Goal: Task Accomplishment & Management: Manage account settings

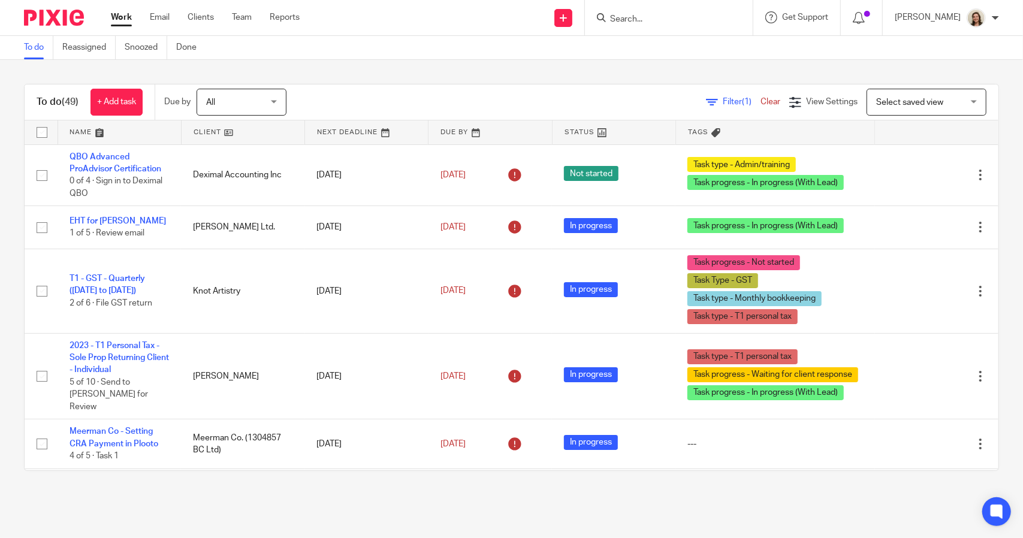
click at [723, 102] on span "Filter (1)" at bounding box center [742, 102] width 38 height 8
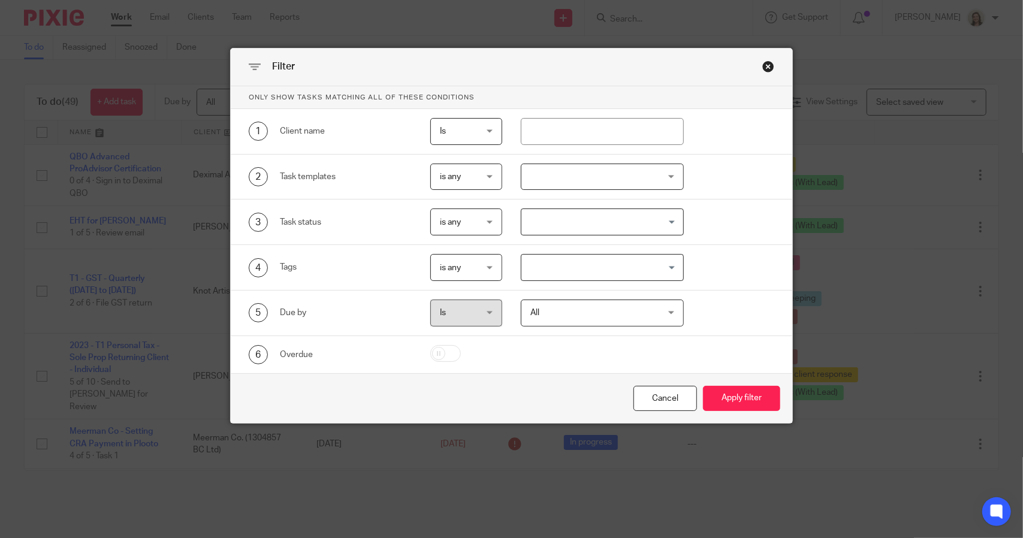
click at [561, 270] on input "Search for option" at bounding box center [598, 267] width 153 height 21
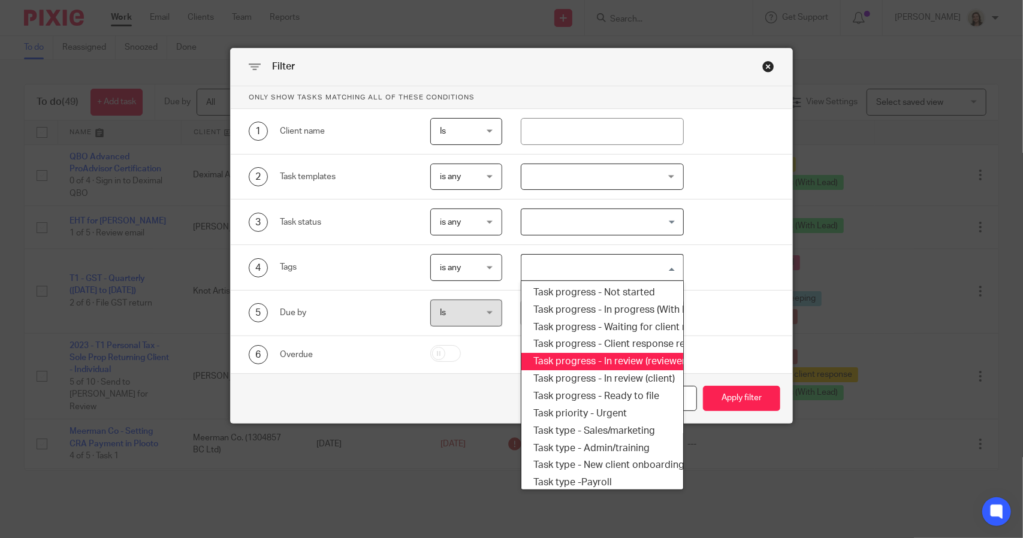
scroll to position [204, 0]
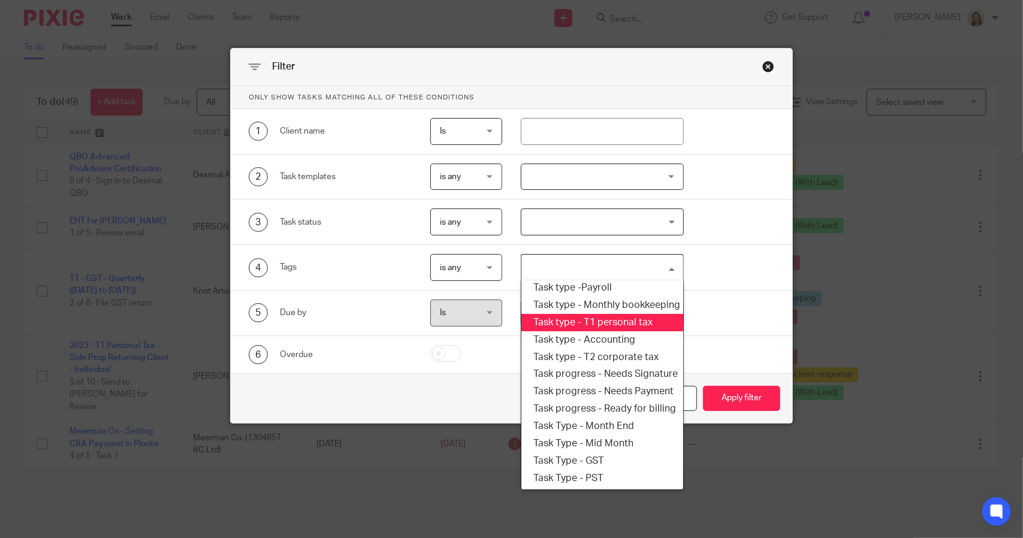
click at [589, 314] on li "Task type - T1 personal tax" at bounding box center [601, 322] width 161 height 17
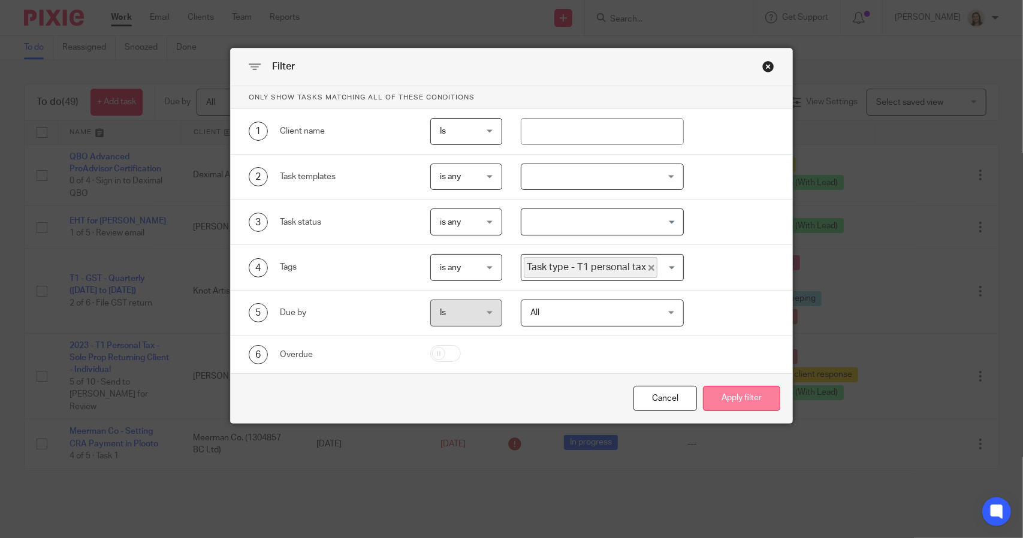
click at [742, 403] on button "Apply filter" at bounding box center [741, 399] width 77 height 26
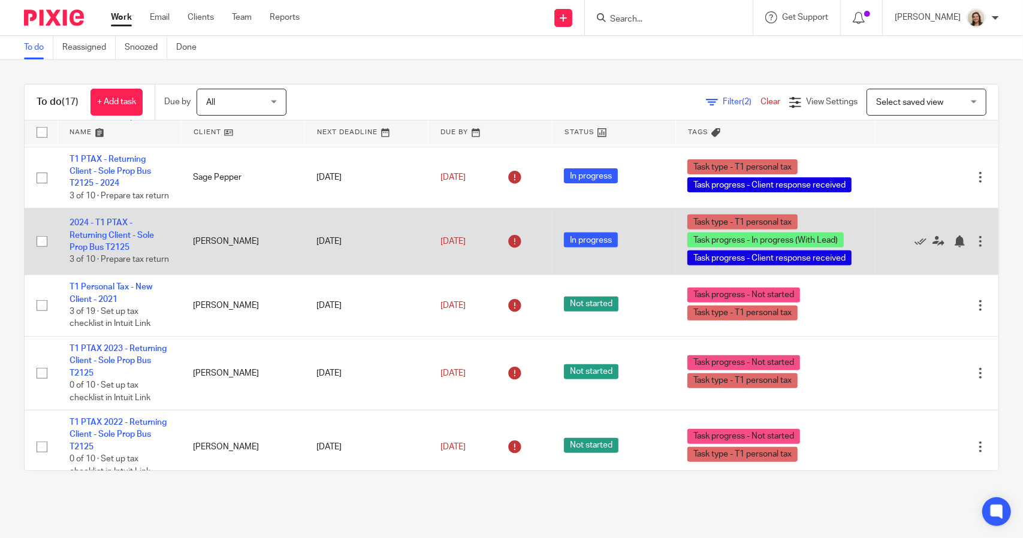
scroll to position [935, 0]
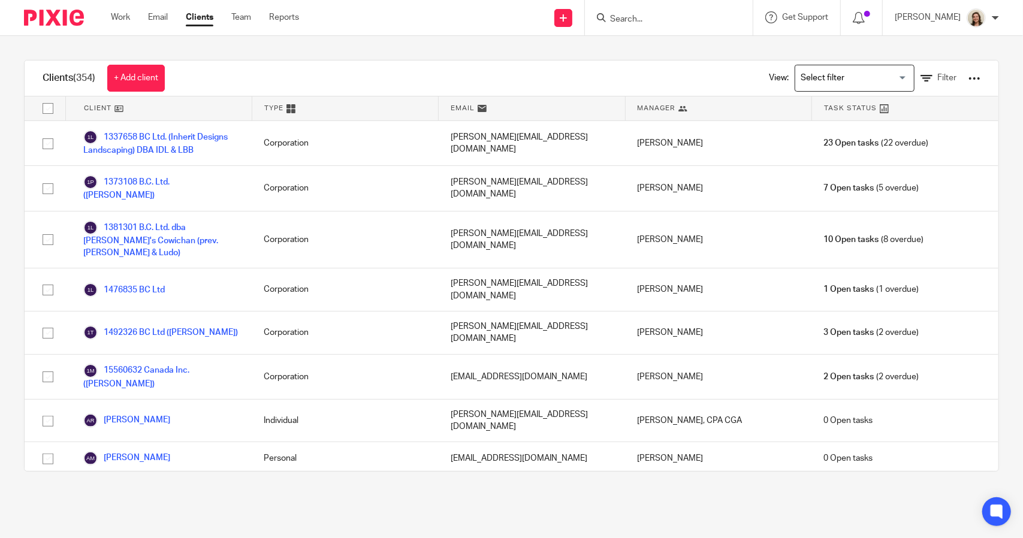
click at [614, 19] on input "Search" at bounding box center [663, 19] width 108 height 11
type input "knot"
click at [638, 51] on link at bounding box center [715, 52] width 219 height 28
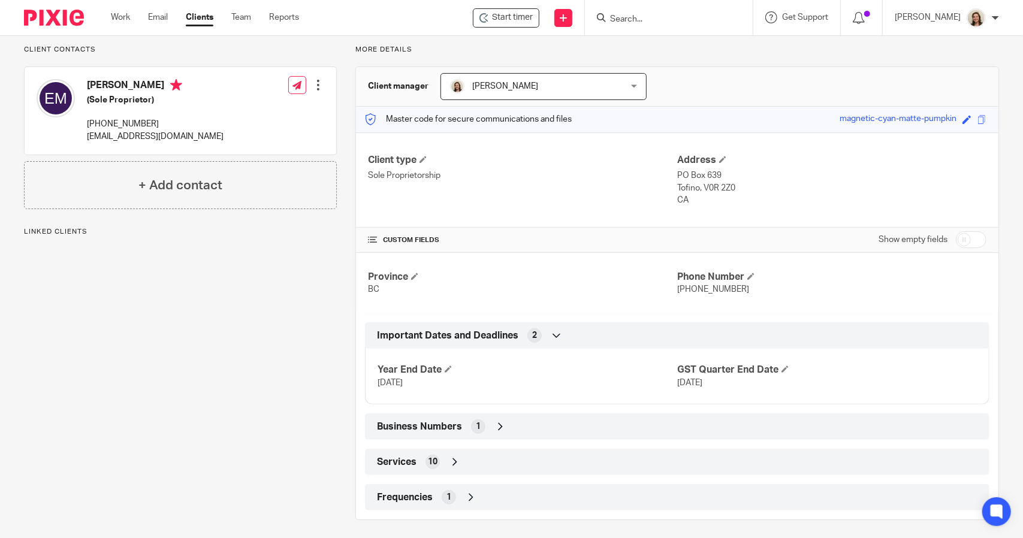
scroll to position [87, 0]
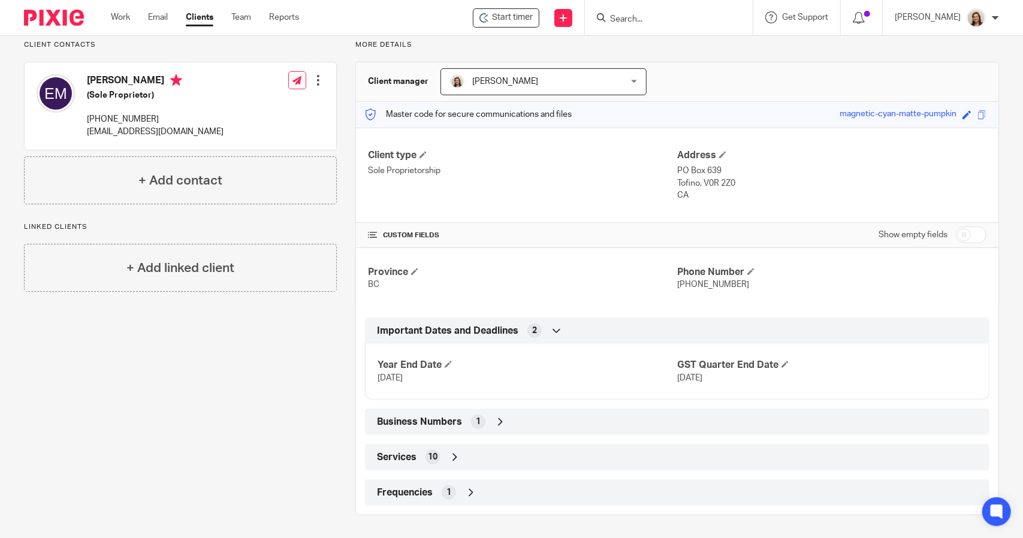
click at [421, 416] on span "Business Numbers" at bounding box center [419, 422] width 85 height 13
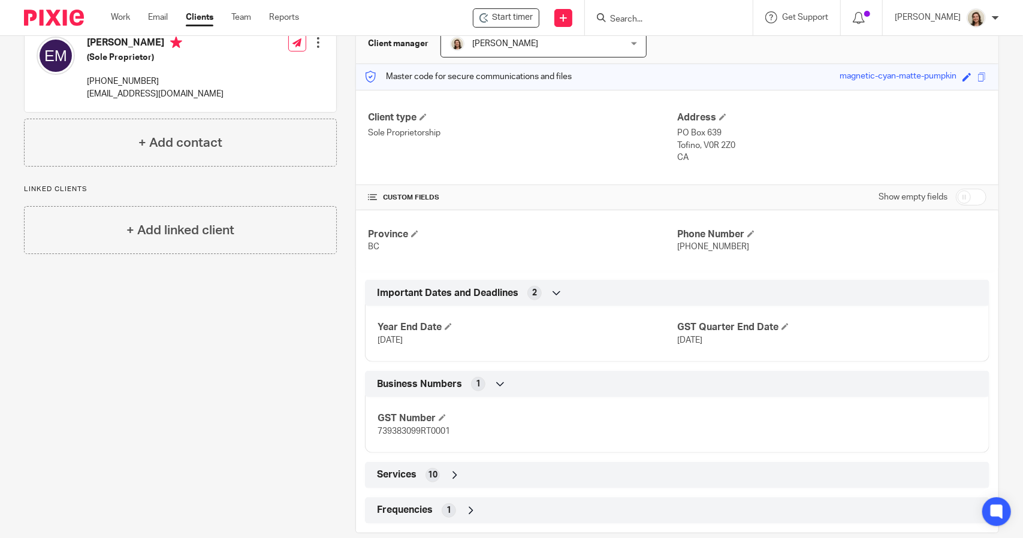
scroll to position [143, 0]
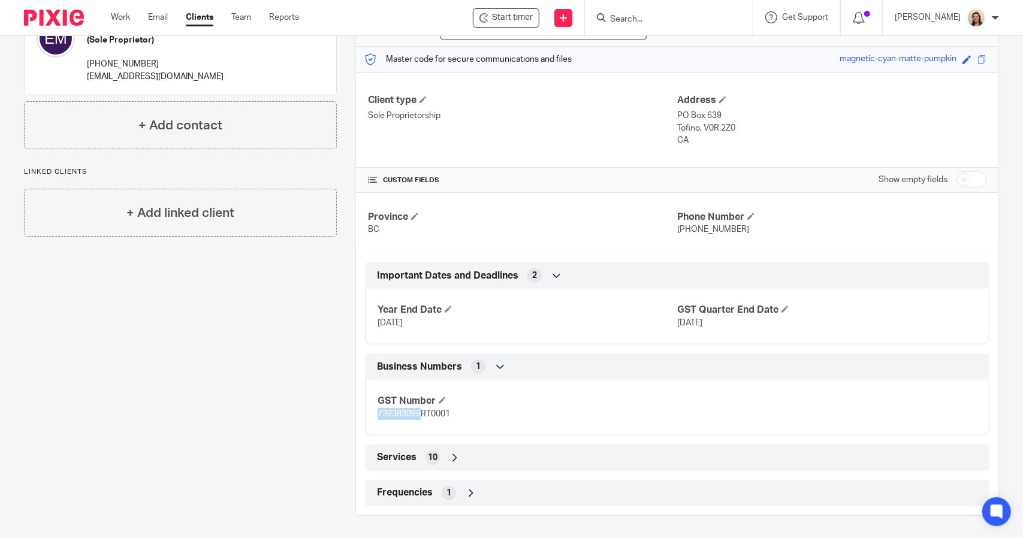
drag, startPoint x: 374, startPoint y: 413, endPoint x: 418, endPoint y: 412, distance: 43.7
click at [418, 412] on span "739383099RT0001" at bounding box center [413, 414] width 73 height 8
copy span "739383099"
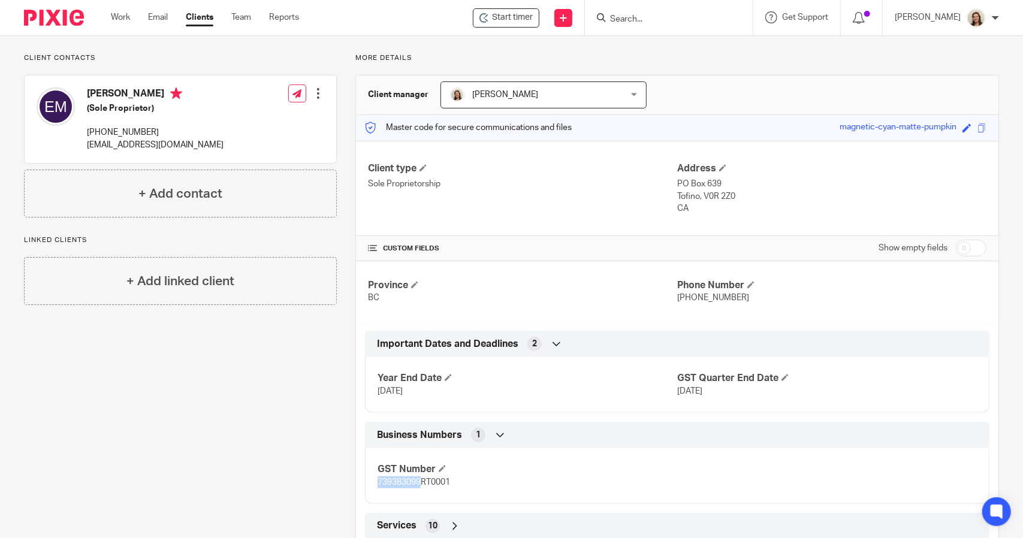
scroll to position [0, 0]
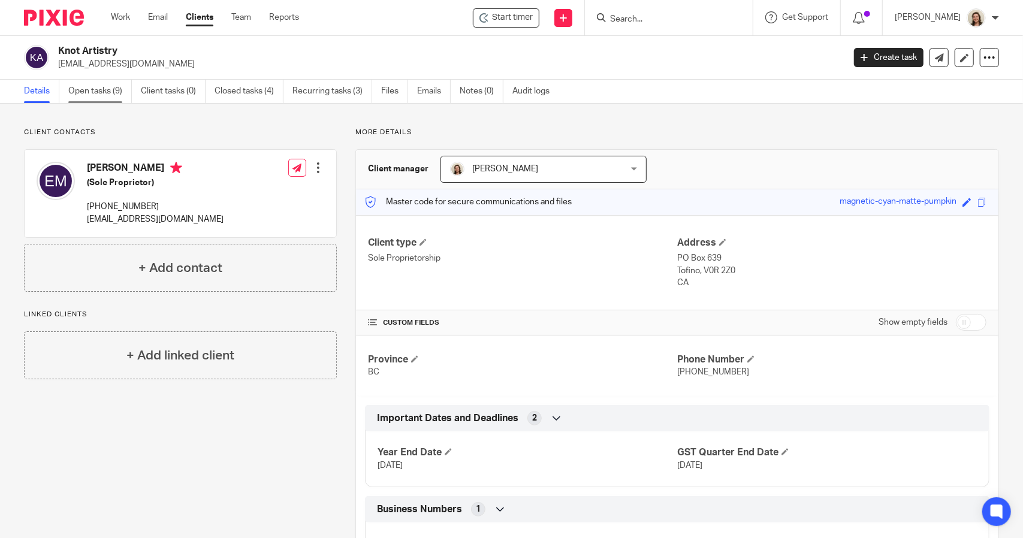
click at [100, 94] on link "Open tasks (9)" at bounding box center [100, 91] width 64 height 23
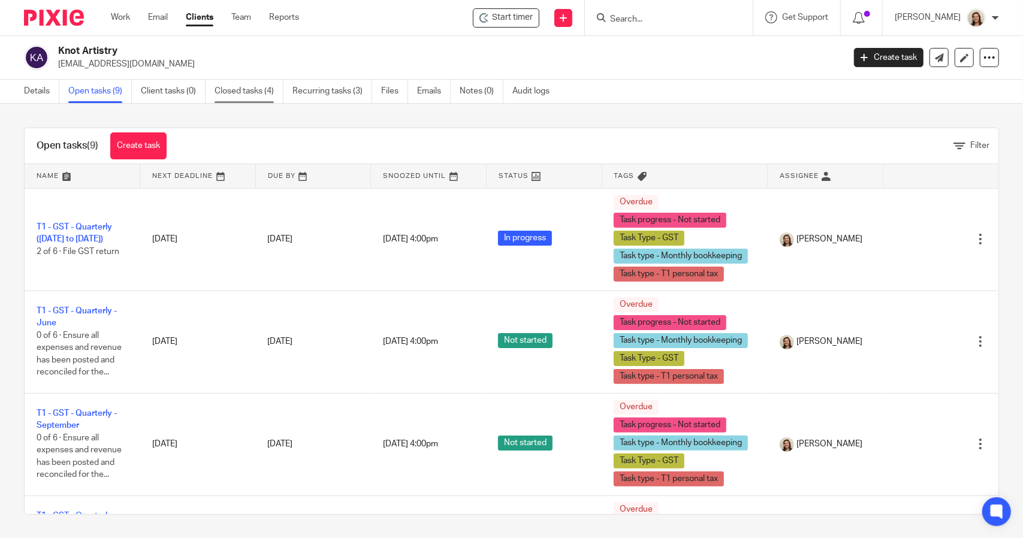
click at [231, 95] on link "Closed tasks (4)" at bounding box center [249, 91] width 69 height 23
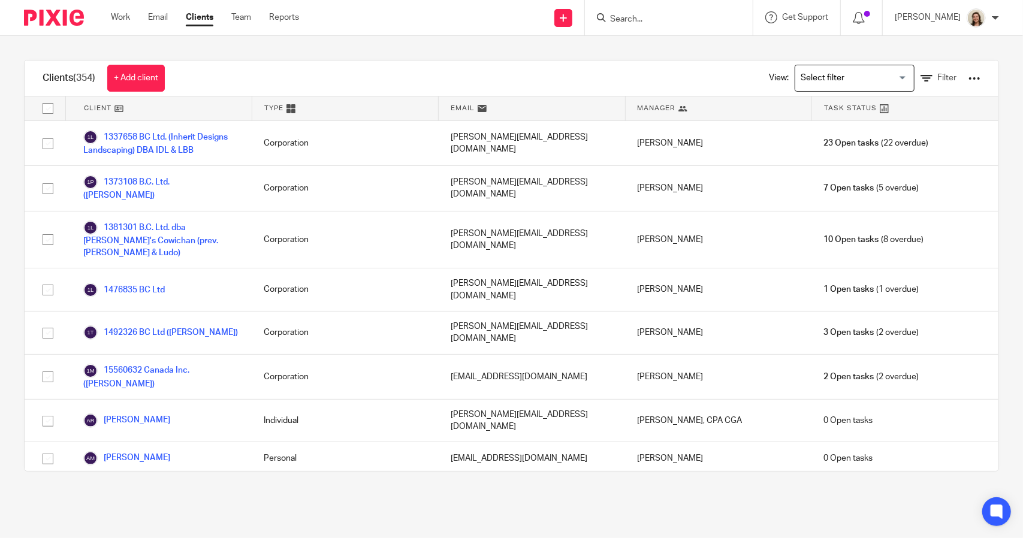
click at [620, 22] on input "Search" at bounding box center [663, 19] width 108 height 11
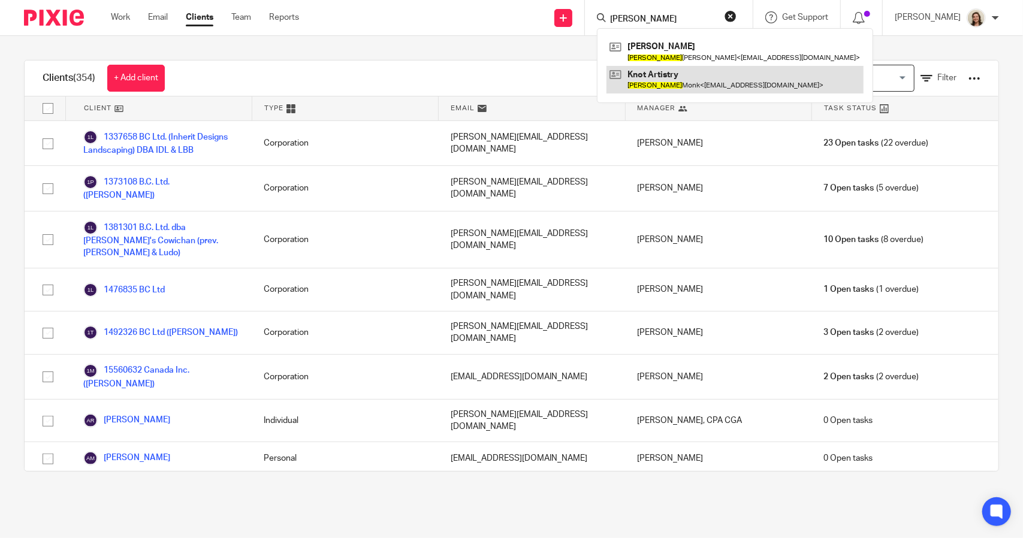
type input "emily"
drag, startPoint x: 649, startPoint y: 75, endPoint x: 614, endPoint y: 87, distance: 37.5
click at [649, 75] on link at bounding box center [734, 80] width 257 height 28
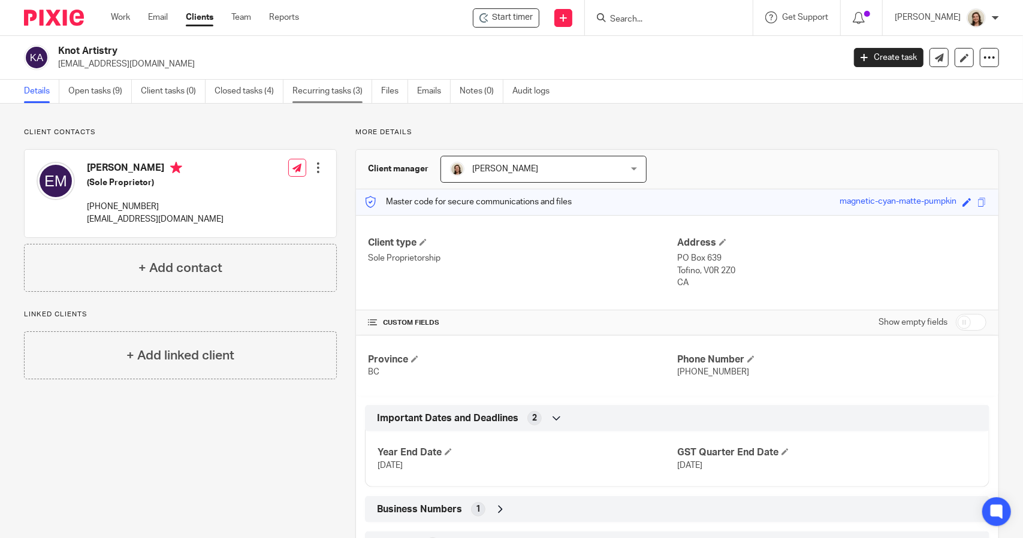
click at [328, 93] on link "Recurring tasks (3)" at bounding box center [332, 91] width 80 height 23
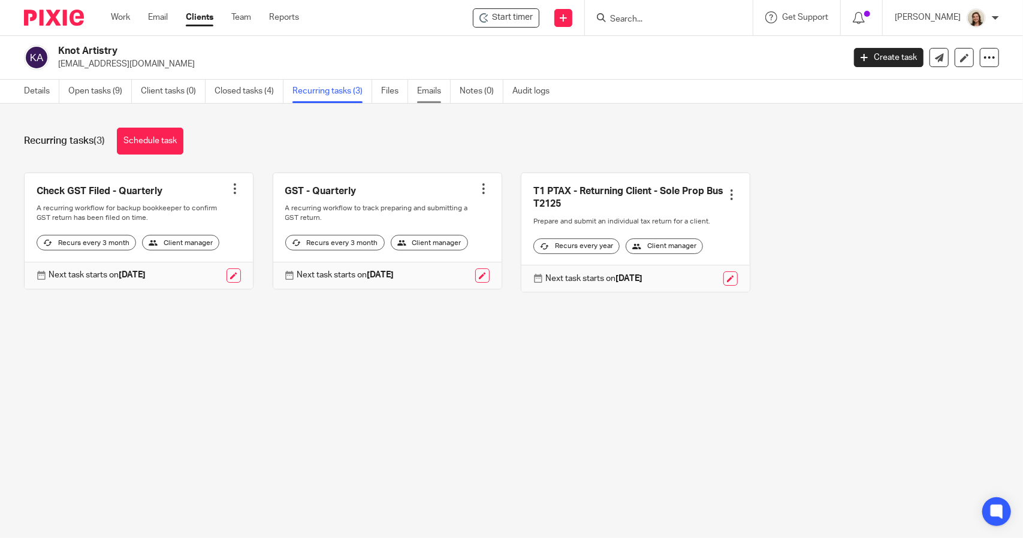
click at [430, 96] on link "Emails" at bounding box center [434, 91] width 34 height 23
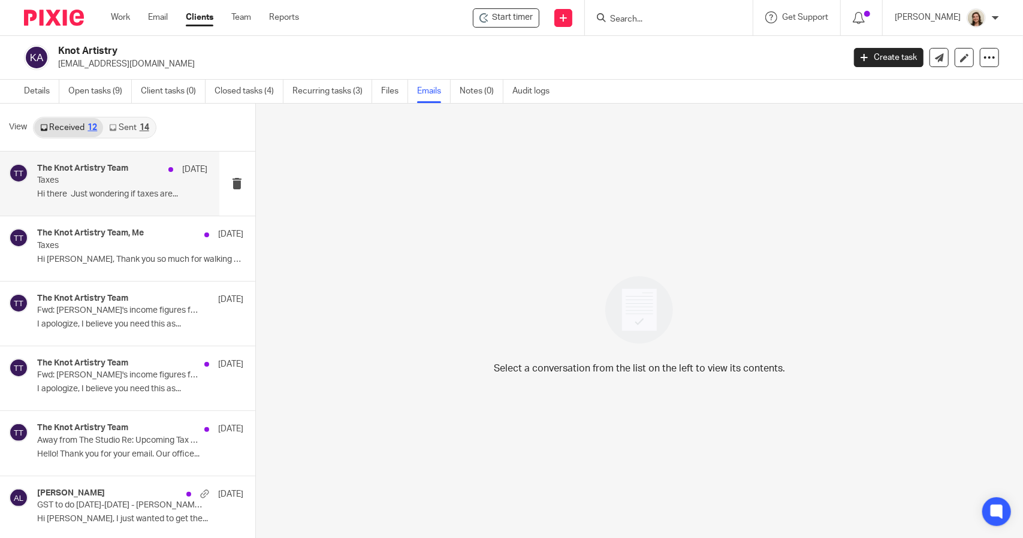
click at [96, 173] on h4 "The Knot Artistry Team" at bounding box center [82, 169] width 91 height 10
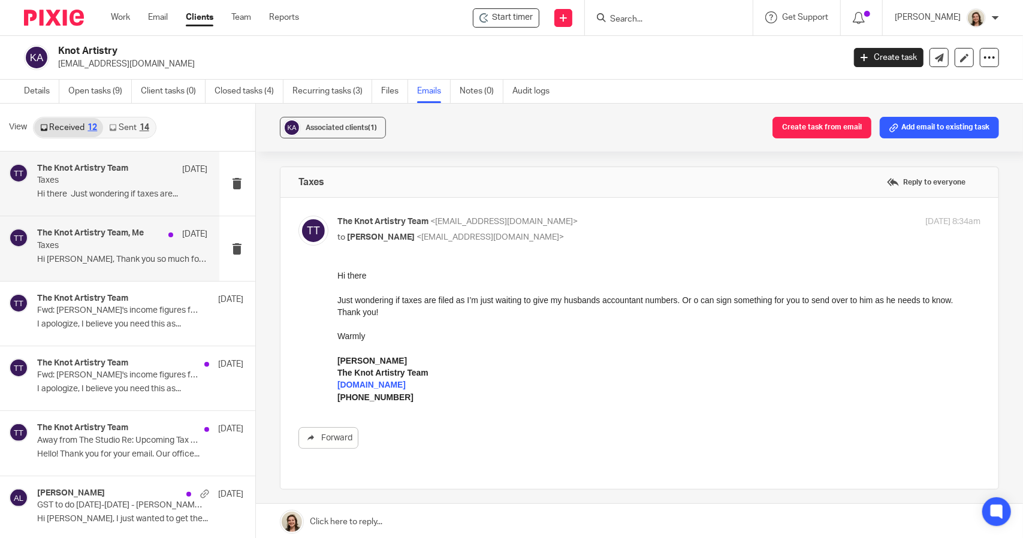
click at [95, 235] on h4 "The Knot Artistry Team, Me" at bounding box center [90, 233] width 107 height 10
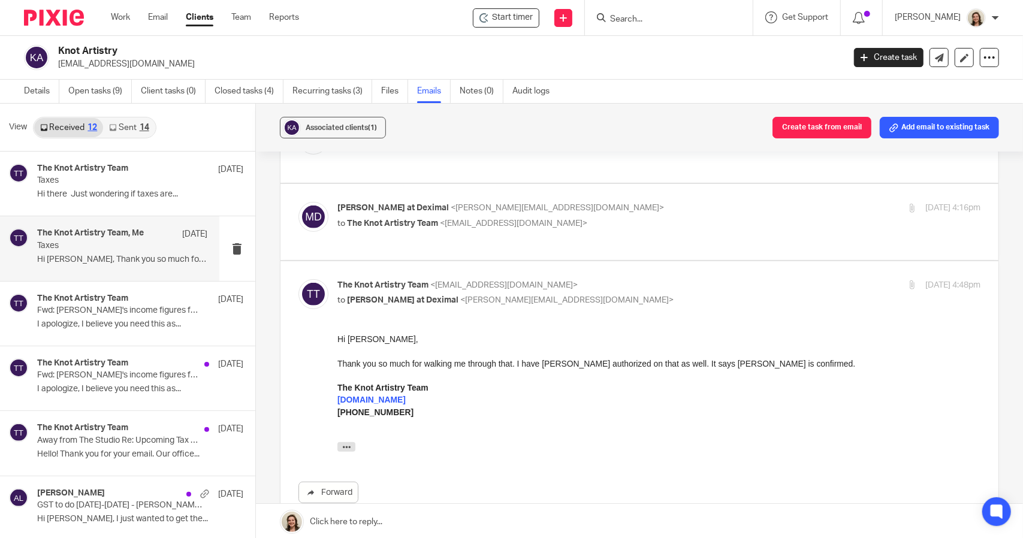
scroll to position [360, 0]
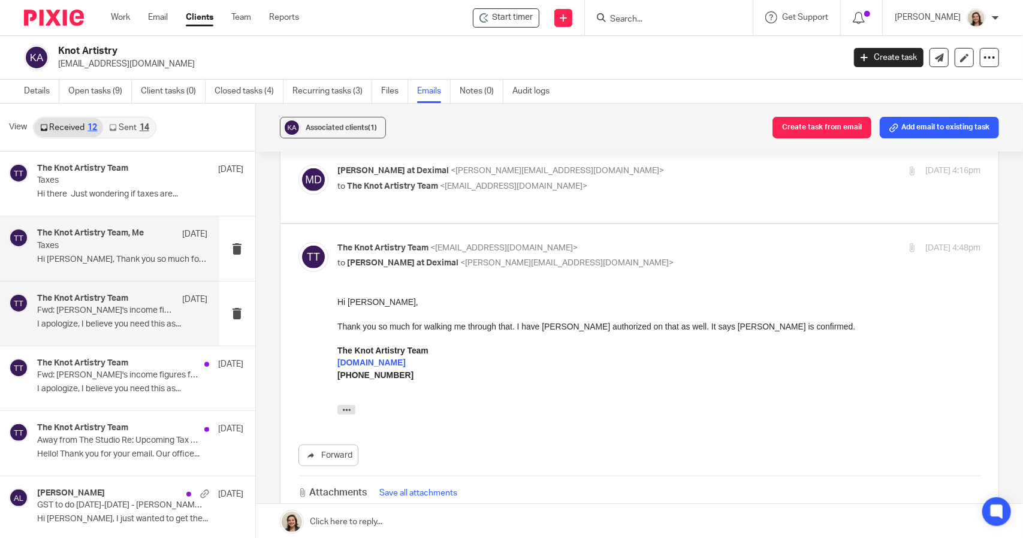
click at [105, 301] on h4 "The Knot Artistry Team" at bounding box center [82, 299] width 91 height 10
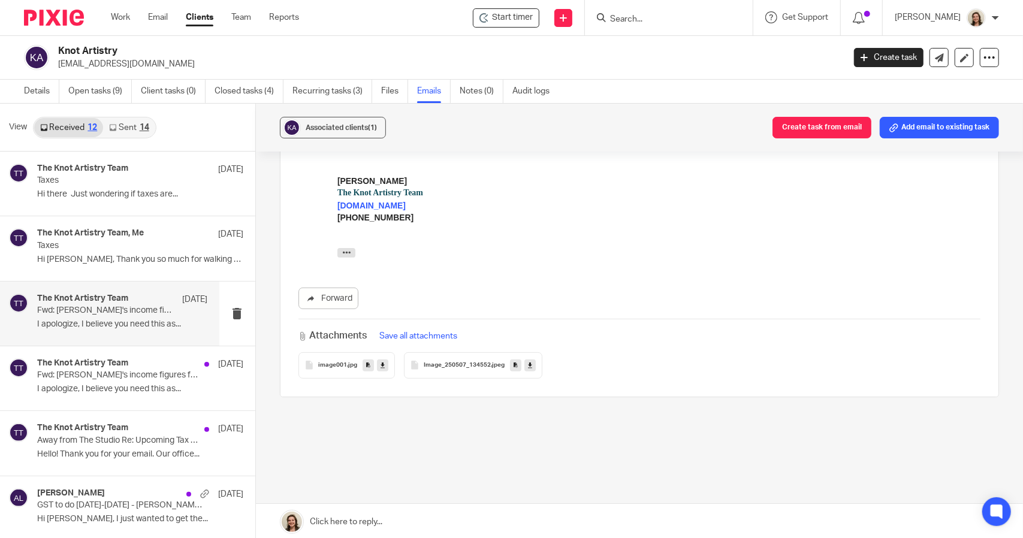
scroll to position [240, 0]
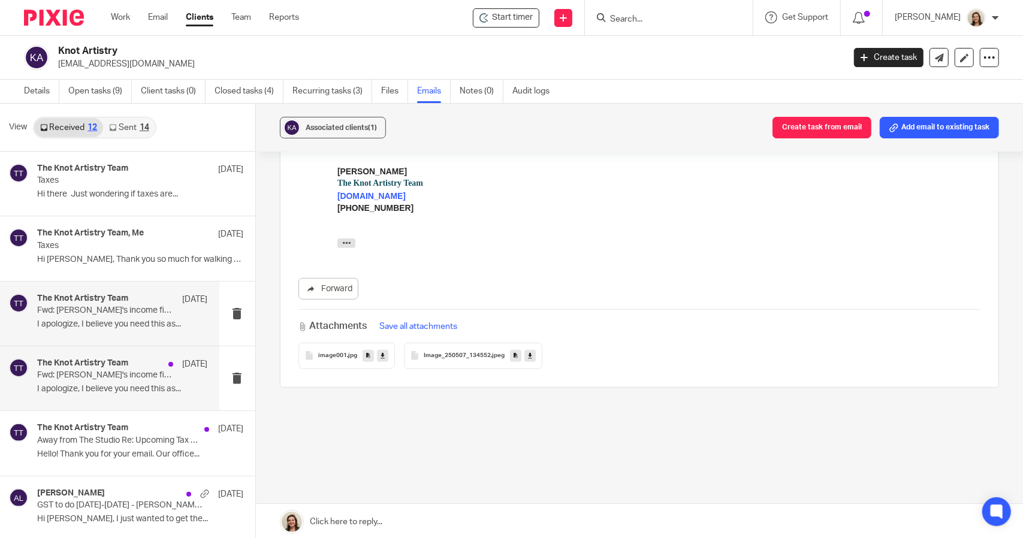
click at [104, 366] on h4 "The Knot Artistry Team" at bounding box center [82, 363] width 91 height 10
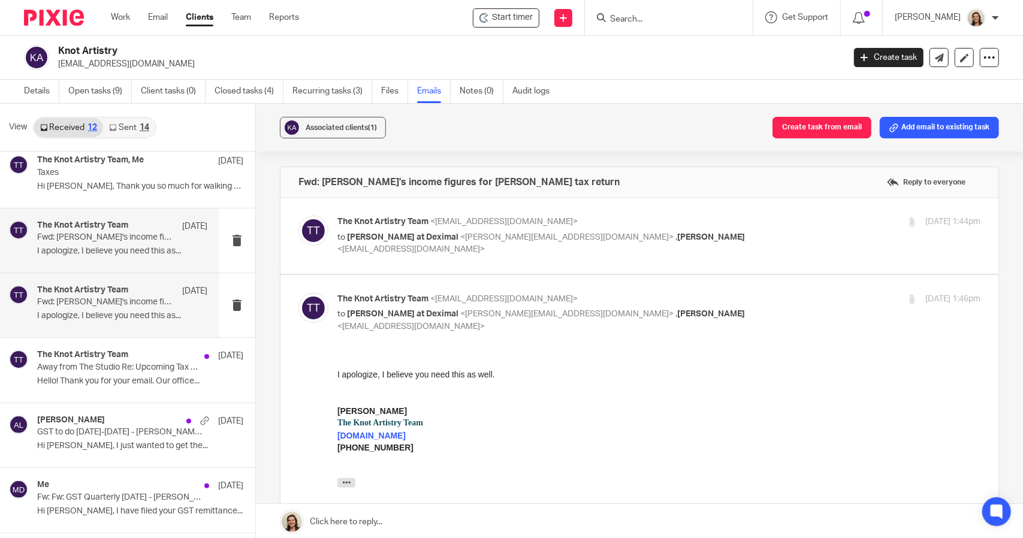
scroll to position [120, 0]
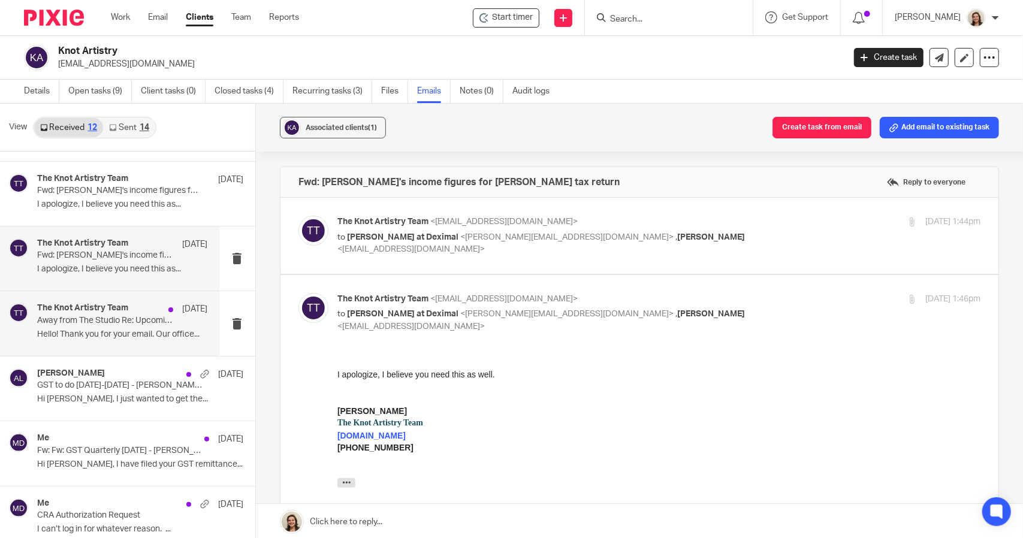
click at [86, 324] on p "Away from The Studio Re: Upcoming Tax Deadline - April 30 Individuals & June 15…" at bounding box center [105, 321] width 136 height 10
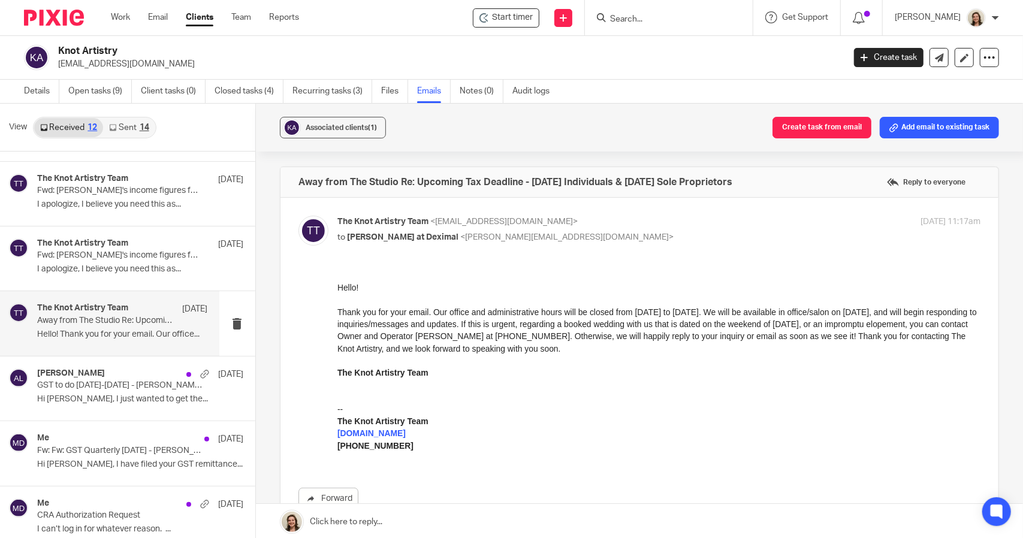
scroll to position [0, 0]
click at [92, 377] on h4 "Alicia Loewen" at bounding box center [71, 374] width 68 height 10
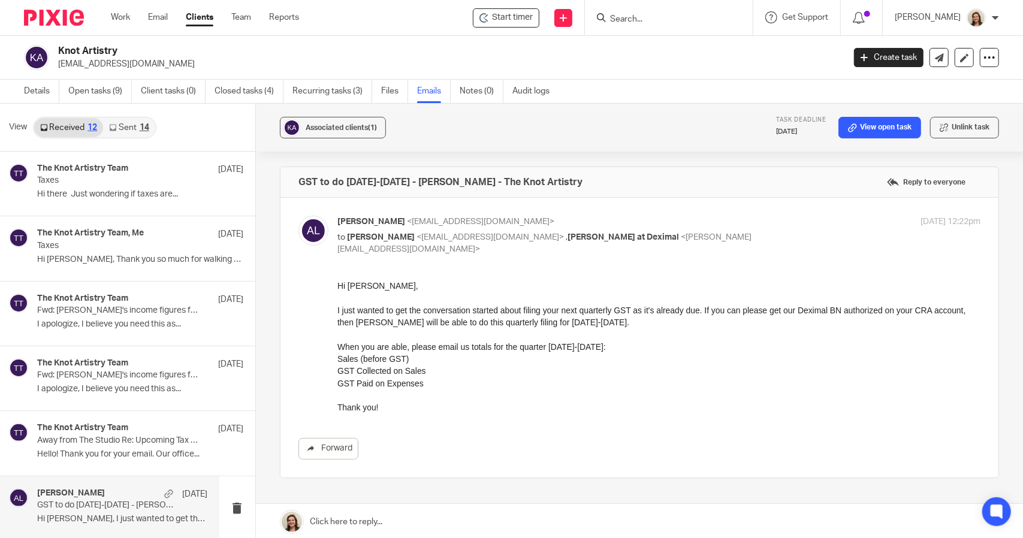
click at [140, 127] on div "14" at bounding box center [145, 127] width 10 height 8
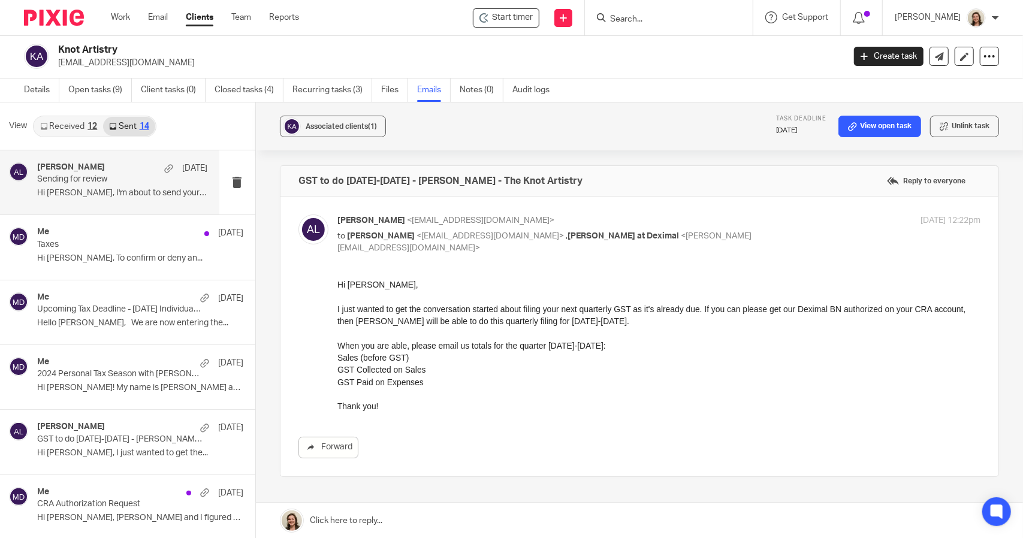
click at [83, 174] on p "Sending for review" at bounding box center [105, 179] width 136 height 10
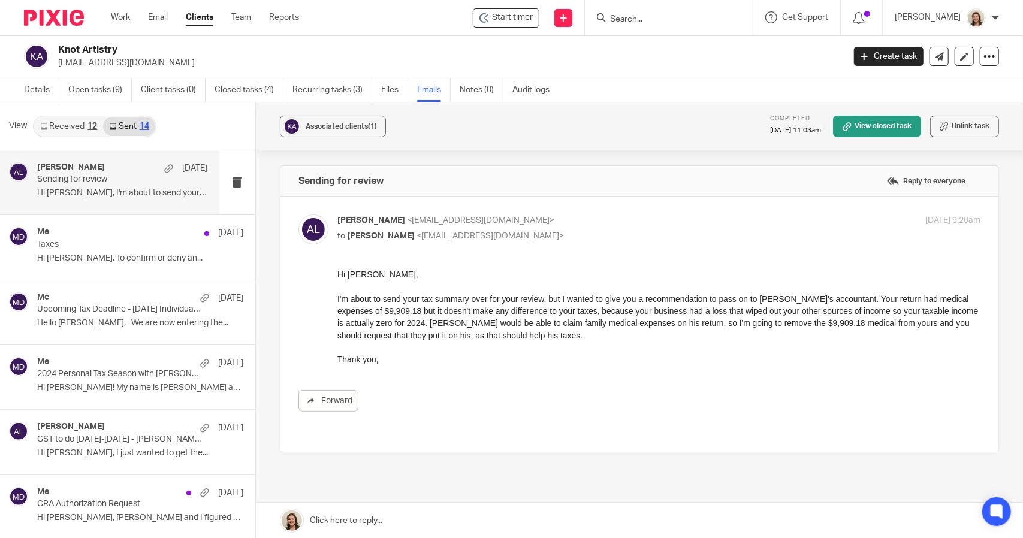
scroll to position [0, 0]
click at [87, 244] on p "Taxes" at bounding box center [105, 245] width 136 height 10
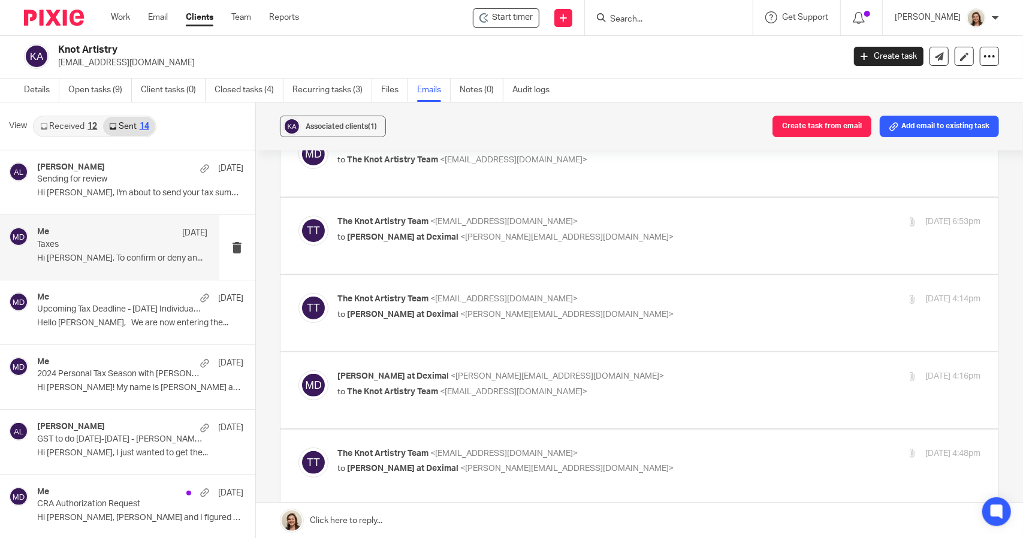
scroll to position [240, 0]
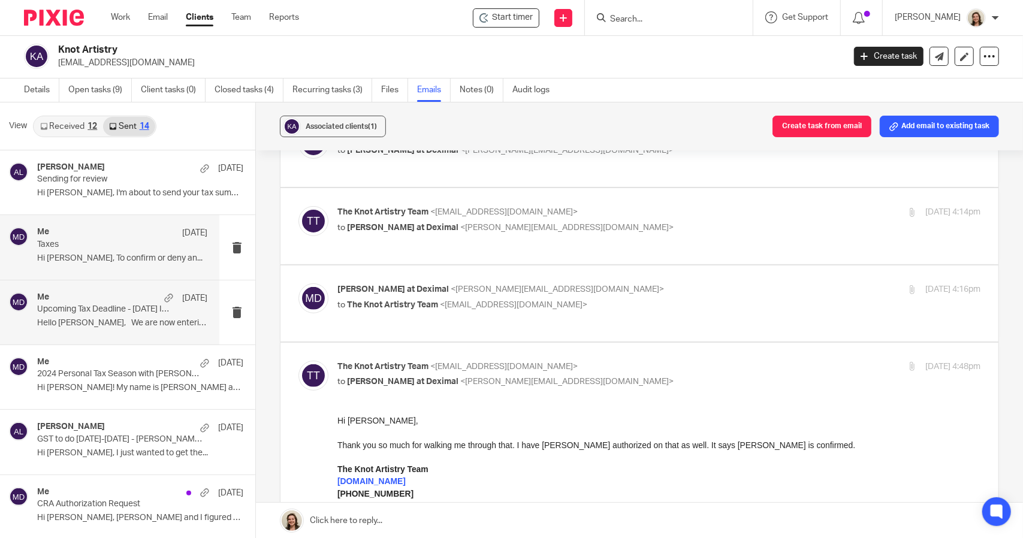
click at [78, 299] on div "Me Apr 10" at bounding box center [122, 298] width 170 height 12
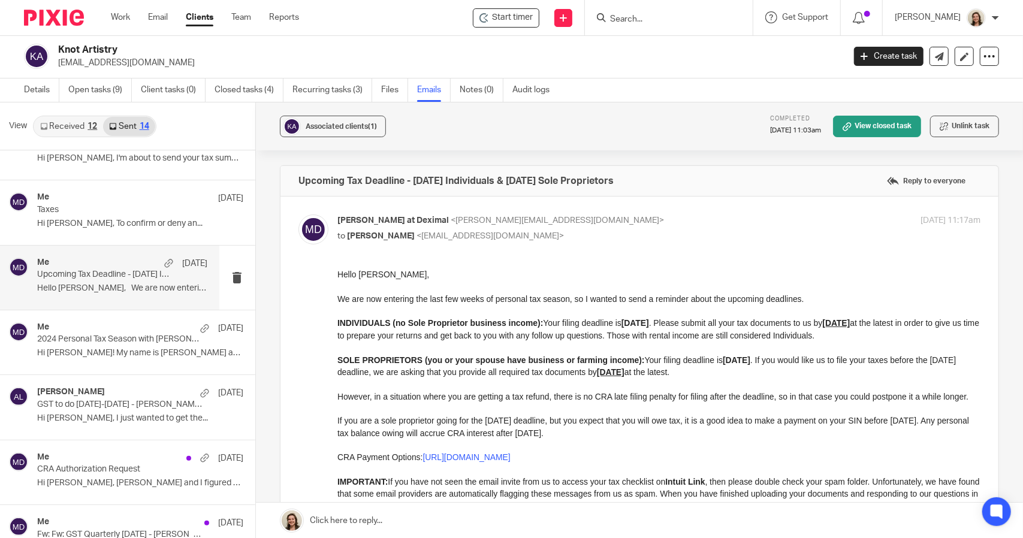
scroll to position [60, 0]
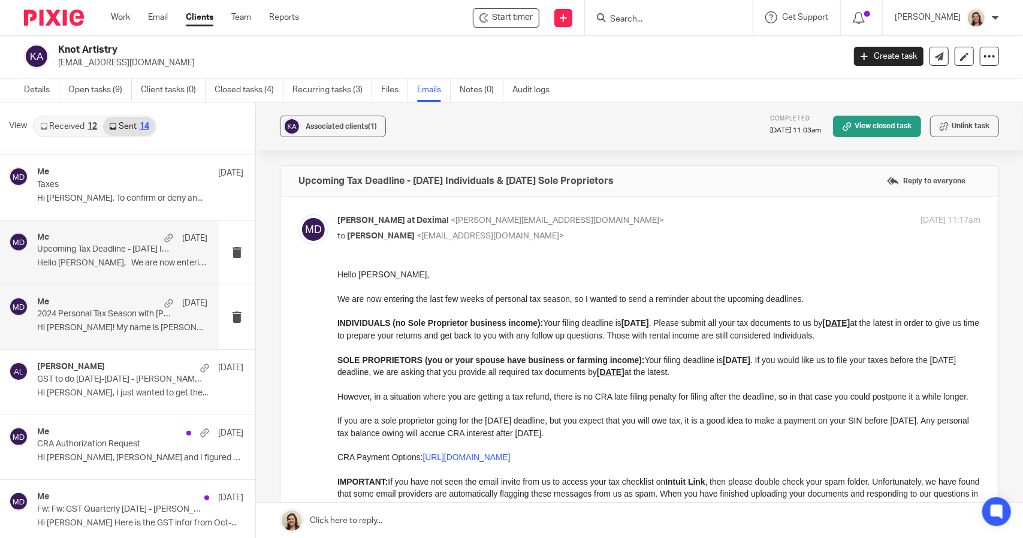
click at [94, 298] on div "Me Mar 11" at bounding box center [122, 303] width 170 height 12
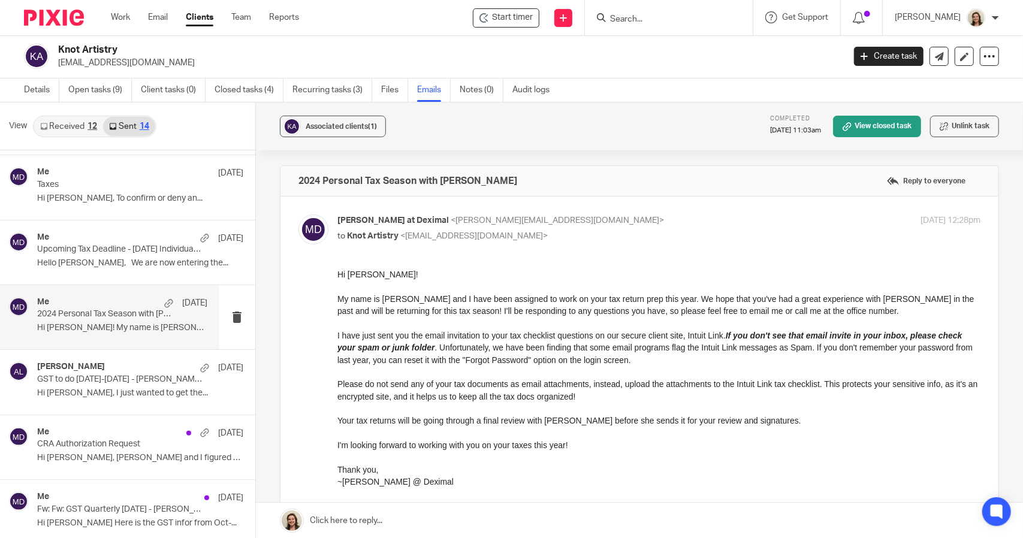
scroll to position [120, 0]
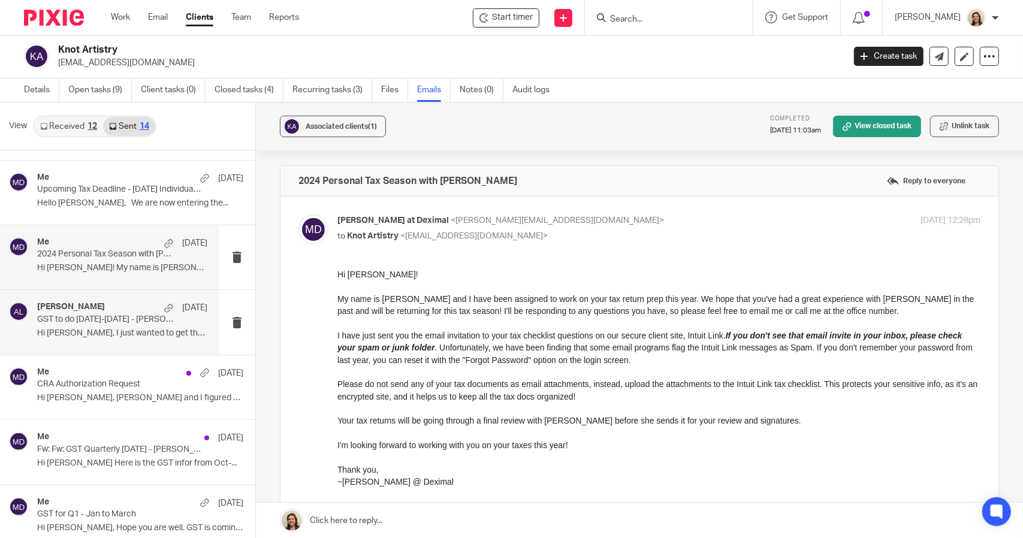
click at [25, 308] on img at bounding box center [18, 311] width 19 height 19
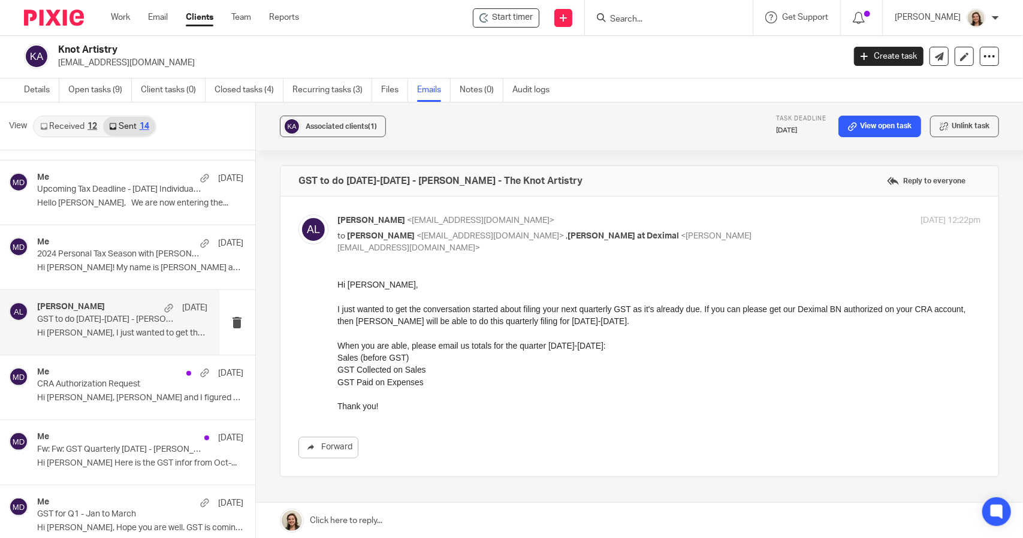
scroll to position [0, 0]
click at [74, 387] on p "CRA Authorization Request" at bounding box center [105, 384] width 136 height 10
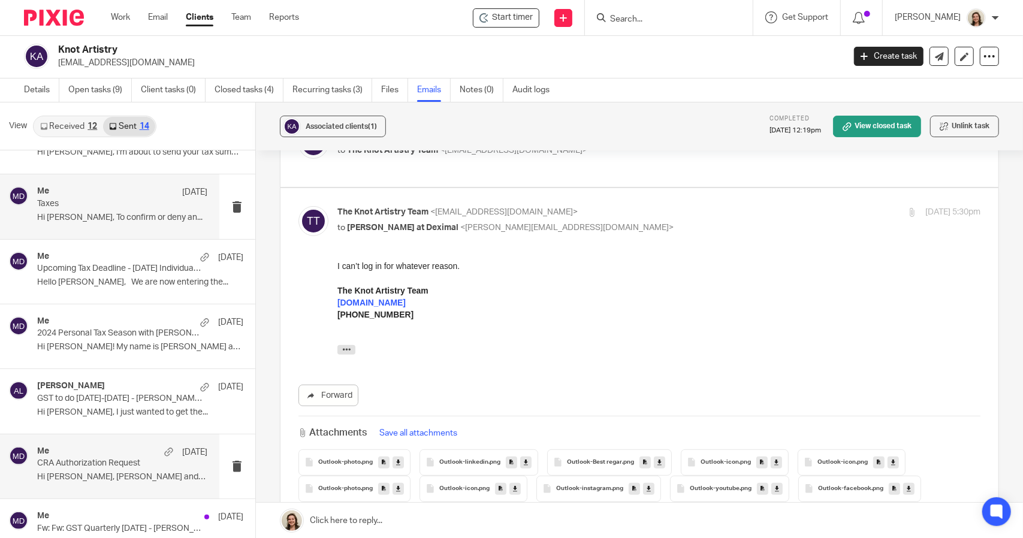
scroll to position [60, 0]
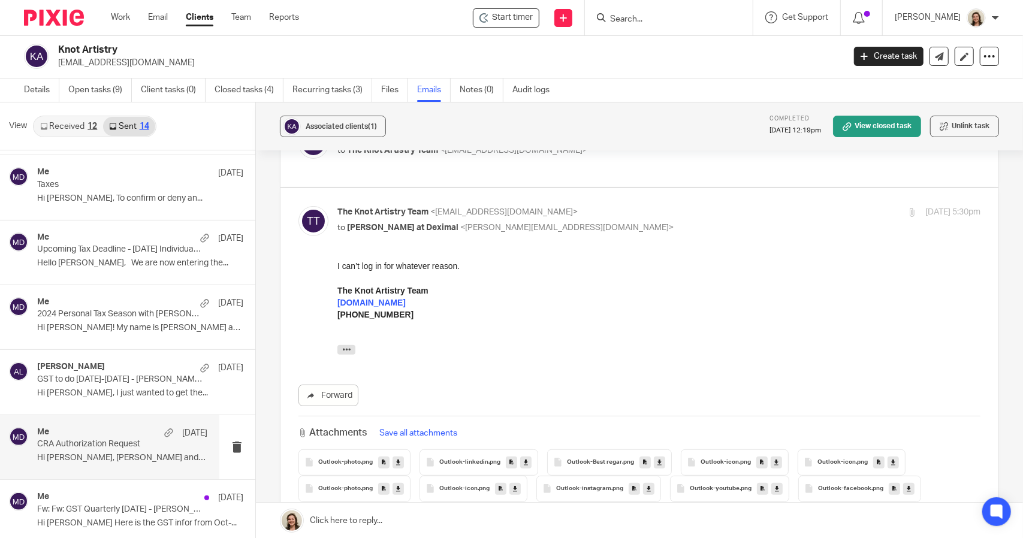
click at [72, 124] on link "Received 12" at bounding box center [68, 126] width 69 height 19
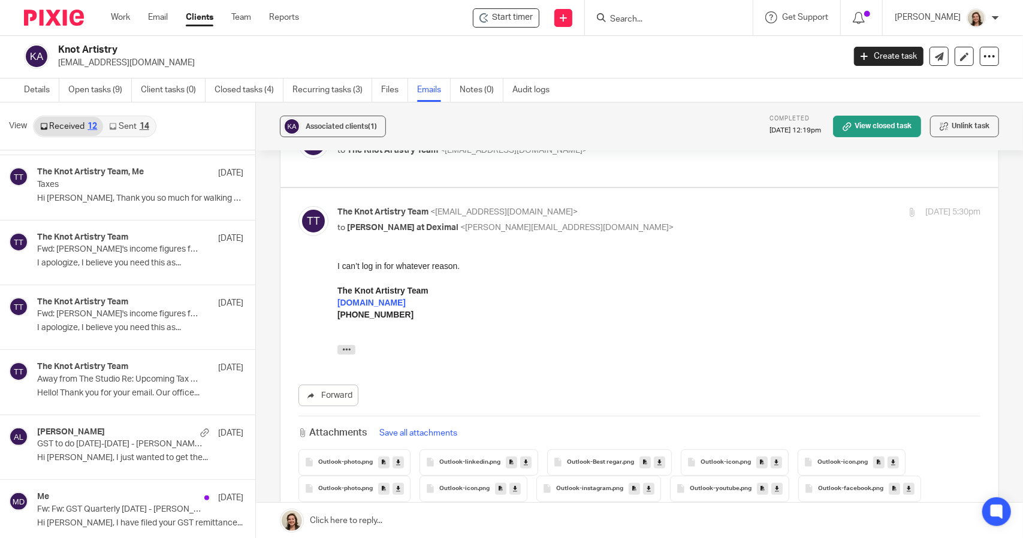
scroll to position [0, 0]
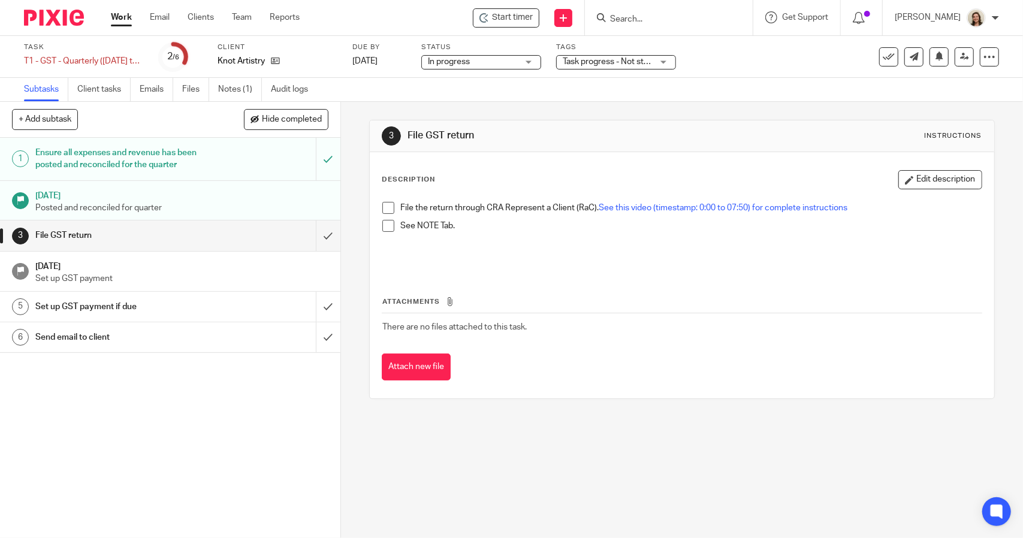
click at [388, 210] on span at bounding box center [388, 208] width 12 height 12
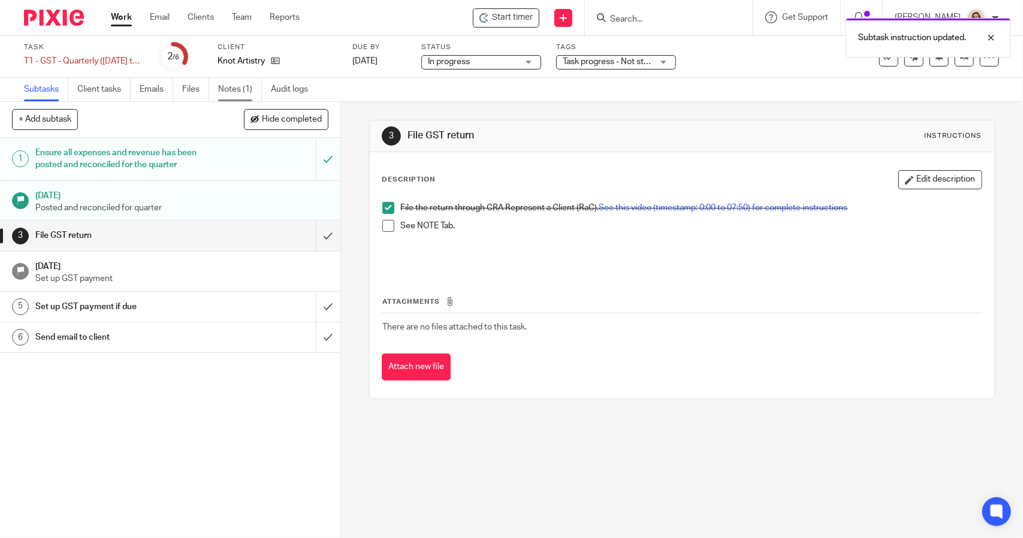
click at [237, 90] on link "Notes (1)" at bounding box center [240, 89] width 44 height 23
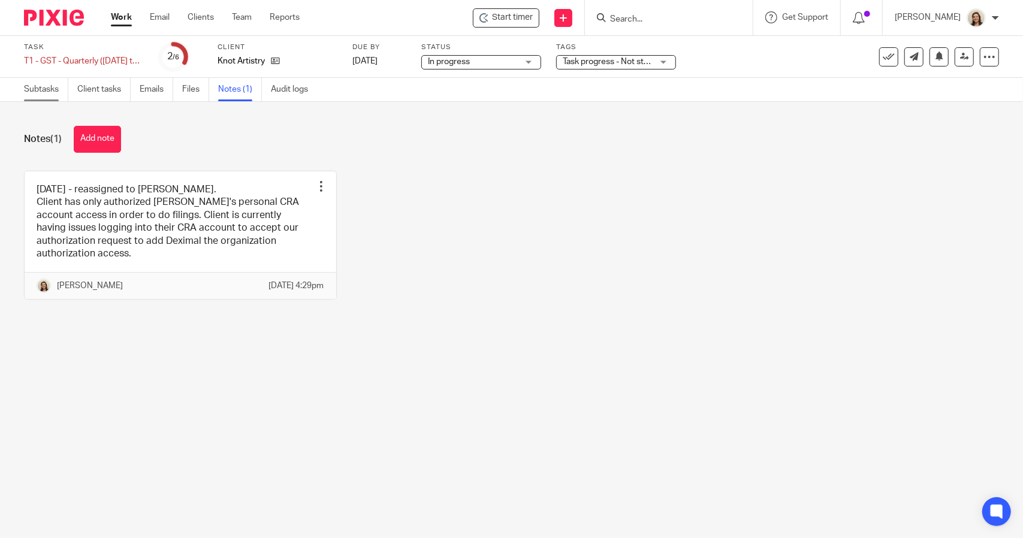
click at [38, 93] on link "Subtasks" at bounding box center [46, 89] width 44 height 23
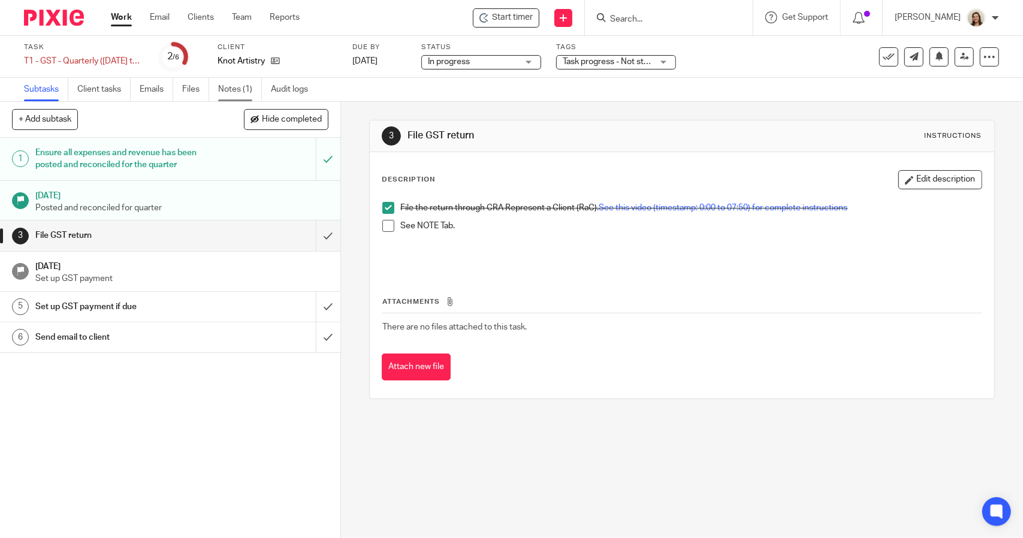
click at [238, 90] on link "Notes (1)" at bounding box center [240, 89] width 44 height 23
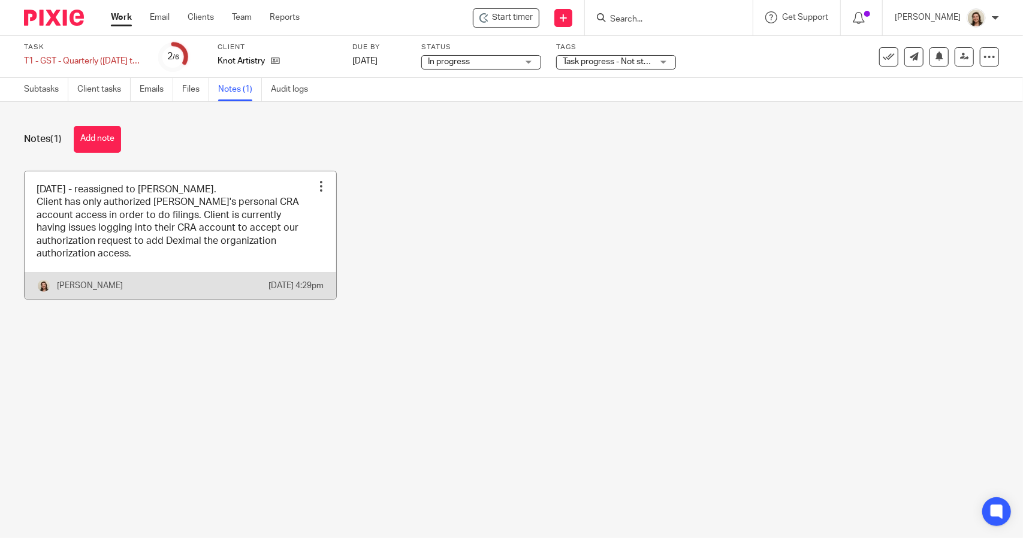
click at [161, 227] on link at bounding box center [181, 235] width 312 height 128
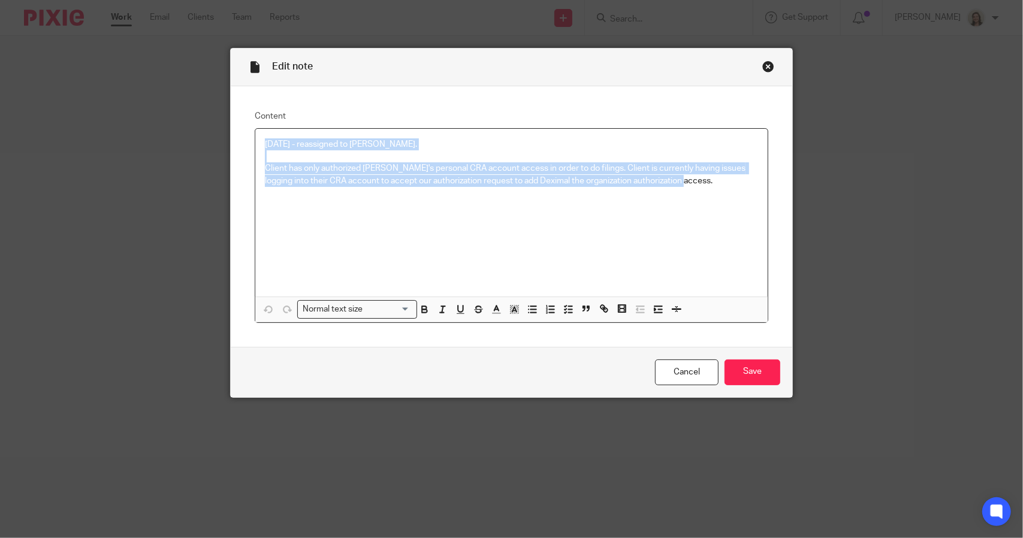
drag, startPoint x: 676, startPoint y: 185, endPoint x: 173, endPoint y: 140, distance: 505.4
click at [173, 140] on div "Edit note Content [DATE] - reassigned to [PERSON_NAME]. Client has only authori…" at bounding box center [511, 269] width 1023 height 538
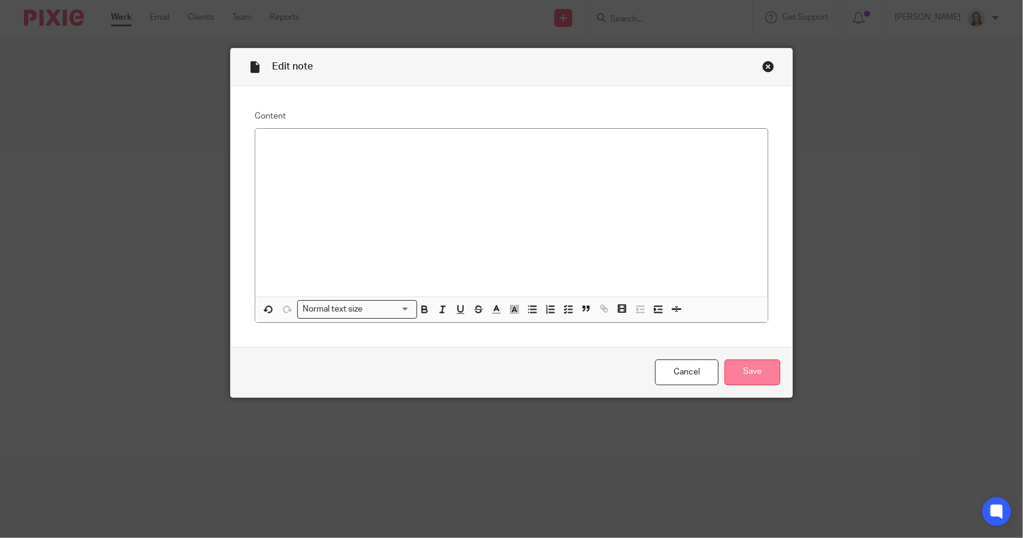
click at [753, 369] on input "Save" at bounding box center [752, 373] width 56 height 26
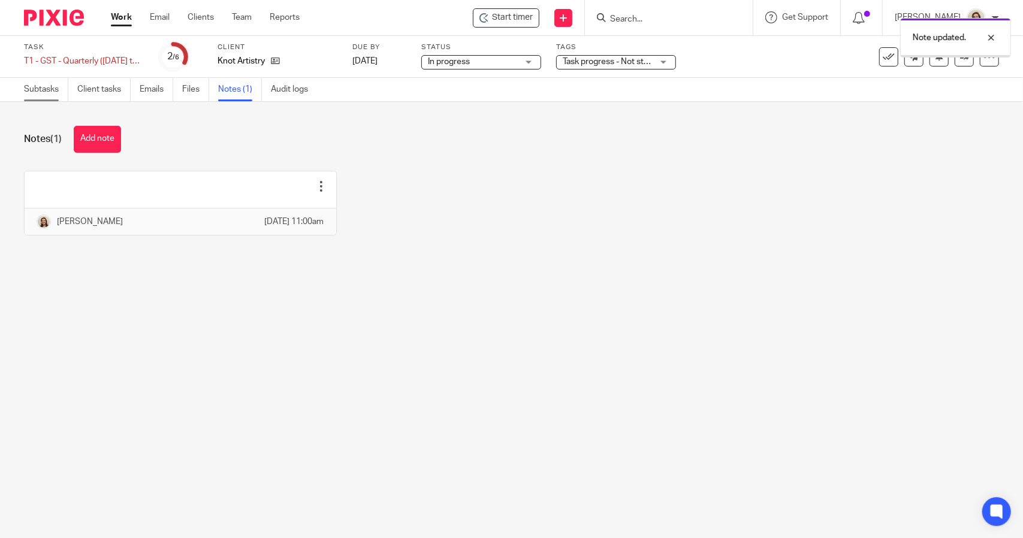
click at [42, 92] on link "Subtasks" at bounding box center [46, 89] width 44 height 23
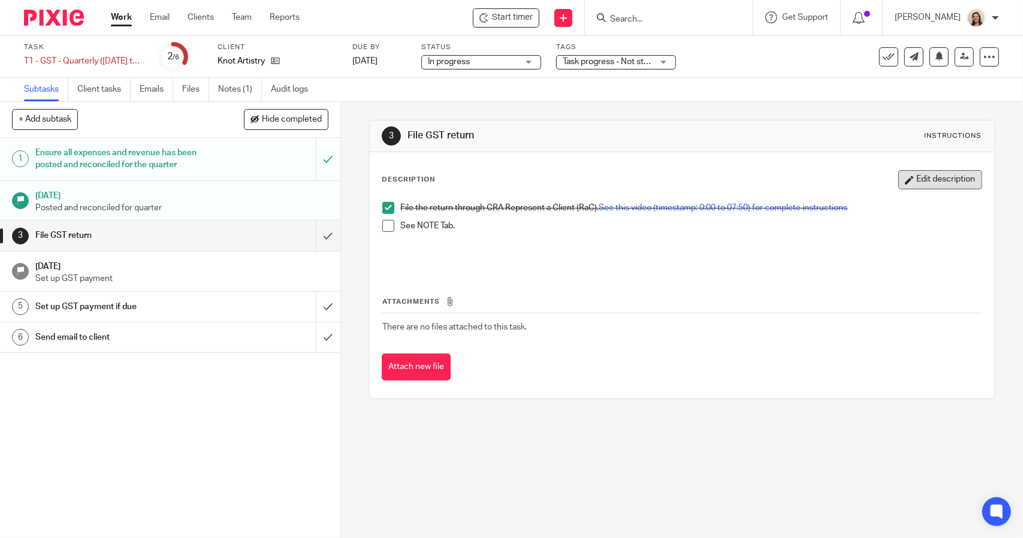
click at [918, 182] on button "Edit description" at bounding box center [940, 179] width 84 height 19
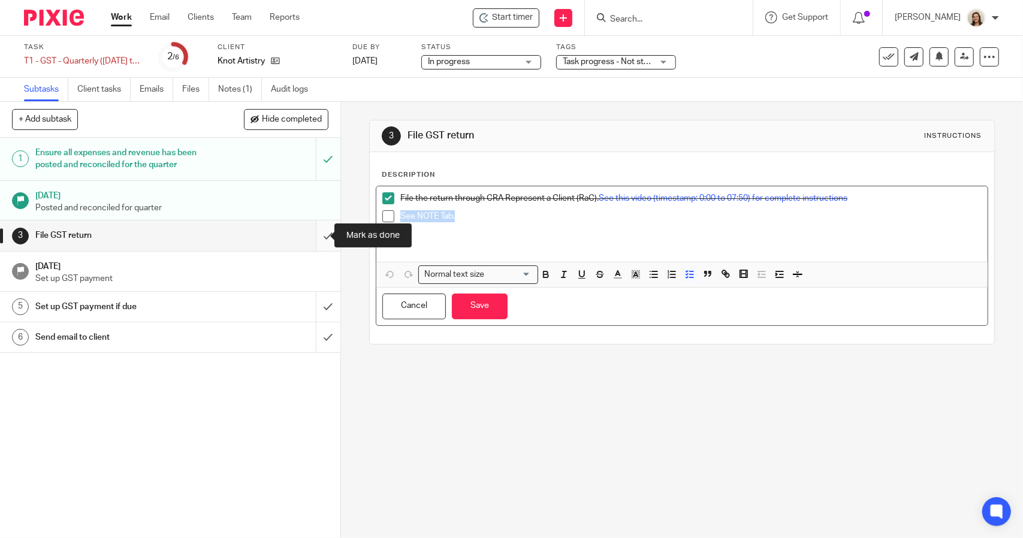
drag, startPoint x: 479, startPoint y: 219, endPoint x: 309, endPoint y: 223, distance: 170.2
click at [309, 223] on div "+ Add subtask Hide completed Cancel + Add 1 Ensure all expenses and revenue has…" at bounding box center [511, 320] width 1023 height 436
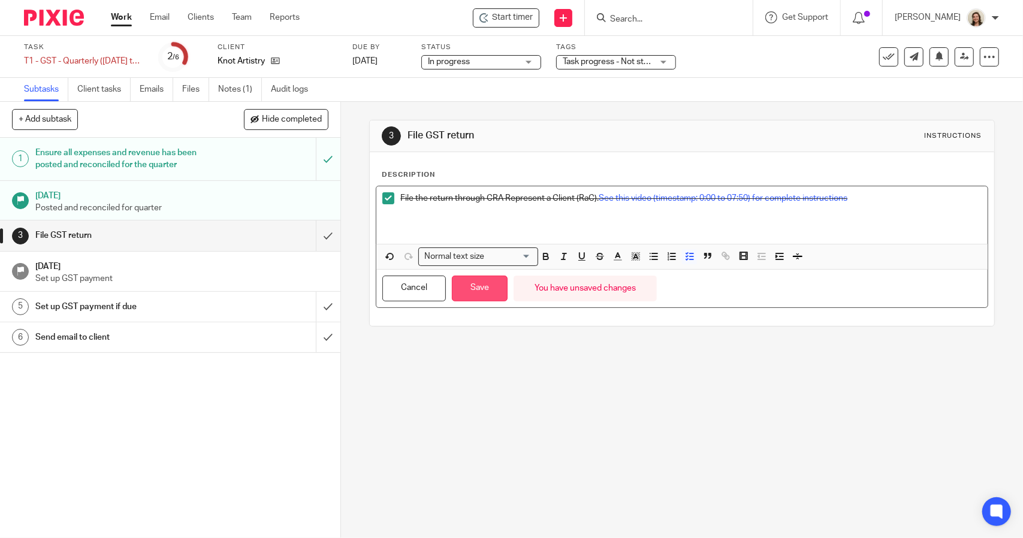
click at [478, 283] on button "Save" at bounding box center [480, 289] width 56 height 26
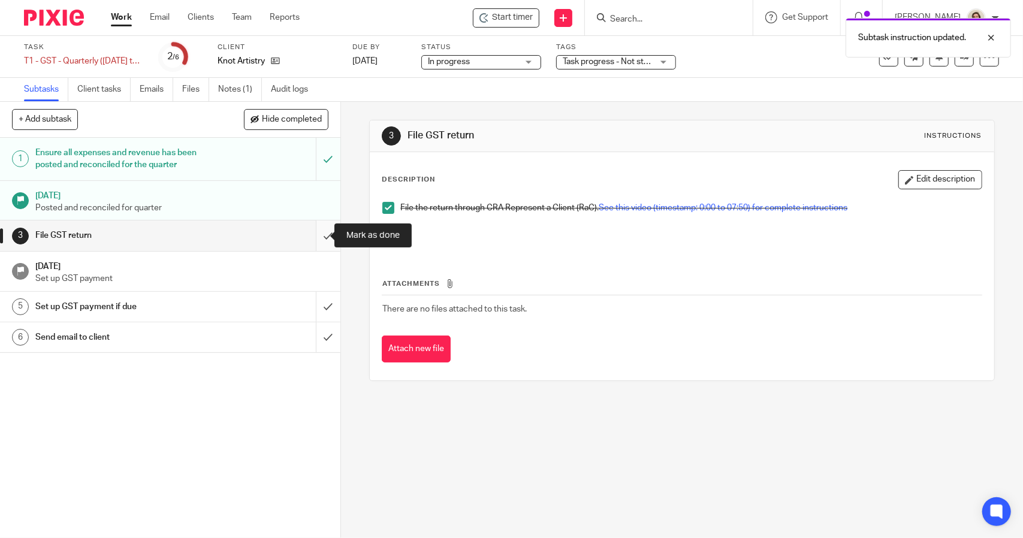
click at [314, 235] on input "submit" at bounding box center [170, 236] width 340 height 30
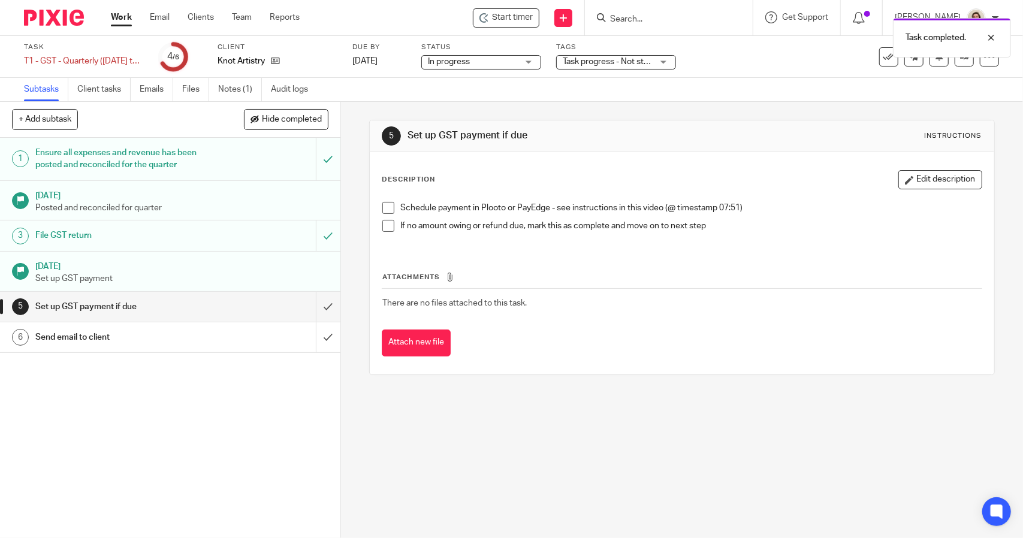
click at [388, 208] on span at bounding box center [388, 208] width 12 height 12
click at [385, 225] on span at bounding box center [388, 226] width 12 height 12
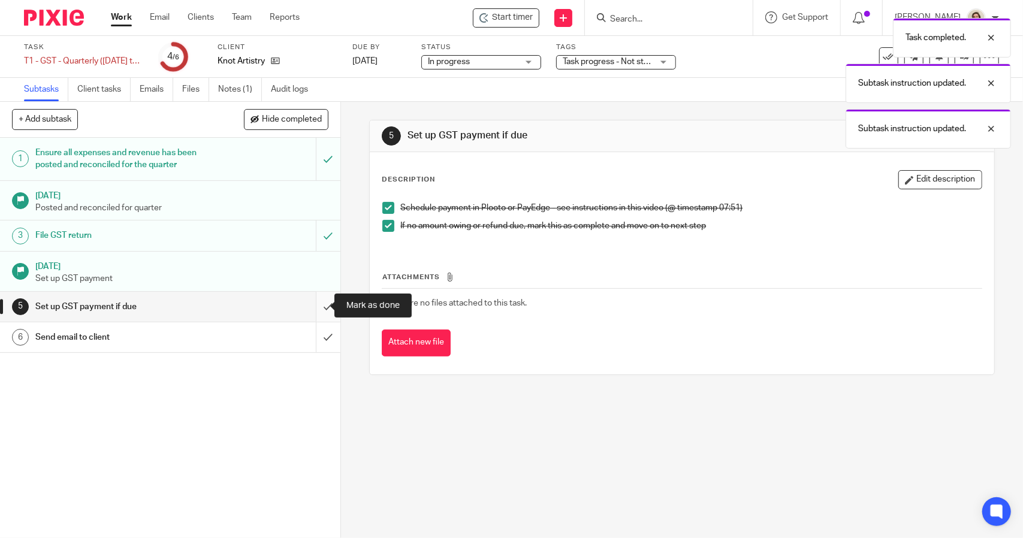
click at [318, 303] on input "submit" at bounding box center [170, 307] width 340 height 30
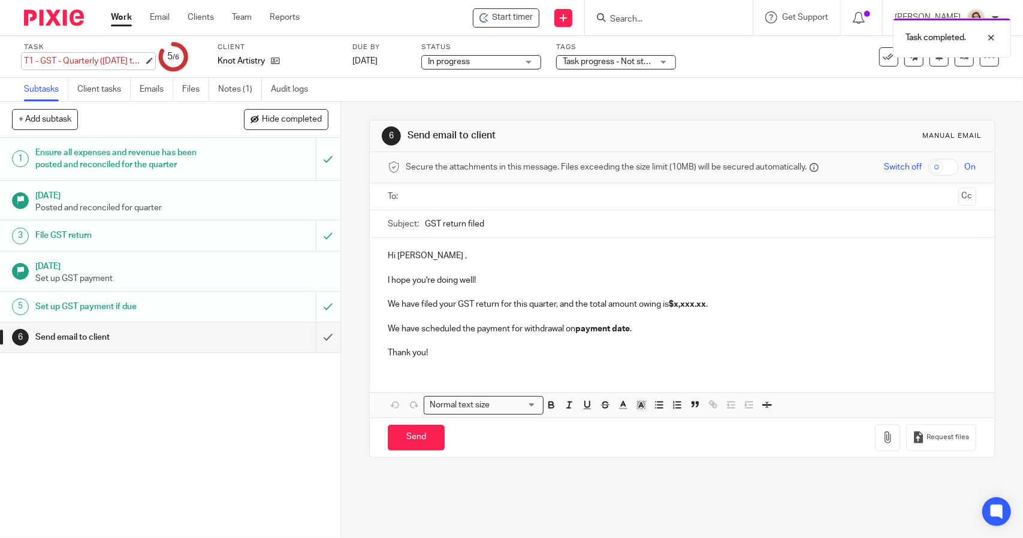
click at [83, 64] on div "T1 - GST - Quarterly (Jan to March 2024) Save T1 - GST - Quarterly (Jan to Marc…" at bounding box center [84, 61] width 120 height 12
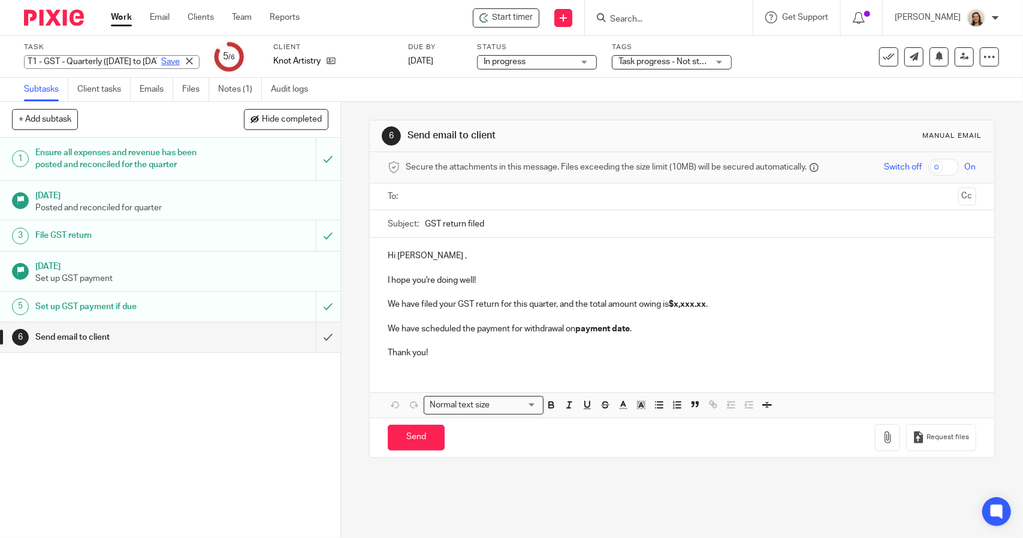
click at [161, 59] on link "Save" at bounding box center [170, 62] width 19 height 12
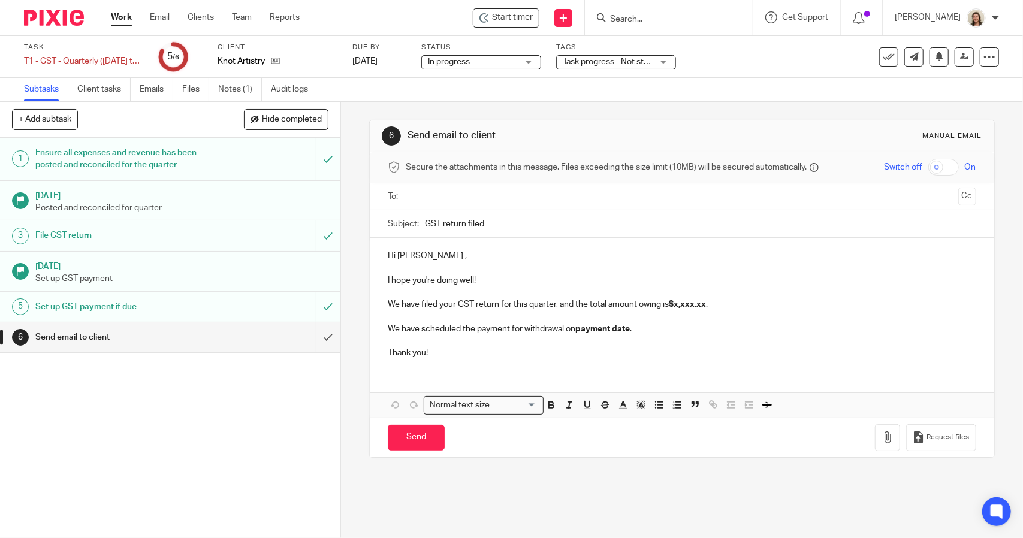
drag, startPoint x: 415, startPoint y: 256, endPoint x: 430, endPoint y: 260, distance: 15.6
click at [415, 256] on p "Hi Emily ," at bounding box center [682, 256] width 588 height 12
drag, startPoint x: 552, startPoint y: 304, endPoint x: 509, endPoint y: 305, distance: 43.1
click at [509, 305] on p "We have filed your GST return for this quarter, and the total amount owing is $…" at bounding box center [682, 304] width 588 height 12
drag, startPoint x: 771, startPoint y: 304, endPoint x: 697, endPoint y: 301, distance: 73.1
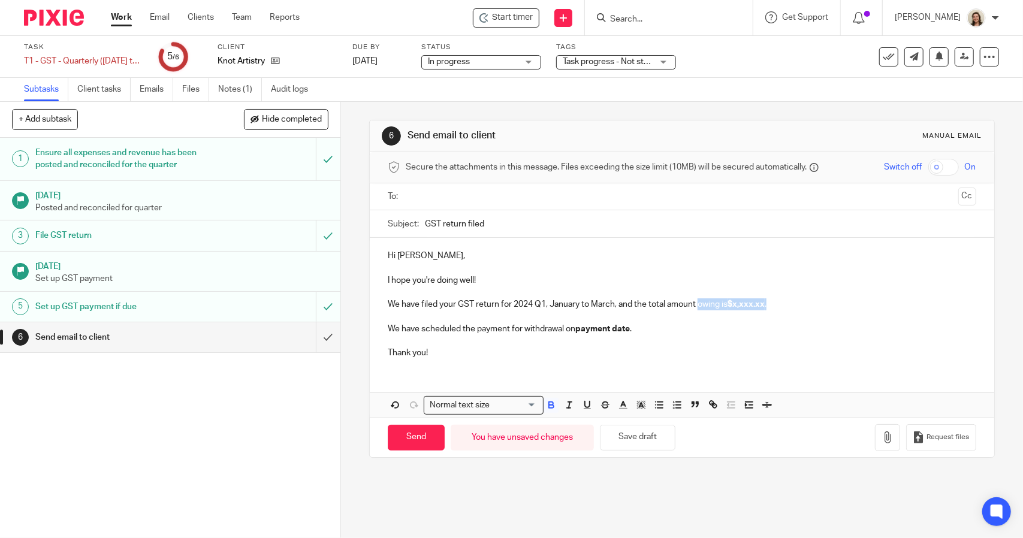
click at [697, 301] on p "We have filed your GST return for 2024 Q1, January to March, and the total amou…" at bounding box center [682, 304] width 588 height 12
drag, startPoint x: 636, startPoint y: 329, endPoint x: 375, endPoint y: 330, distance: 261.2
click at [375, 330] on div "Hi Emily, I hope you're doing well! We have filed your GST return for 2024 Q1, …" at bounding box center [682, 303] width 624 height 130
click at [863, 301] on p "We have filed your GST return for 2024 Q1, January to March, and the total amou…" at bounding box center [682, 304] width 588 height 12
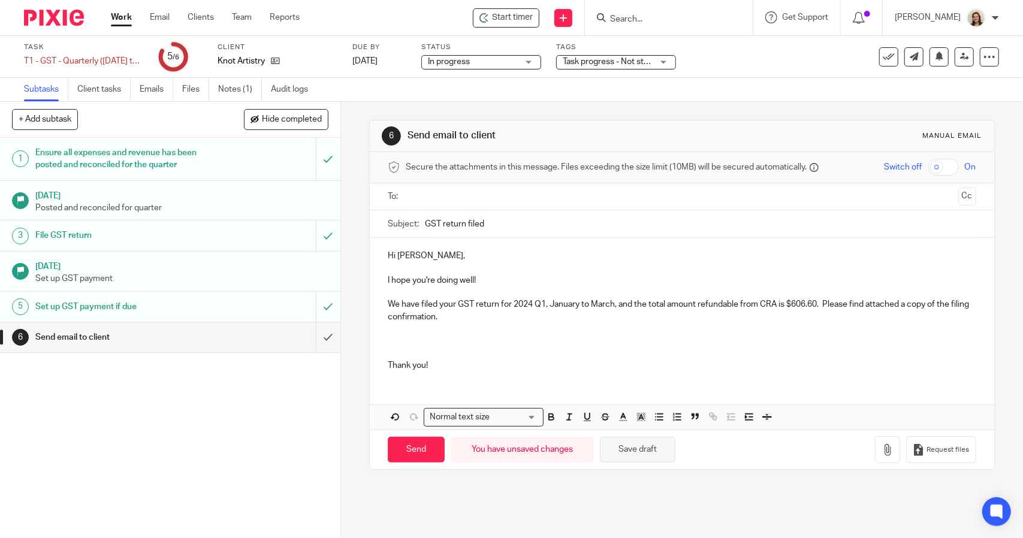
click at [661, 454] on button "Save draft" at bounding box center [637, 450] width 75 height 26
click at [425, 226] on input "GST return filed" at bounding box center [700, 223] width 551 height 27
click at [476, 222] on input "2024 Q1 GST return filed" at bounding box center [700, 223] width 551 height 27
click at [503, 222] on input "2024 Q1 GST Return filed" at bounding box center [700, 223] width 551 height 27
type input "2024 Q1 GST Return Filed"
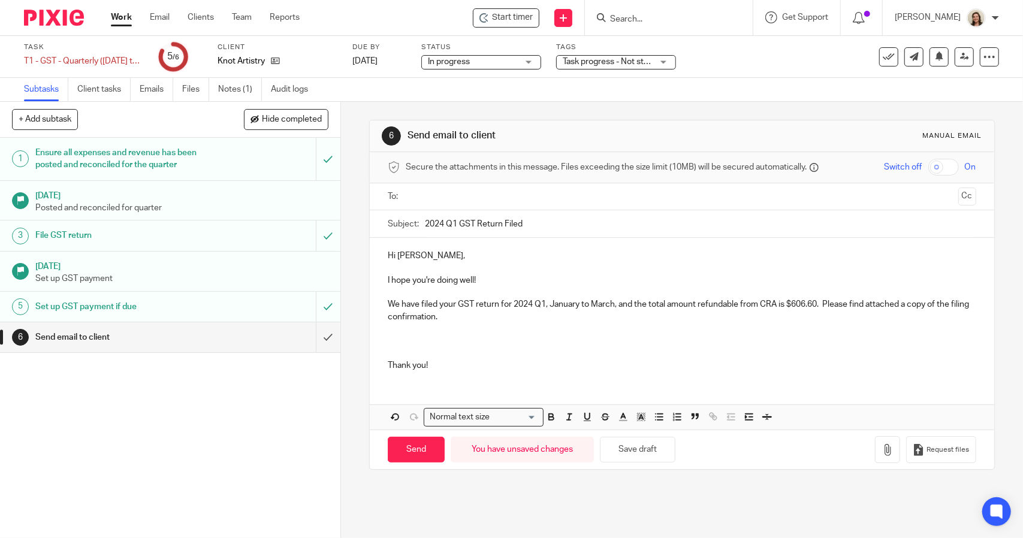
click at [490, 256] on p "Hi Emily," at bounding box center [682, 256] width 588 height 12
click at [642, 452] on button "Save draft" at bounding box center [637, 450] width 75 height 26
drag, startPoint x: 539, startPoint y: 226, endPoint x: 390, endPoint y: 225, distance: 149.2
click at [390, 225] on div "Subject: 2024 Q1 GST Return Filed" at bounding box center [682, 223] width 588 height 27
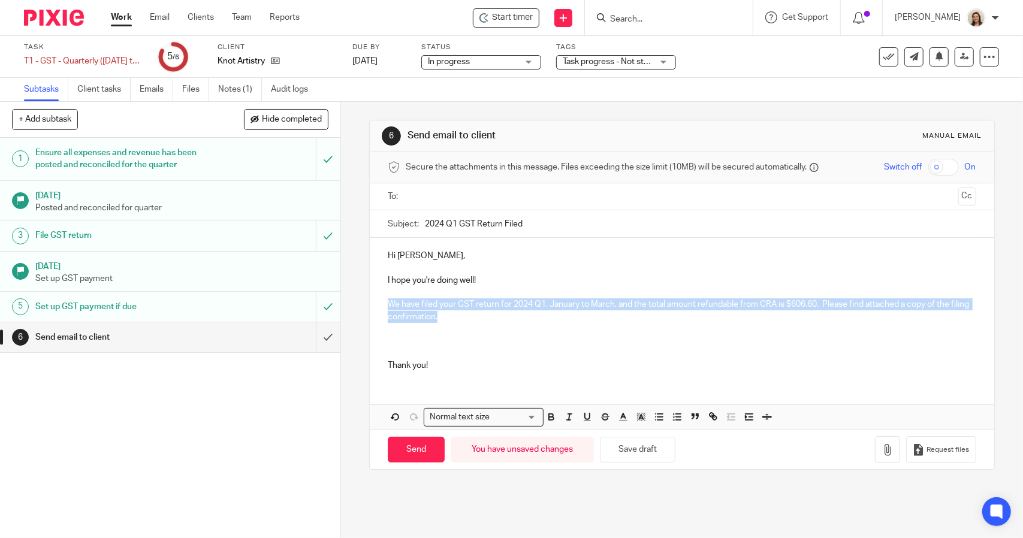
drag, startPoint x: 458, startPoint y: 317, endPoint x: 370, endPoint y: 301, distance: 89.6
click at [370, 301] on div "Hi Emily, I hope you're doing well! We have filed your GST return for 2024 Q1, …" at bounding box center [682, 309] width 624 height 143
copy p "We have filed your GST return for 2024 Q1, January to March, and the total amou…"
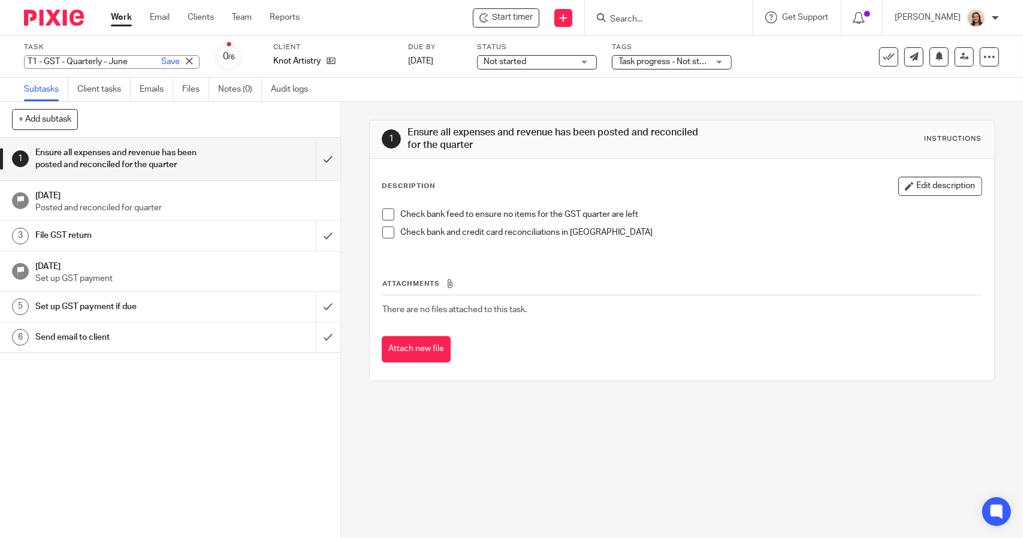
click at [100, 59] on div "T1 - GST - Quarterly - June Save T1 - GST - Quarterly - June" at bounding box center [112, 62] width 176 height 14
click at [102, 61] on input "T1 - GST - Quarterly - June" at bounding box center [112, 62] width 176 height 14
click at [68, 61] on input "T1 - GST - Q2 - June" at bounding box center [112, 62] width 176 height 14
drag, startPoint x: 128, startPoint y: 61, endPoint x: 134, endPoint y: 63, distance: 6.8
click at [128, 61] on input "T1 - GST - 2024 Q2 - June" at bounding box center [112, 62] width 176 height 14
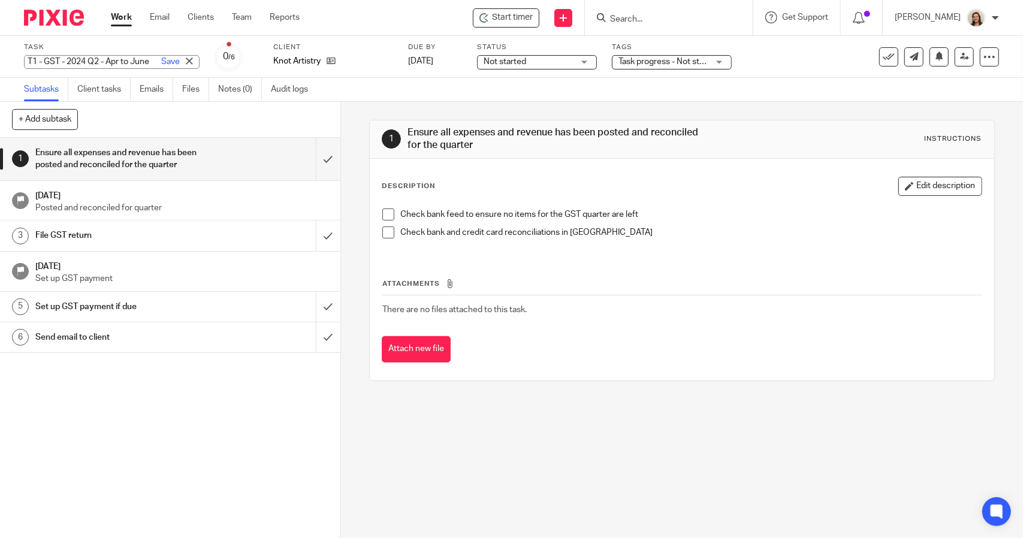
scroll to position [0, 21]
type input "T1 - GST - 2024 Q2 - Apr to June"
click at [161, 61] on link "Save" at bounding box center [170, 62] width 19 height 12
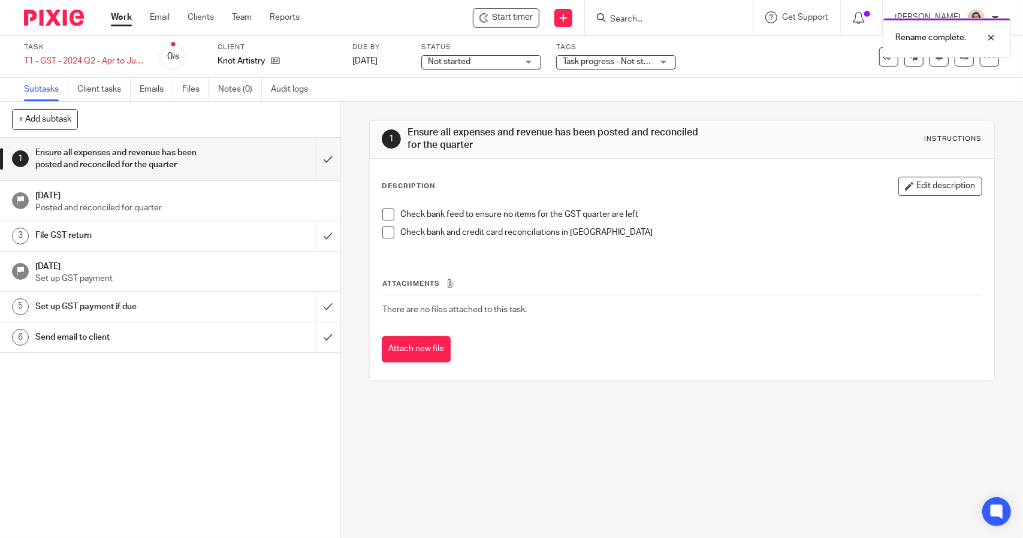
click at [386, 216] on span at bounding box center [388, 215] width 12 height 12
click at [386, 230] on span at bounding box center [388, 232] width 12 height 12
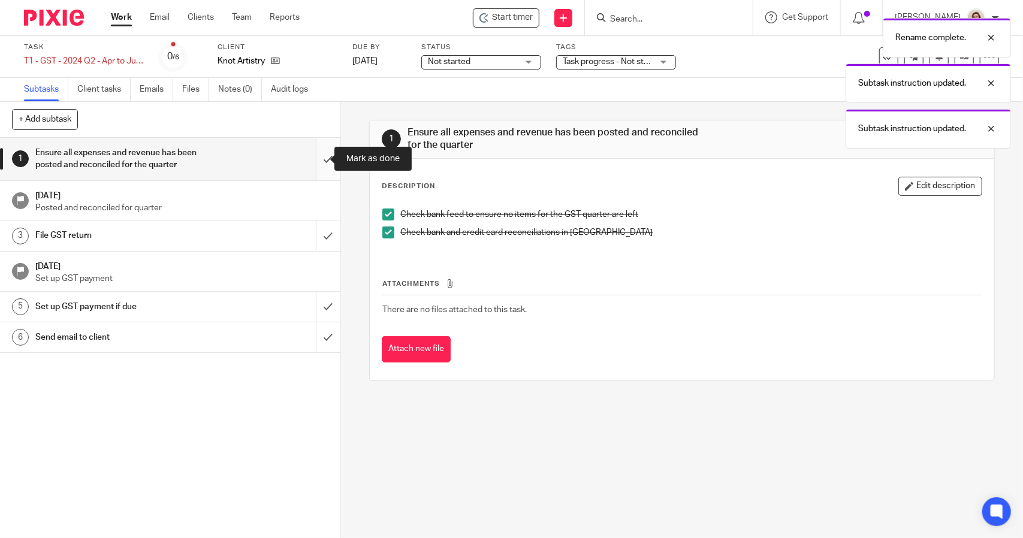
click at [322, 170] on input "submit" at bounding box center [170, 159] width 340 height 43
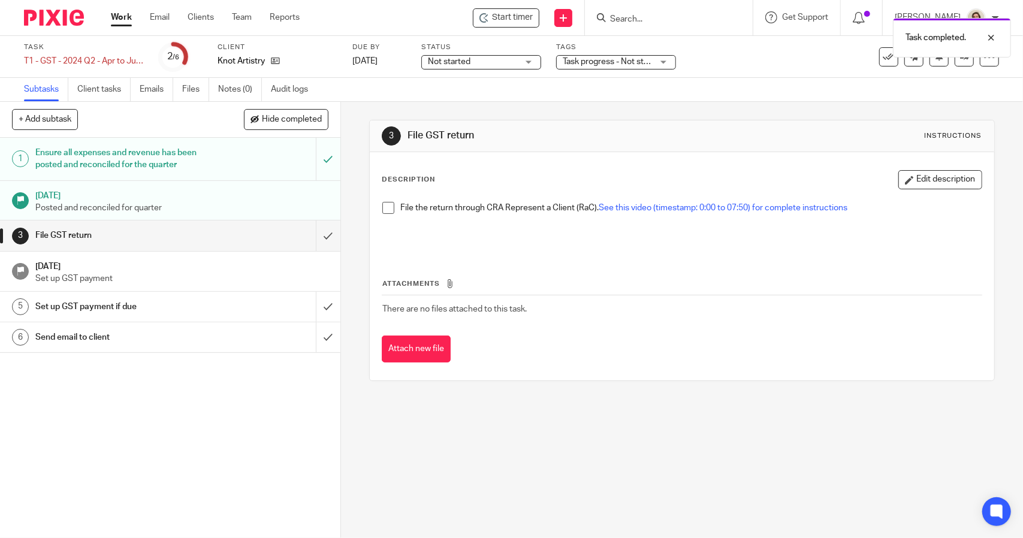
click at [382, 207] on span at bounding box center [388, 208] width 12 height 12
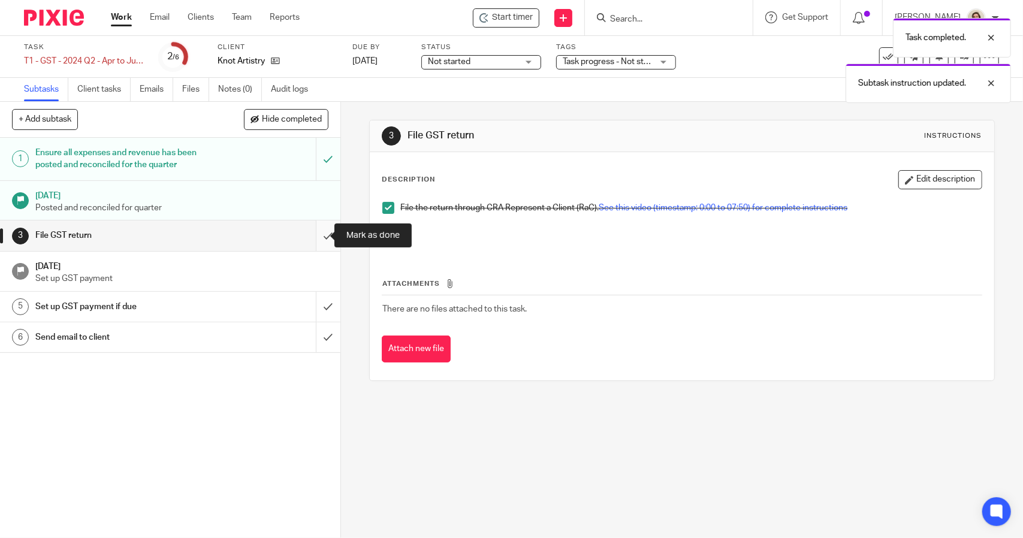
click at [317, 239] on input "submit" at bounding box center [170, 236] width 340 height 30
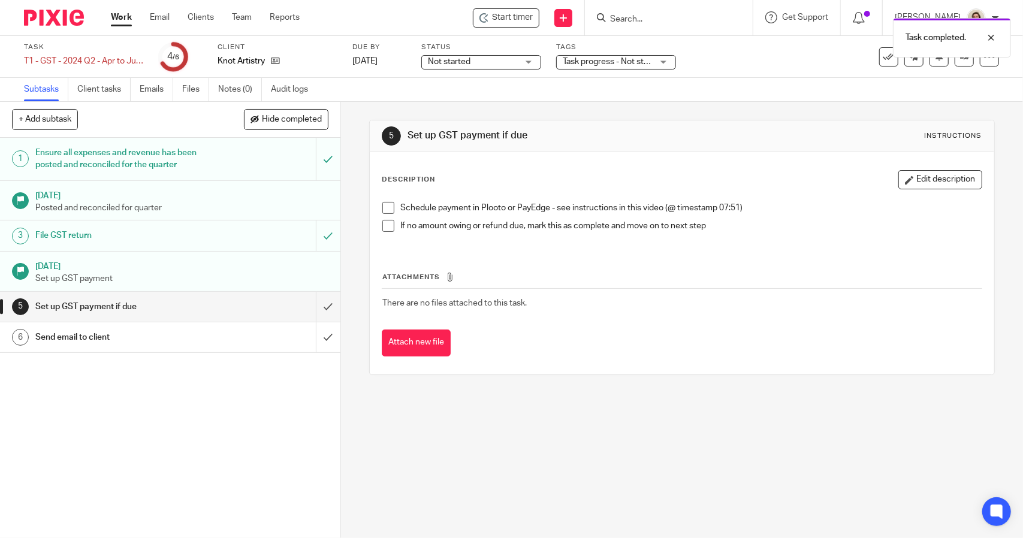
click at [384, 210] on span at bounding box center [388, 208] width 12 height 12
click at [383, 228] on span at bounding box center [388, 226] width 12 height 12
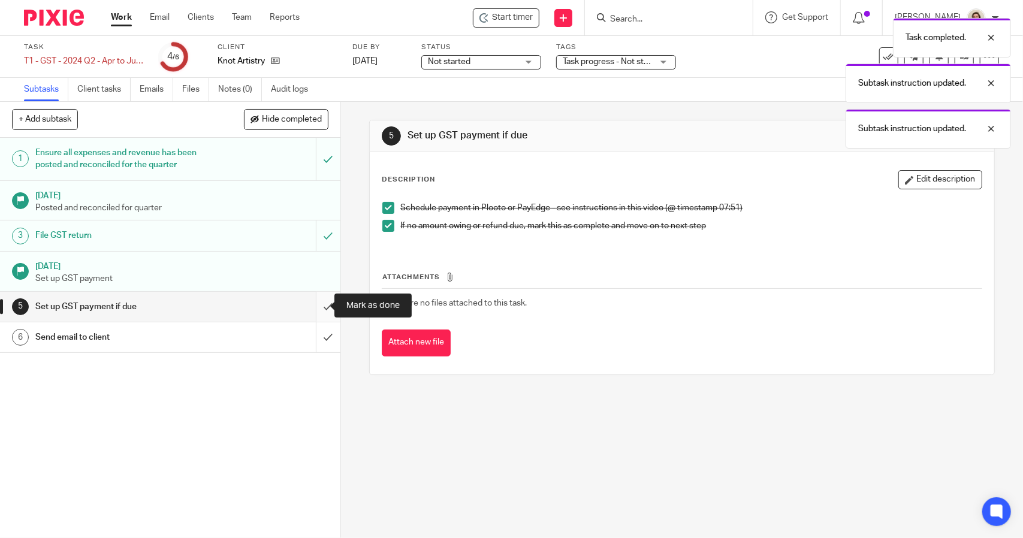
click at [321, 304] on input "submit" at bounding box center [170, 307] width 340 height 30
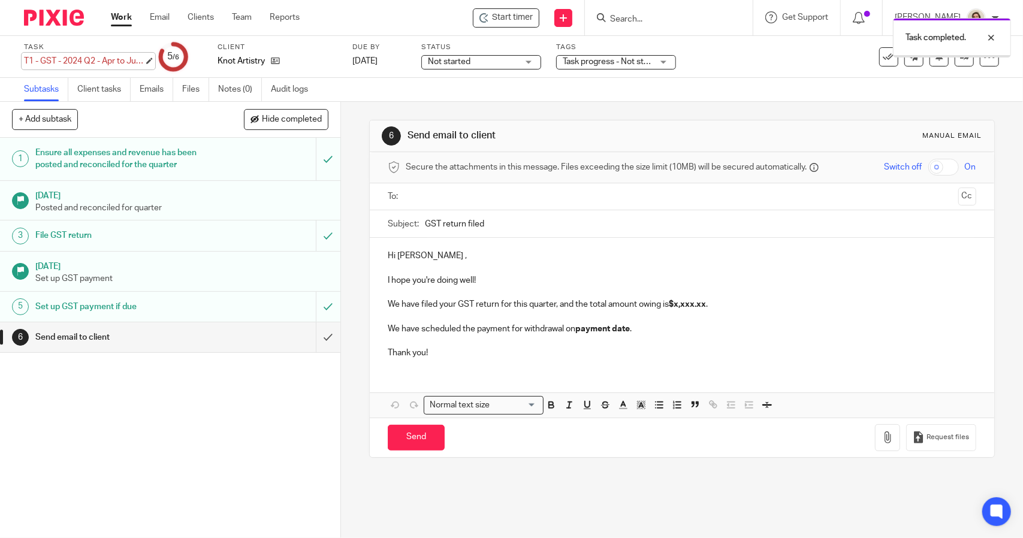
click at [93, 62] on div "T1 - GST - 2024 Q2 - Apr to June Save T1 - GST - 2024 Q2 - Apr to June" at bounding box center [84, 61] width 120 height 12
drag, startPoint x: 506, startPoint y: 227, endPoint x: 375, endPoint y: 227, distance: 130.6
click at [375, 227] on div "Subject: GST return filed" at bounding box center [682, 224] width 624 height 28
paste input "2024 Q1 GST Return F"
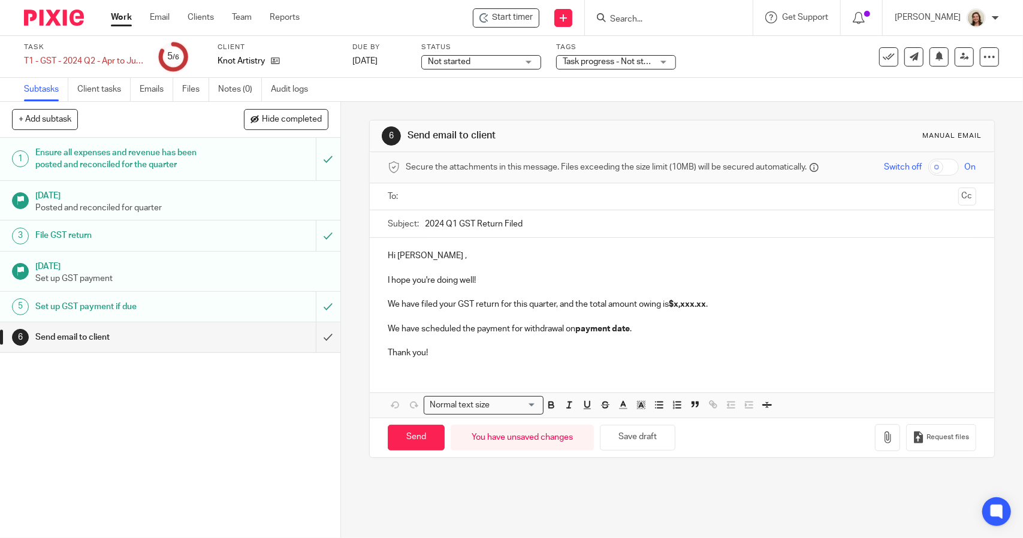
click at [453, 221] on input "2024 Q1 GST Return Filed" at bounding box center [700, 223] width 551 height 27
type input "2024 Q2 GST Return Filed"
click at [414, 259] on p "Hi Emily ," at bounding box center [682, 256] width 588 height 12
drag, startPoint x: 717, startPoint y: 304, endPoint x: 371, endPoint y: 304, distance: 345.1
click at [371, 304] on div "Hi Emily, I hope you're doing well! We have filed your GST return for this quar…" at bounding box center [682, 303] width 624 height 130
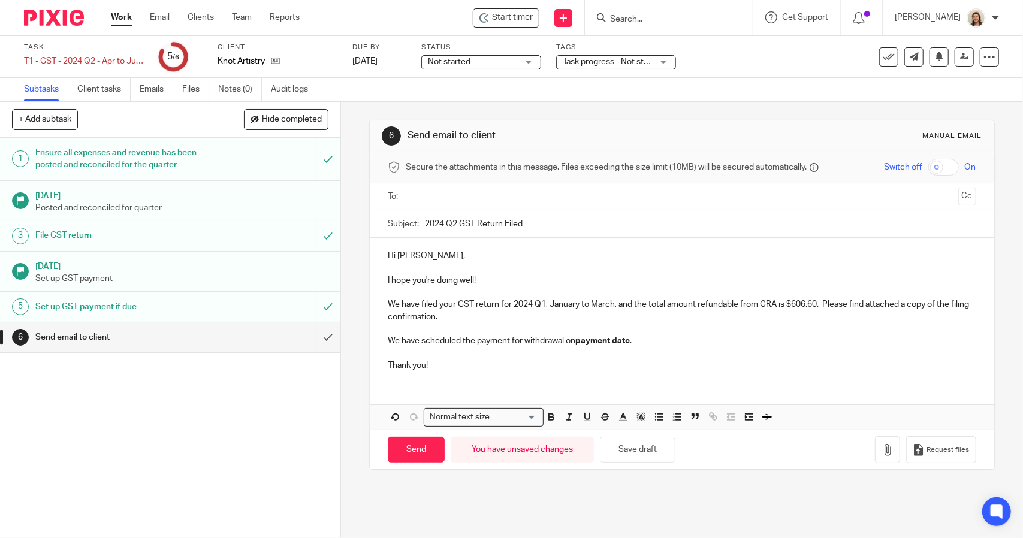
click at [543, 305] on p "We have filed your GST return for 2024 Q1, January to March, and the total amou…" at bounding box center [682, 310] width 588 height 25
click at [611, 307] on p "We have filed your GST return for 2024 Q2, January to March, and the total amou…" at bounding box center [682, 310] width 588 height 25
click at [797, 307] on p "We have filed your GST return for 2024 Q2, April to June, and the total amount …" at bounding box center [682, 310] width 588 height 25
drag, startPoint x: 614, startPoint y: 340, endPoint x: 342, endPoint y: 341, distance: 272.0
click at [342, 341] on div "6 Send email to client Manual email Secure the attachments in this message. Fil…" at bounding box center [682, 320] width 682 height 436
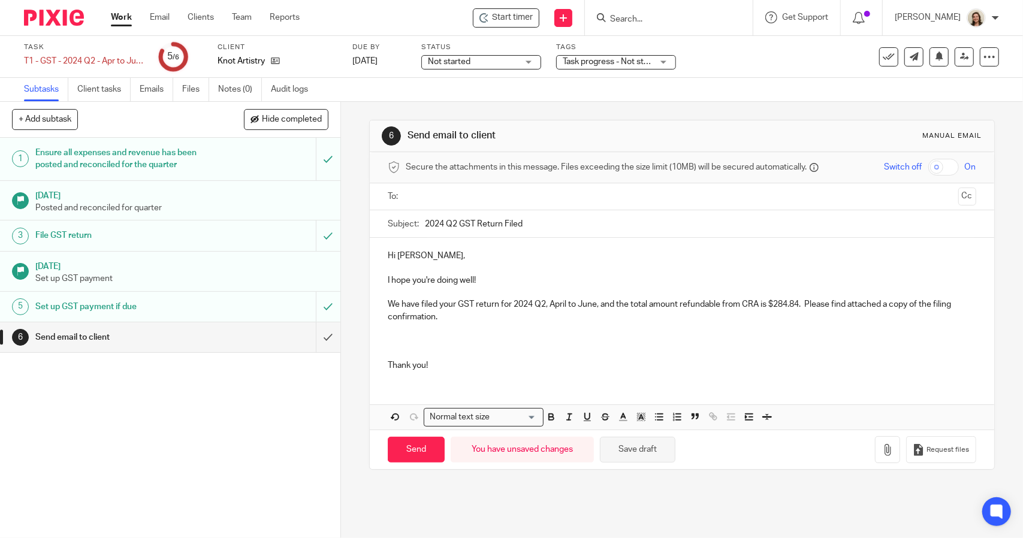
click at [633, 441] on button "Save draft" at bounding box center [637, 450] width 75 height 26
drag, startPoint x: 549, startPoint y: 218, endPoint x: 367, endPoint y: 222, distance: 182.2
click at [370, 222] on div "Subject: 2024 Q2 GST Return Filed" at bounding box center [682, 224] width 624 height 28
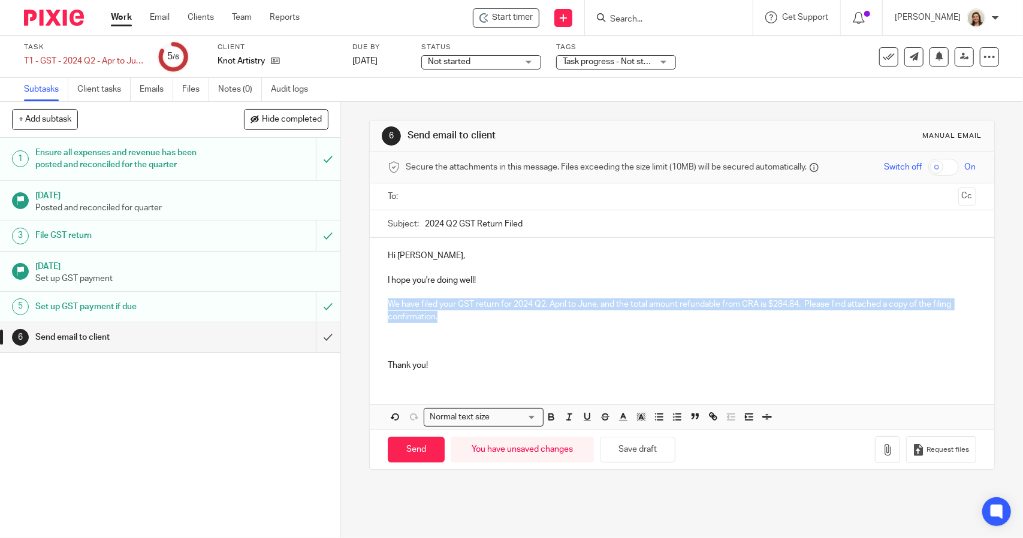
drag, startPoint x: 431, startPoint y: 316, endPoint x: 348, endPoint y: 303, distance: 84.9
click at [348, 303] on div "6 Send email to client Manual email Secure the attachments in this message. Fil…" at bounding box center [682, 320] width 682 height 436
copy p "We have filed your GST return for 2024 Q2, April to June, and the total amount …"
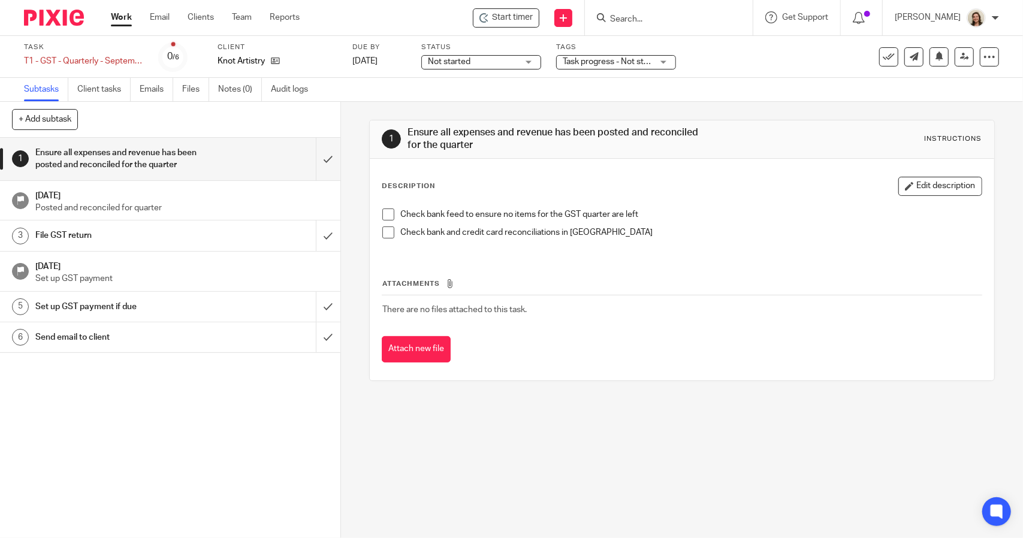
click at [388, 212] on span at bounding box center [388, 215] width 12 height 12
click at [387, 232] on span at bounding box center [388, 232] width 12 height 12
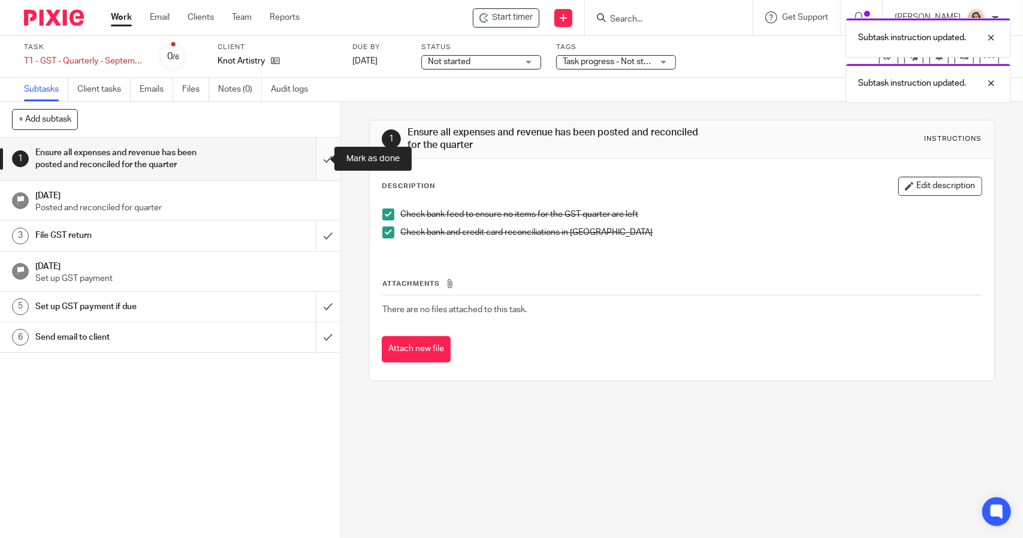
click at [318, 155] on input "submit" at bounding box center [170, 159] width 340 height 43
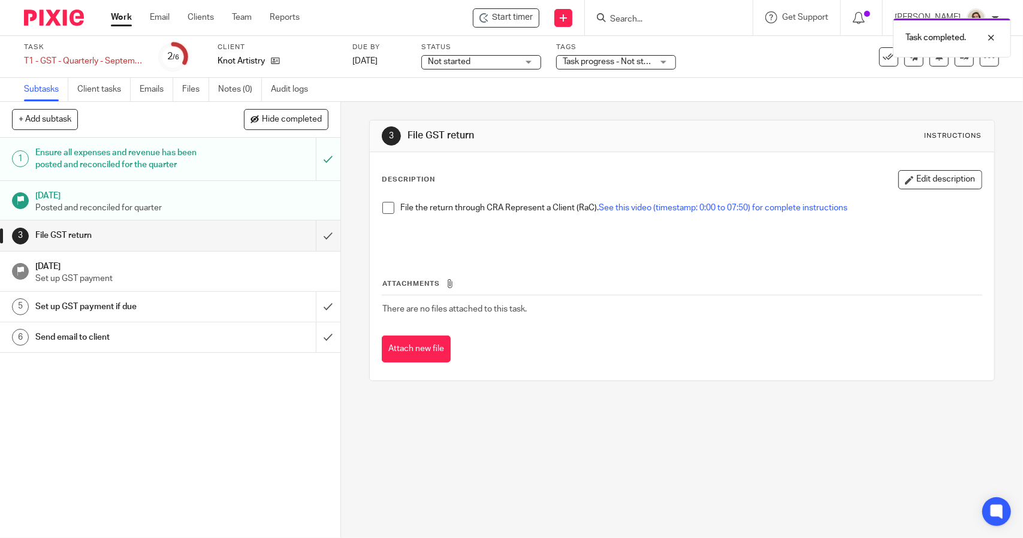
drag, startPoint x: 382, startPoint y: 206, endPoint x: 366, endPoint y: 216, distance: 19.1
click at [382, 206] on span at bounding box center [388, 208] width 12 height 12
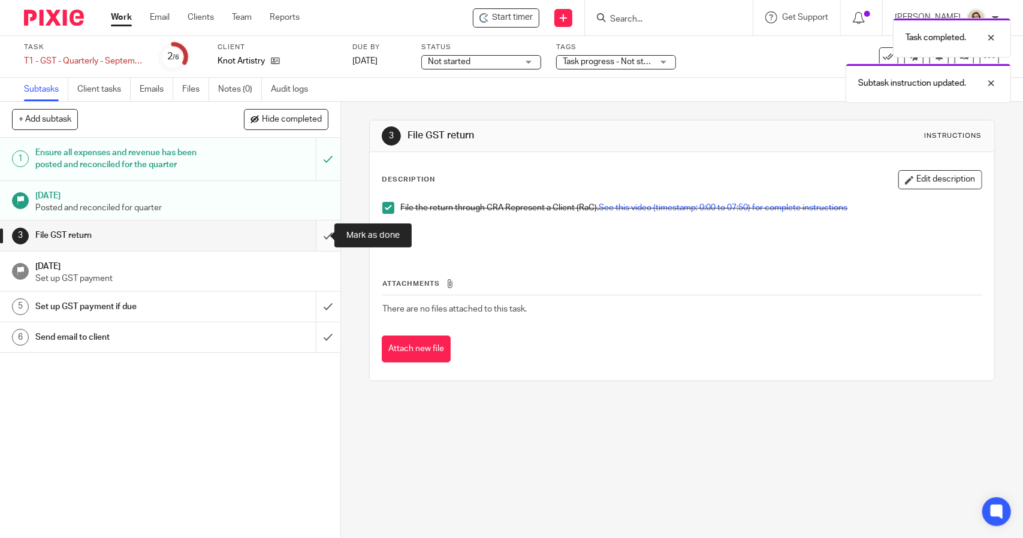
click at [306, 239] on input "submit" at bounding box center [170, 236] width 340 height 30
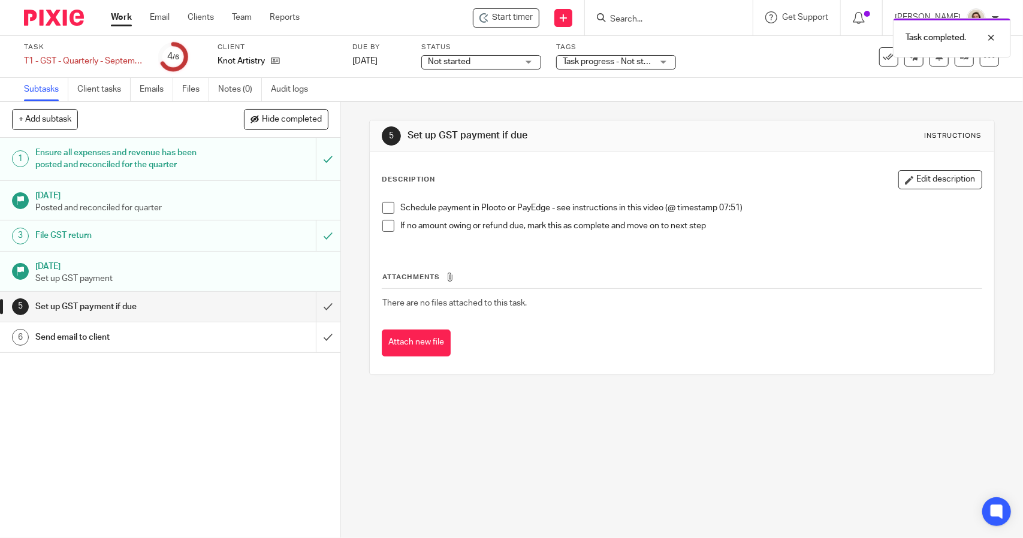
click at [382, 209] on span at bounding box center [388, 208] width 12 height 12
click at [382, 223] on span at bounding box center [388, 226] width 12 height 12
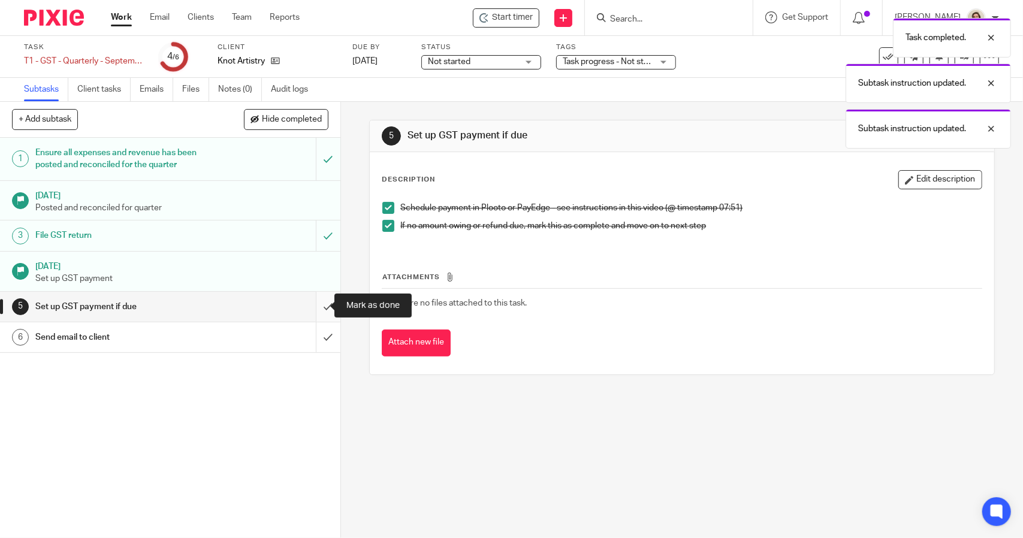
click at [324, 304] on input "submit" at bounding box center [170, 307] width 340 height 30
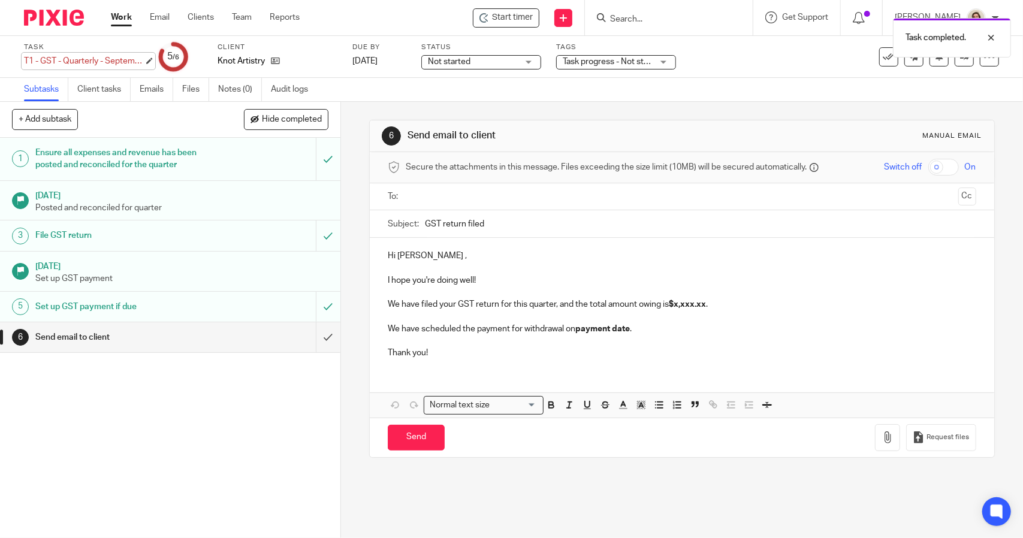
click at [85, 59] on div "T1 - GST - Quarterly - September Save T1 - GST - Quarterly - September" at bounding box center [84, 61] width 120 height 12
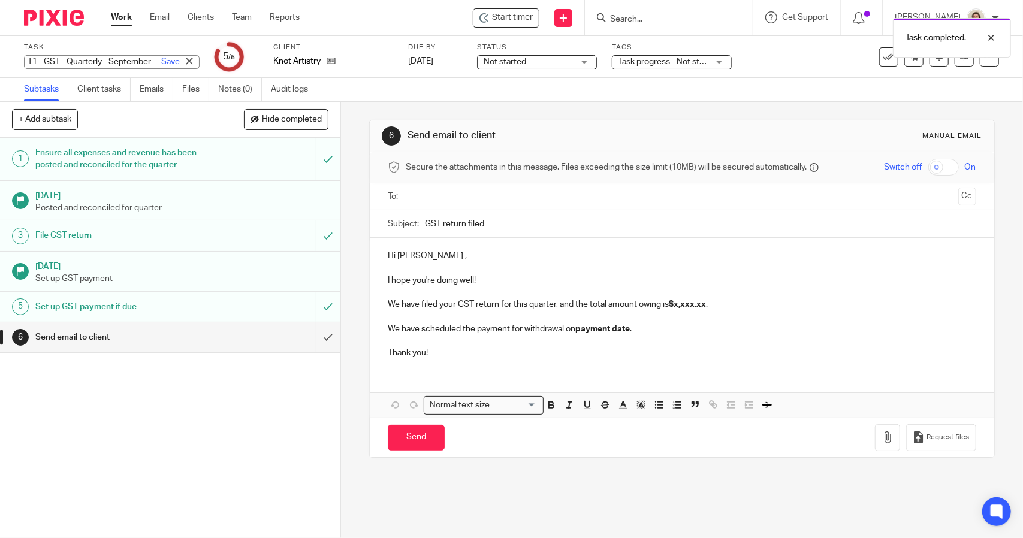
click at [102, 62] on input "T1 - GST - Quarterly - September" at bounding box center [112, 62] width 176 height 14
click at [128, 61] on input "T1 - GST - Q3 - September" at bounding box center [112, 62] width 176 height 14
type input "T1 - GST - Q3 (July to Sept 2024)"
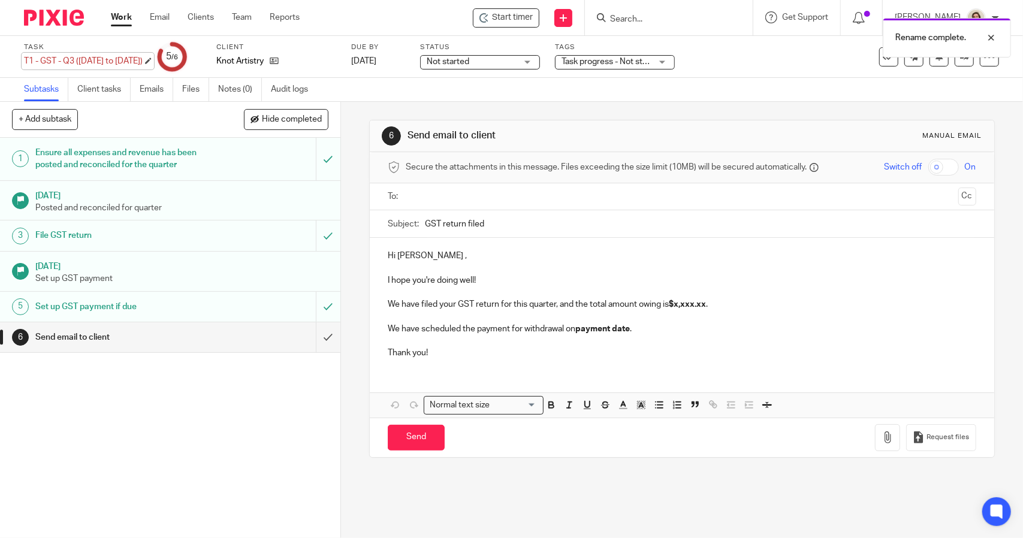
click at [61, 62] on div "T1 - GST - Q3 (July to Sept 2024) Save T1 - GST - Q3 (July to Sept 2024)" at bounding box center [83, 61] width 119 height 12
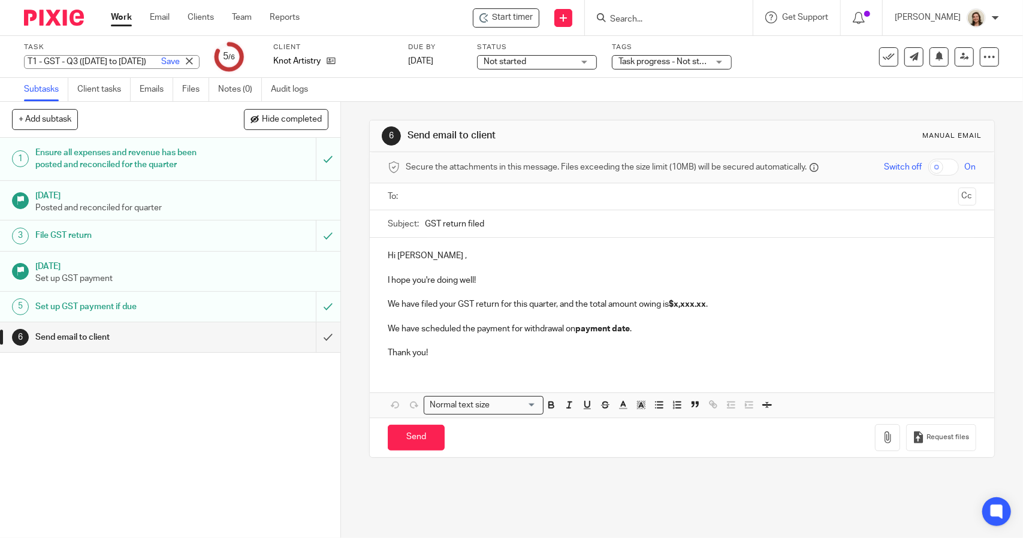
scroll to position [0, 0]
click at [14, 62] on div "Task T1 - GST - Q3 (July to Sept 2024) Save T1 - GST - Q3 (July to Sept 2024) 5…" at bounding box center [511, 57] width 1023 height 42
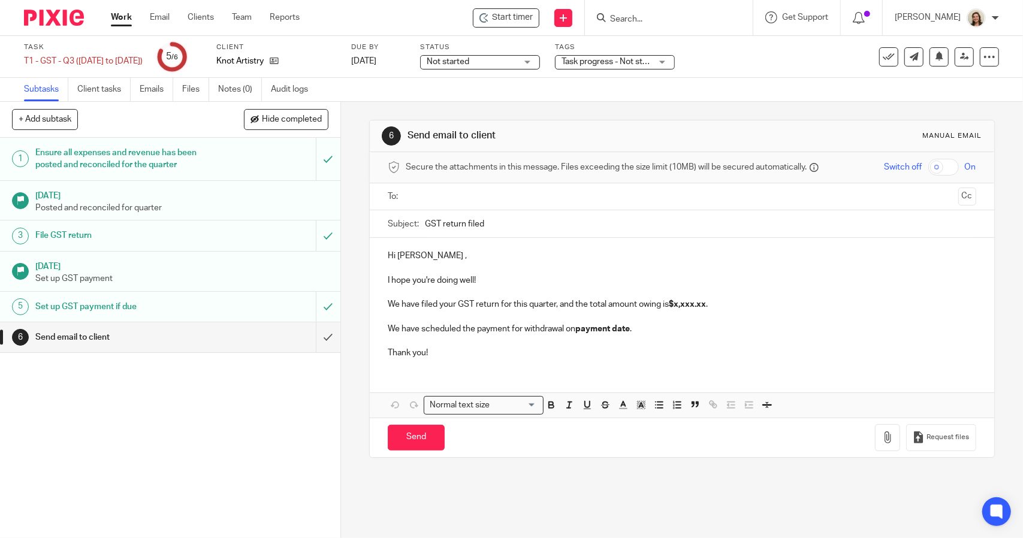
drag, startPoint x: 499, startPoint y: 226, endPoint x: 371, endPoint y: 233, distance: 127.2
click at [371, 233] on div "Subject: GST return filed" at bounding box center [682, 224] width 624 height 28
paste input "2024 Q2 GST Return F"
click at [453, 220] on input "2024 Q2 GST Return Filed" at bounding box center [700, 223] width 551 height 27
type input "2024 Q3 GST Return Filed"
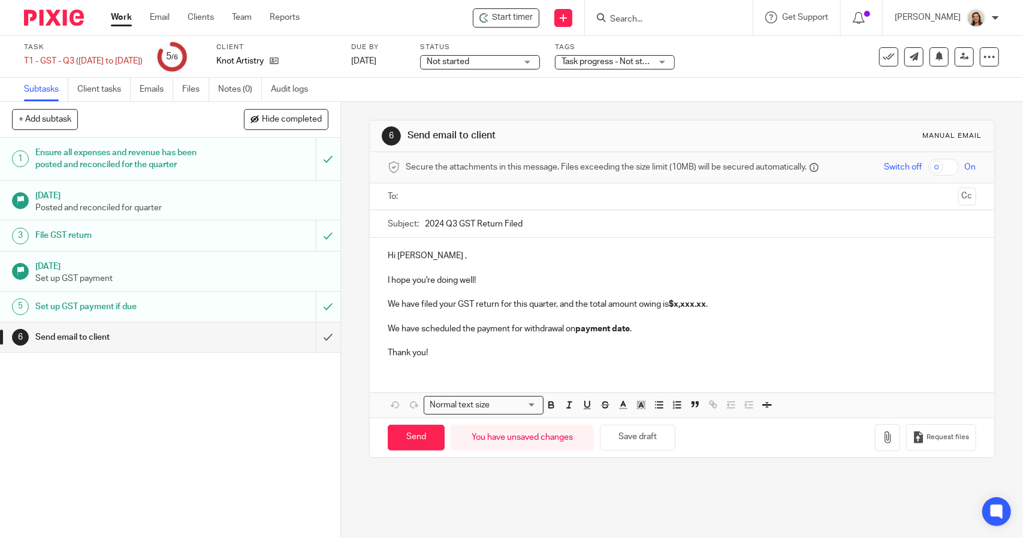
click at [416, 259] on p "Hi Emily ," at bounding box center [682, 256] width 588 height 12
drag, startPoint x: 715, startPoint y: 303, endPoint x: 357, endPoint y: 301, distance: 358.3
click at [357, 301] on div "6 Send email to client Manual email Secure the attachments in this message. Fil…" at bounding box center [682, 320] width 682 height 436
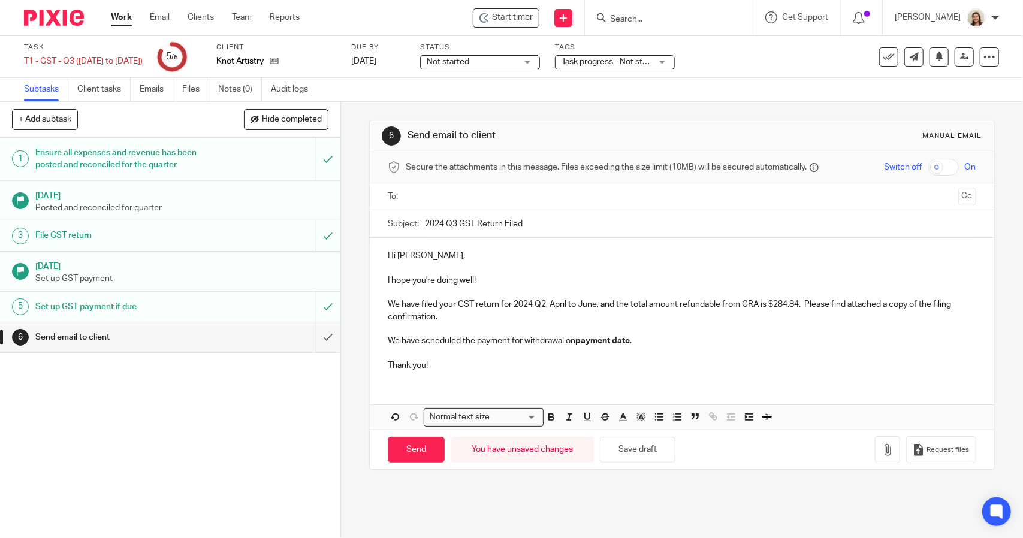
click at [541, 306] on p "We have filed your GST return for 2024 Q2, April to June, and the total amount …" at bounding box center [682, 310] width 588 height 25
click at [594, 306] on p "We have filed your GST return for 2024 Q3, April to June, and the total amount …" at bounding box center [682, 310] width 588 height 25
drag, startPoint x: 776, startPoint y: 306, endPoint x: 699, endPoint y: 304, distance: 77.3
click at [699, 304] on p "We have filed your GST return for 2024 Q3, July to September, and the total amo…" at bounding box center [682, 310] width 588 height 25
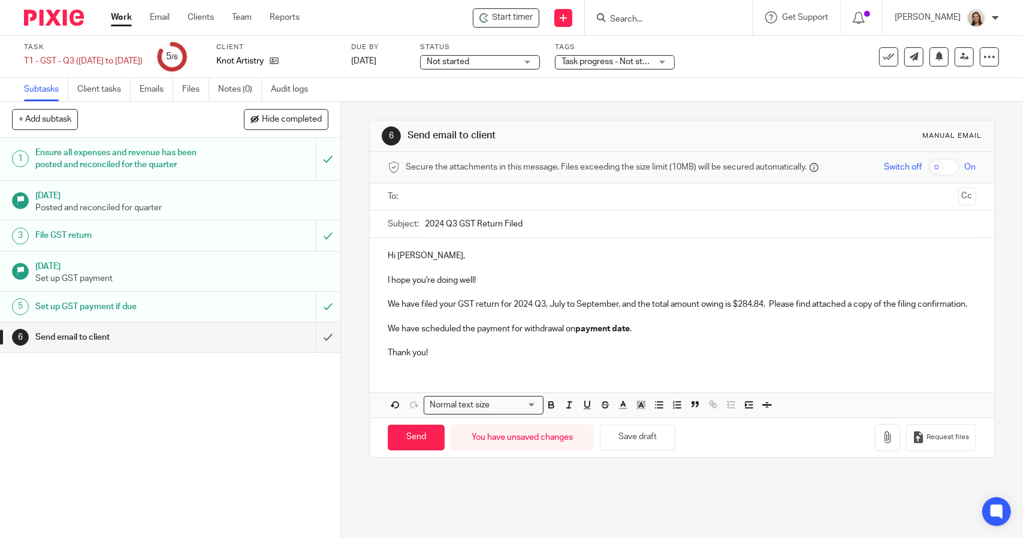
click at [762, 304] on p "We have filed your GST return for 2024 Q3, July to September, and the total amo…" at bounding box center [682, 304] width 588 height 12
click at [763, 304] on p "We have filed your GST return for 2024 Q3, July to September, and the total amo…" at bounding box center [682, 304] width 588 height 12
drag, startPoint x: 635, startPoint y: 340, endPoint x: 379, endPoint y: 336, distance: 255.9
click at [379, 336] on div "Hi Emily, I hope you're doing well! We have filed your GST return for 2024 Q3, …" at bounding box center [682, 303] width 624 height 130
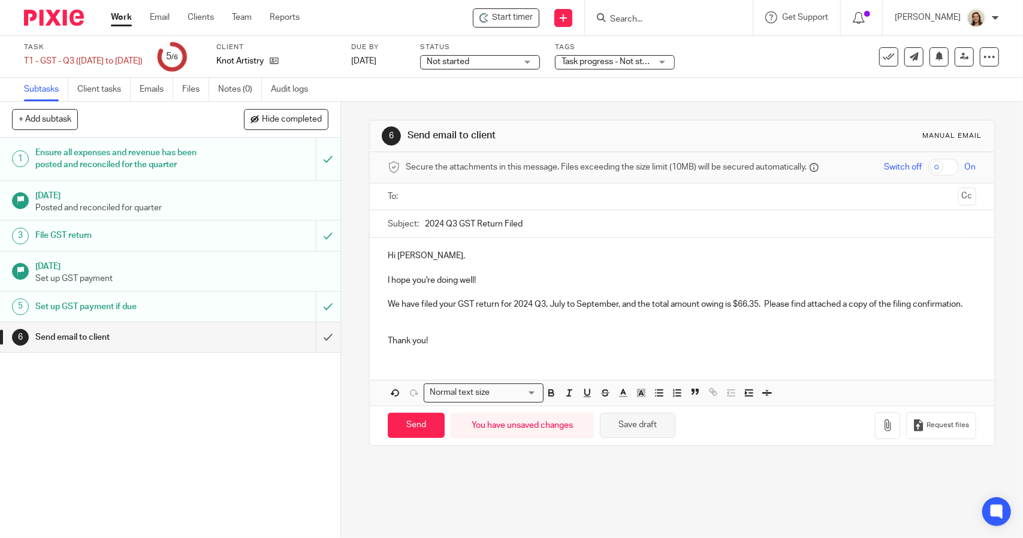
click at [647, 431] on button "Save draft" at bounding box center [637, 426] width 75 height 26
drag, startPoint x: 537, startPoint y: 222, endPoint x: 418, endPoint y: 221, distance: 118.7
click at [418, 221] on div "Subject: 2024 Q3 GST Return Filed" at bounding box center [682, 223] width 588 height 27
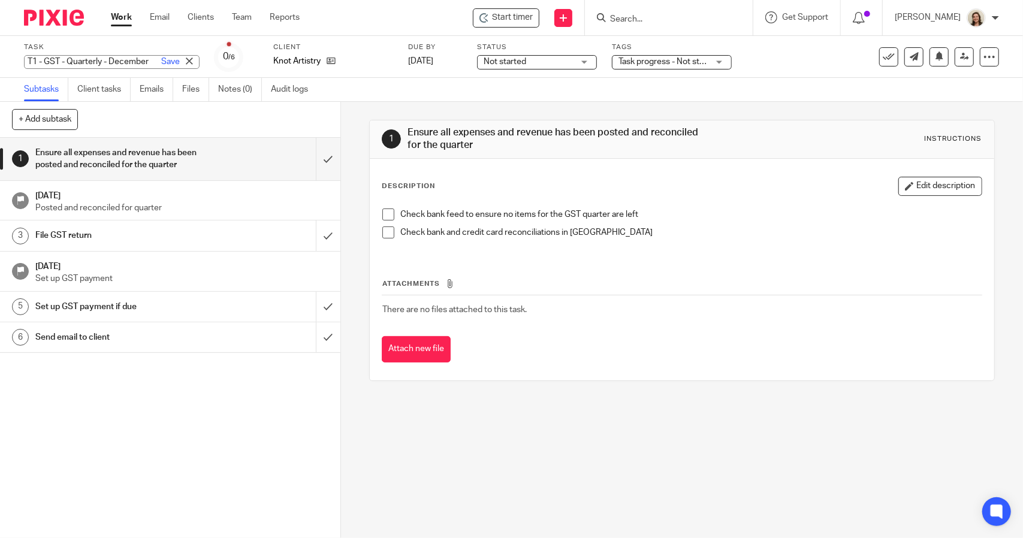
click at [75, 56] on div "T1 - GST - Quarterly - December Save T1 - GST - Quarterly - December" at bounding box center [112, 62] width 176 height 14
click at [101, 59] on input "T1 - GST - Quarterly - December" at bounding box center [112, 62] width 176 height 14
click at [87, 59] on input "T1 - GST - Q4 - December" at bounding box center [112, 62] width 176 height 14
type input "T1 - GST - Q4 ([DATE] to [DATE])"
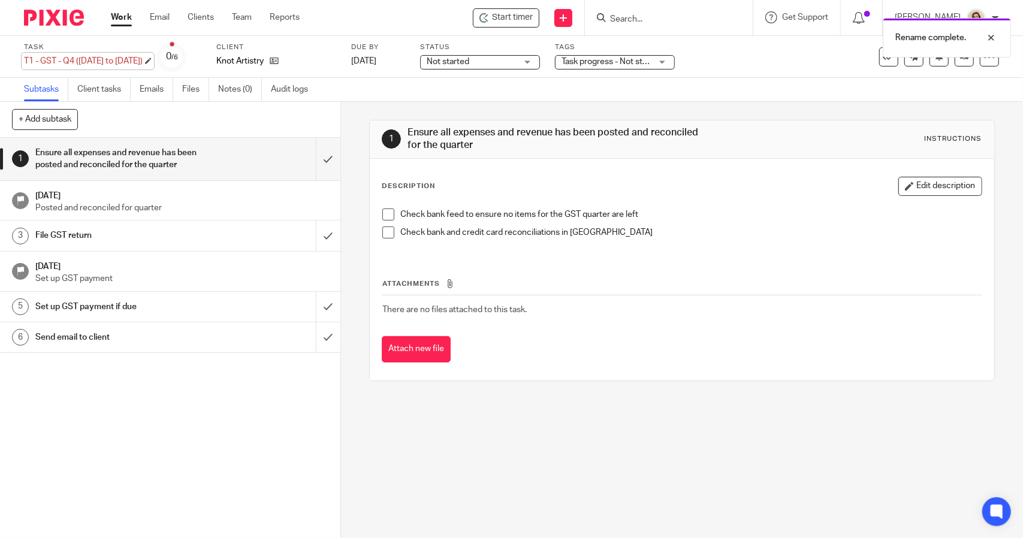
click at [62, 61] on div "T1 - GST - Q4 (Oct to Dec 2024) Save T1 - GST - Q4 (Oct to Dec 2024)" at bounding box center [83, 61] width 119 height 12
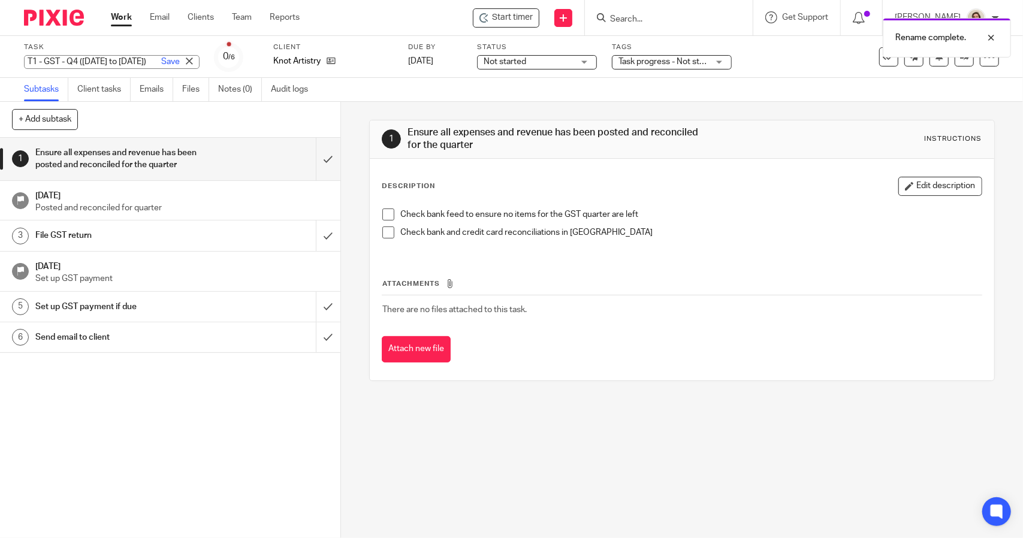
scroll to position [0, 0]
click at [382, 215] on span at bounding box center [388, 215] width 12 height 12
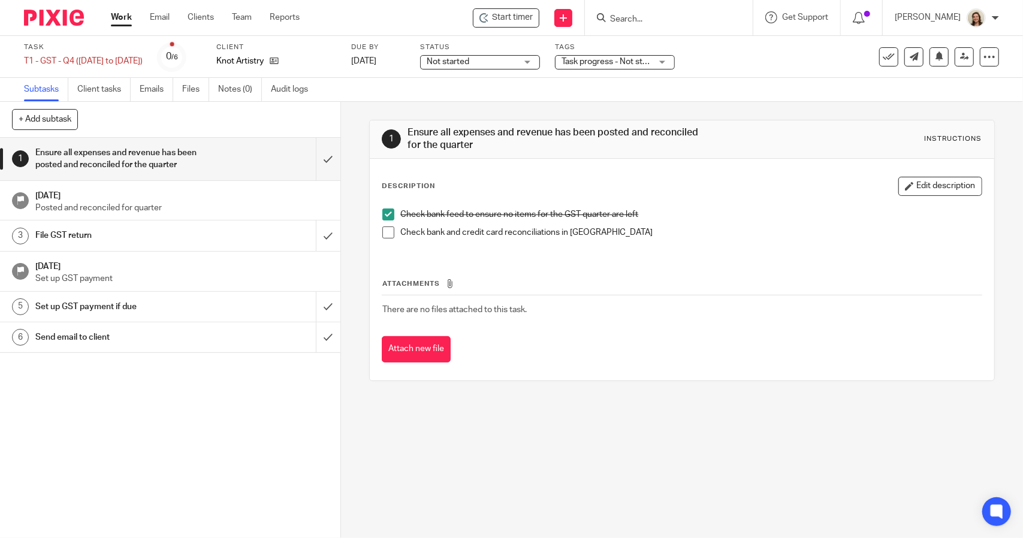
click at [385, 226] on span at bounding box center [388, 232] width 12 height 12
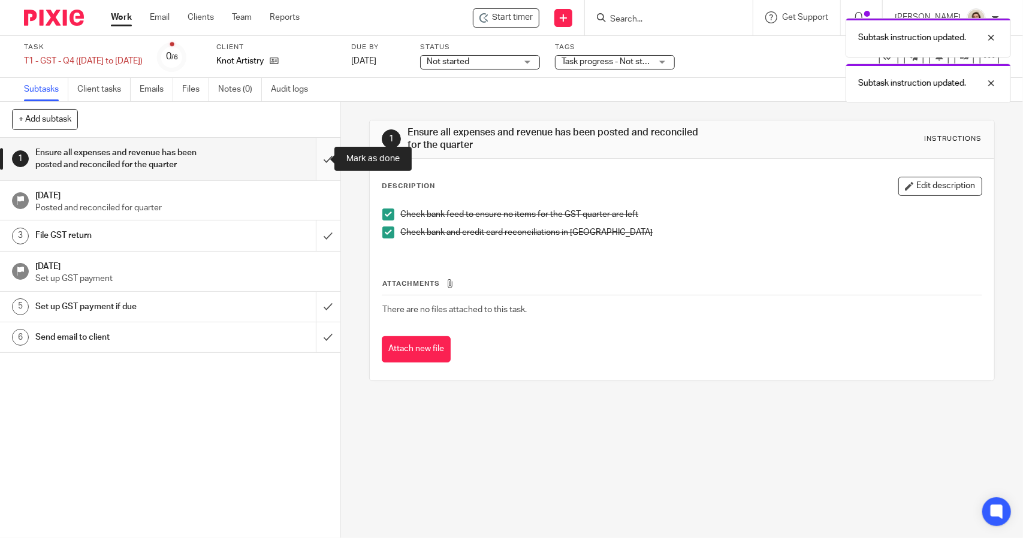
click at [316, 163] on input "submit" at bounding box center [170, 159] width 340 height 43
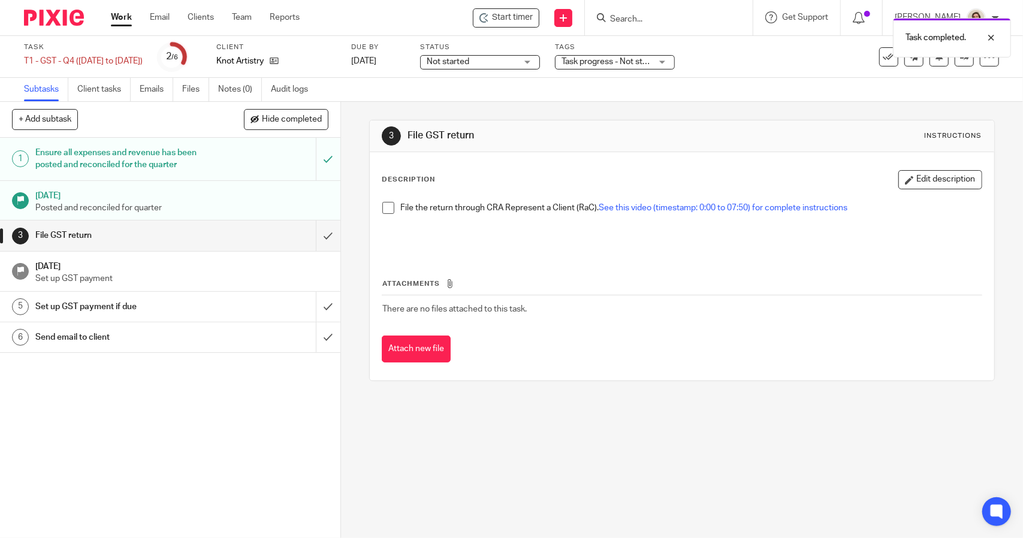
click at [382, 206] on span at bounding box center [388, 208] width 12 height 12
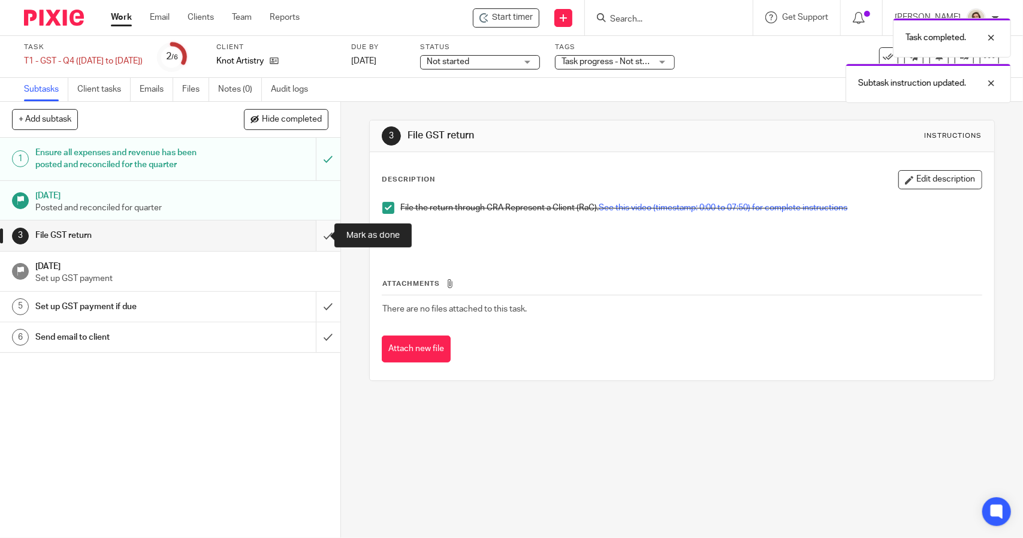
click at [309, 237] on input "submit" at bounding box center [170, 236] width 340 height 30
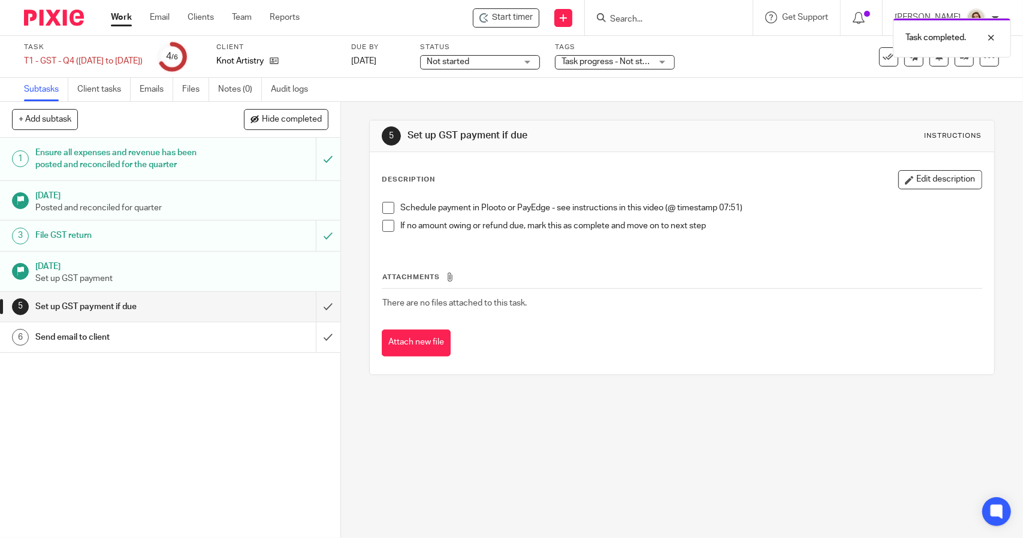
click at [382, 209] on span at bounding box center [388, 208] width 12 height 12
click at [383, 225] on span at bounding box center [388, 226] width 12 height 12
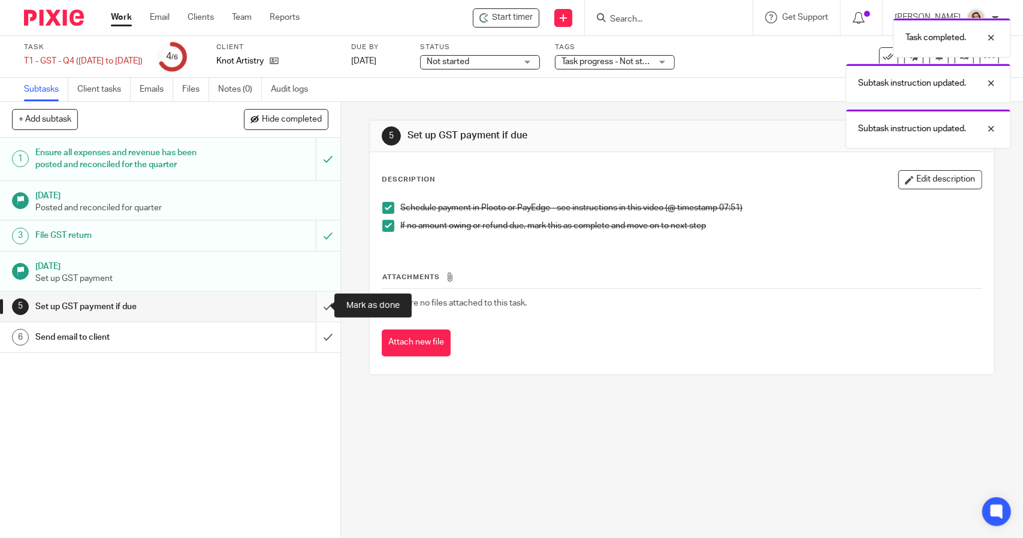
click at [320, 302] on input "submit" at bounding box center [170, 307] width 340 height 30
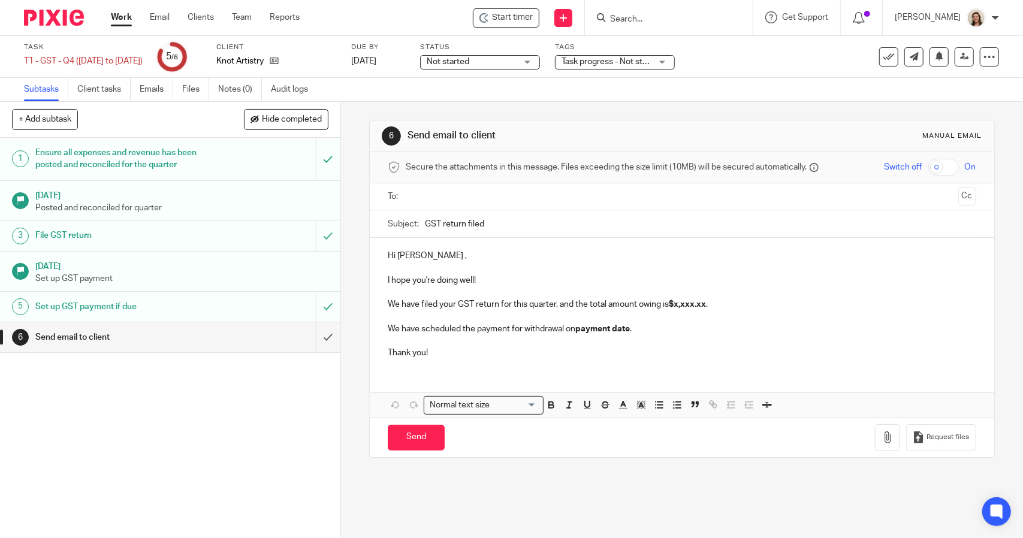
drag, startPoint x: 448, startPoint y: 225, endPoint x: 398, endPoint y: 226, distance: 49.2
click at [399, 226] on div "Subject: GST return filed" at bounding box center [682, 223] width 588 height 27
paste input "2024 Q3 GST Return F"
click at [454, 222] on input "2024 Q3 GST Return Filed" at bounding box center [700, 223] width 551 height 27
type input "2024 Q4 GST Return Filed"
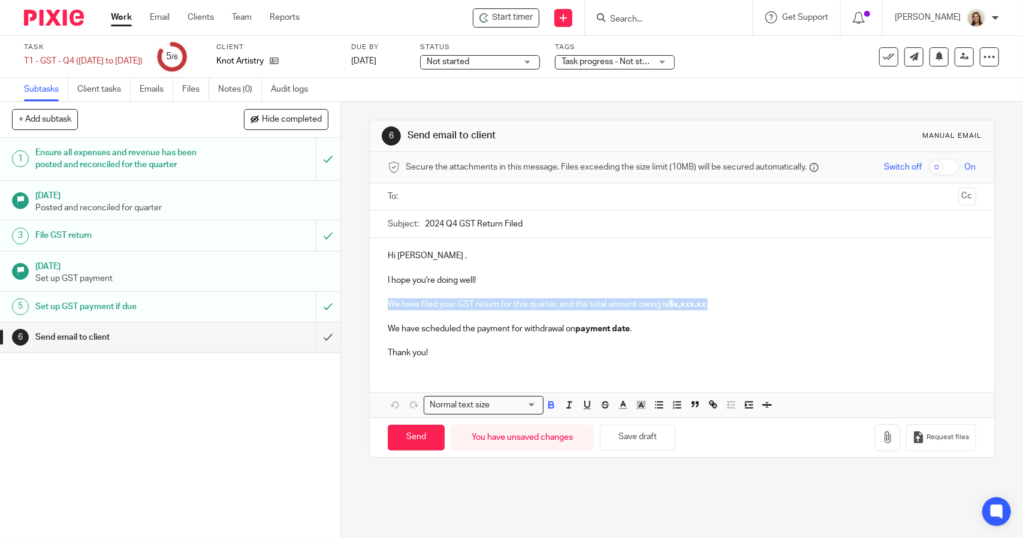
drag, startPoint x: 715, startPoint y: 303, endPoint x: 339, endPoint y: 309, distance: 376.9
click at [341, 309] on div "6 Send email to client Manual email Secure the attachments in this message. Fil…" at bounding box center [682, 320] width 682 height 436
paste div
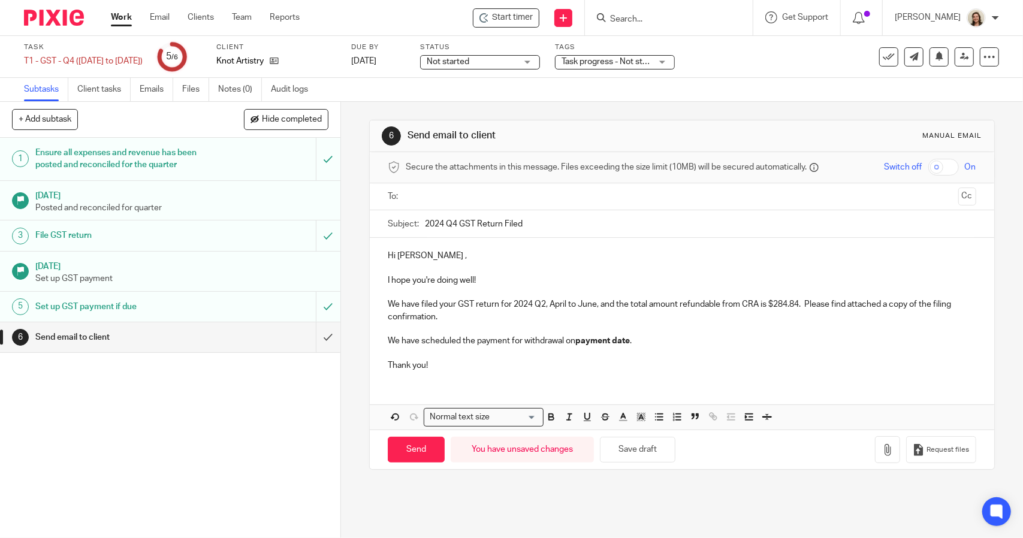
click at [541, 305] on p "We have filed your GST return for 2024 Q2, April to June, and the total amount …" at bounding box center [682, 310] width 588 height 25
click at [596, 306] on p "We have filed your GST return for 2024 Q4, April to June, and the total amount …" at bounding box center [682, 310] width 588 height 25
click at [828, 305] on p "We have filed your GST return for 2024 Q4, October to december, and the total a…" at bounding box center [682, 310] width 588 height 25
click at [830, 306] on p "We have filed your GST return for 2024 Q4, October to December, and the total a…" at bounding box center [682, 310] width 588 height 25
drag, startPoint x: 633, startPoint y: 341, endPoint x: 369, endPoint y: 343, distance: 264.8
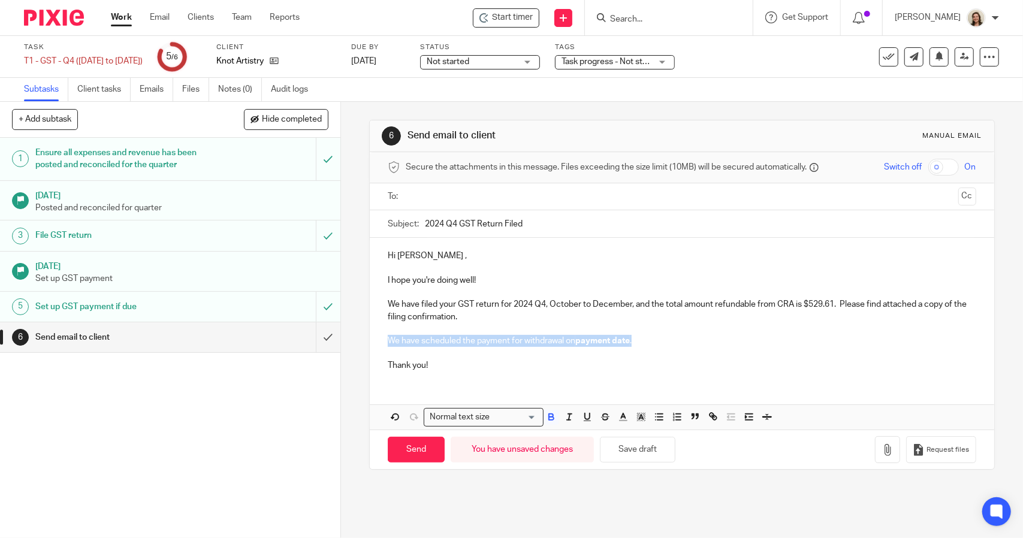
click at [370, 343] on div "Hi Emily , I hope you're doing well! We have filed your GST return for 2024 Q4,…" at bounding box center [682, 309] width 624 height 143
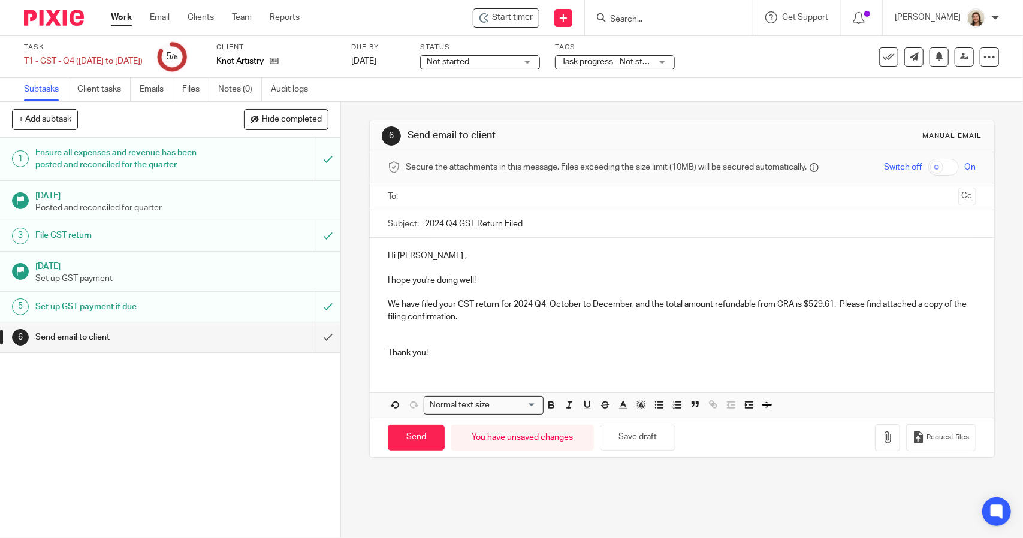
click at [416, 256] on p "Hi Emily ," at bounding box center [682, 256] width 588 height 12
click at [644, 433] on button "Save draft" at bounding box center [637, 438] width 75 height 26
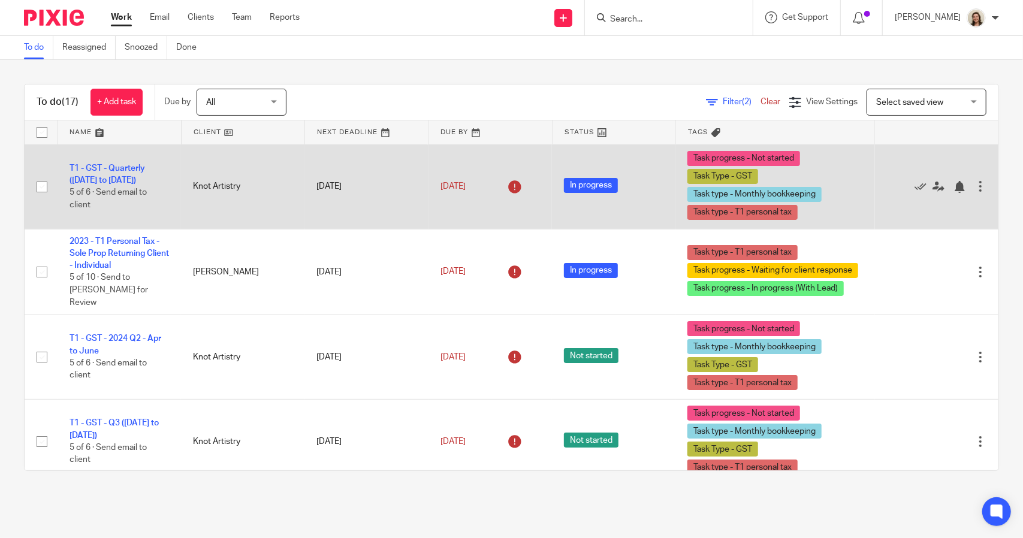
scroll to position [60, 0]
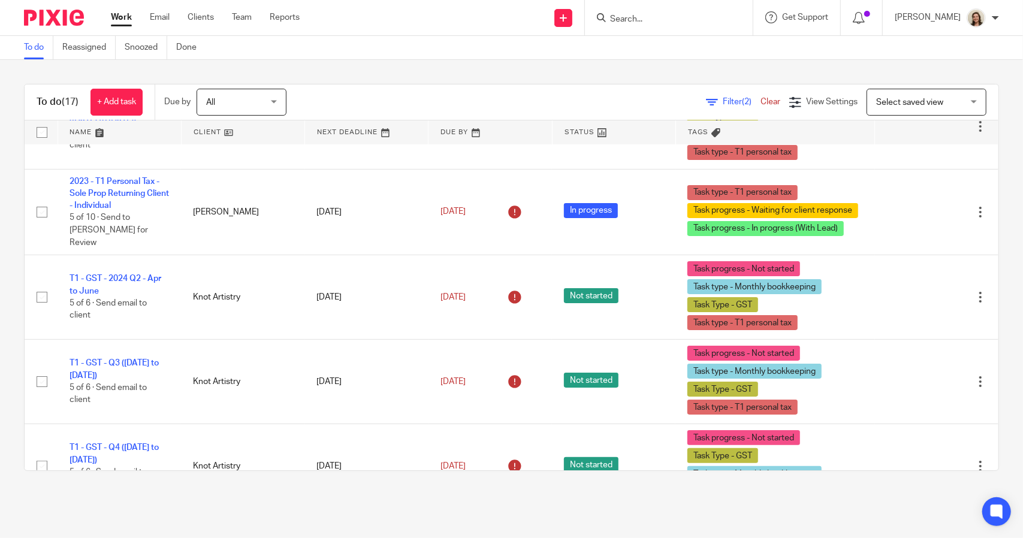
click at [723, 101] on span "Filter (2)" at bounding box center [742, 102] width 38 height 8
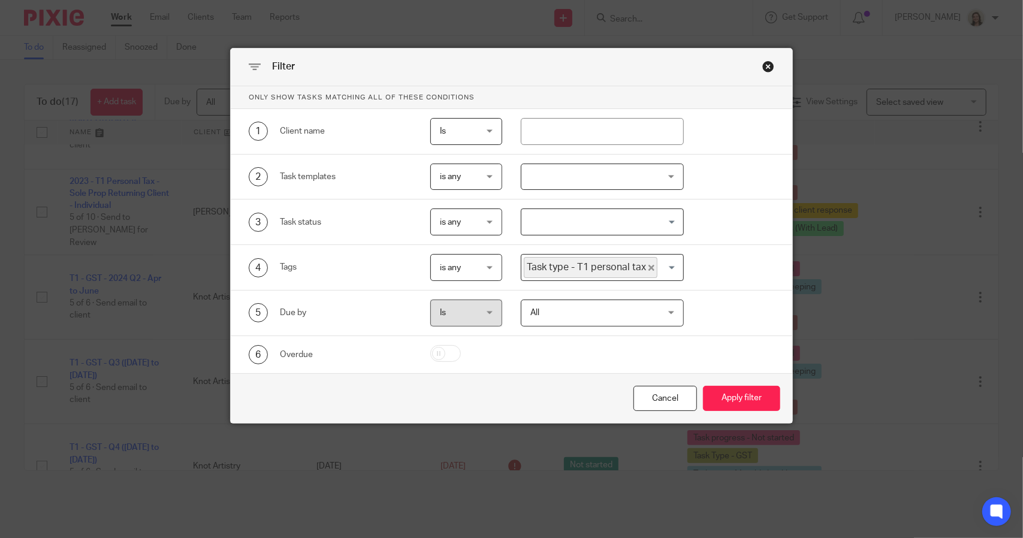
click at [648, 265] on icon "Deselect Task type - T1 personal tax" at bounding box center [651, 268] width 6 height 6
click at [630, 269] on input "Search for option" at bounding box center [598, 267] width 153 height 21
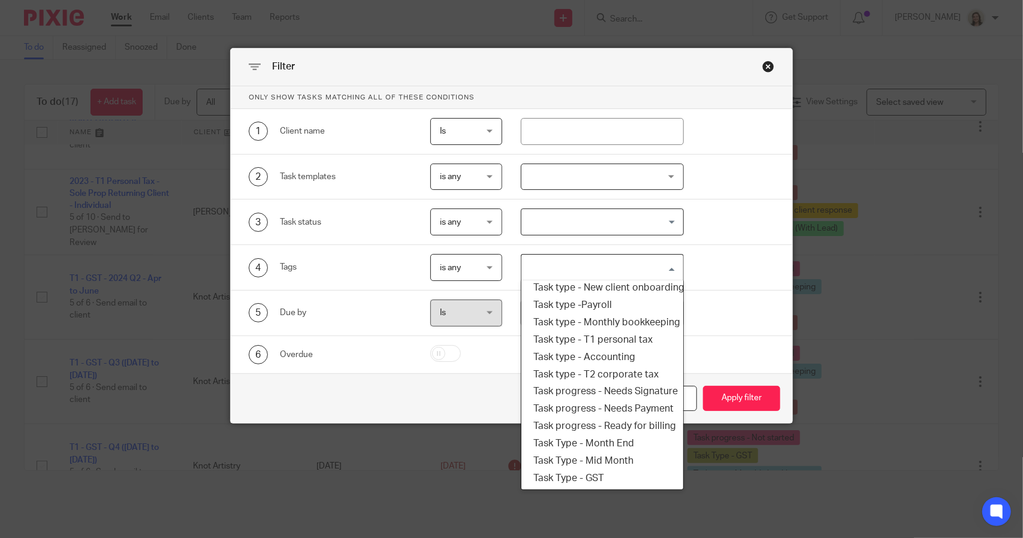
scroll to position [204, 0]
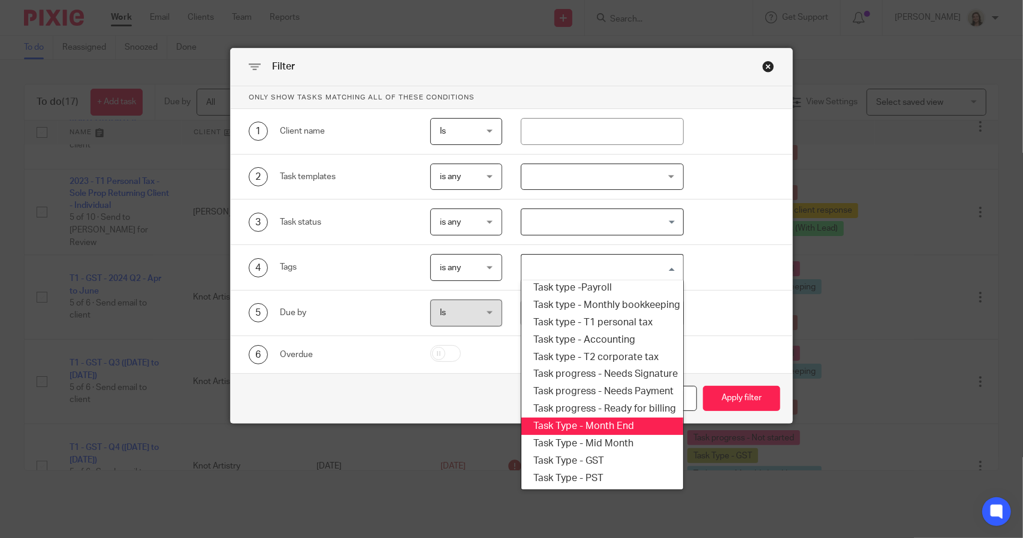
click at [616, 418] on li "Task Type - Month End" at bounding box center [601, 426] width 161 height 17
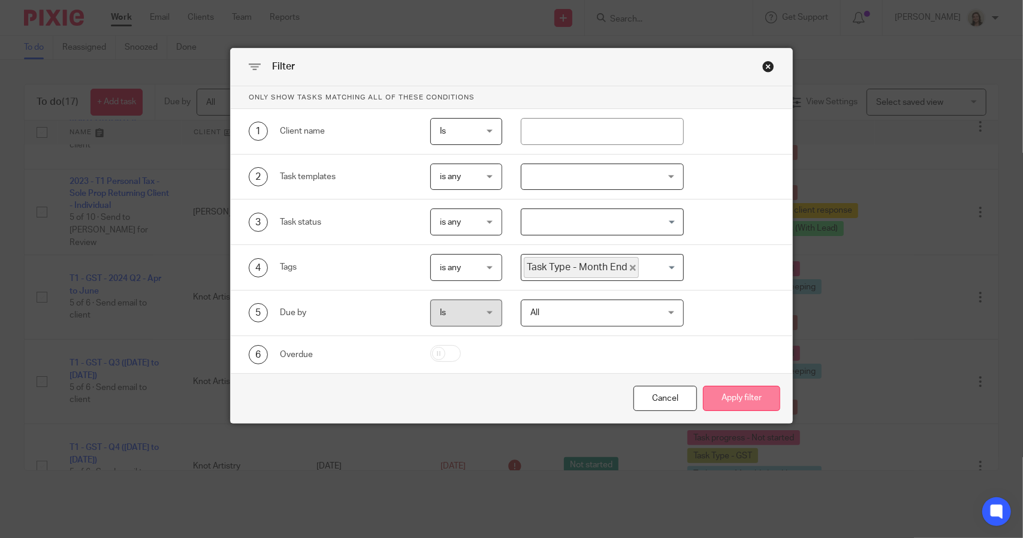
click at [726, 400] on button "Apply filter" at bounding box center [741, 399] width 77 height 26
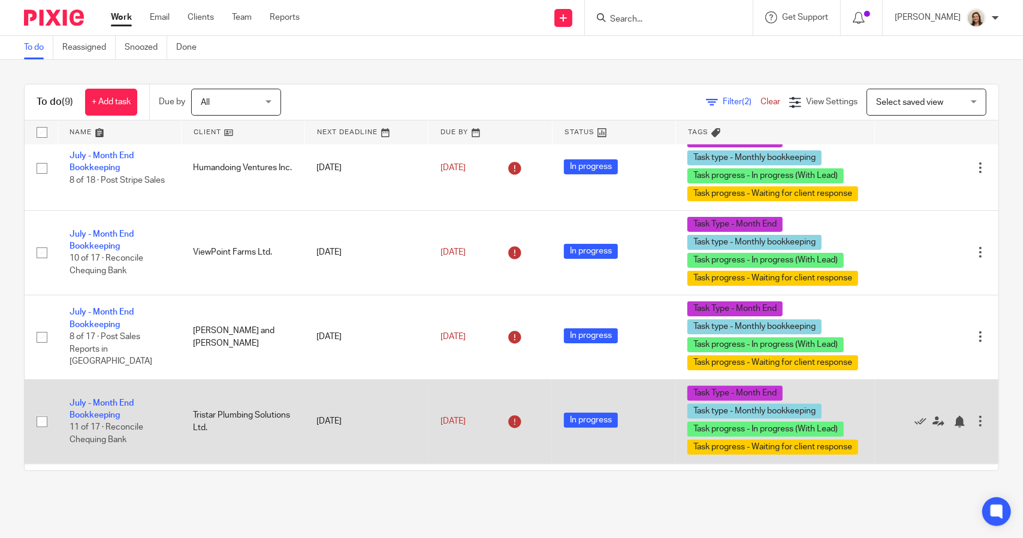
scroll to position [218, 0]
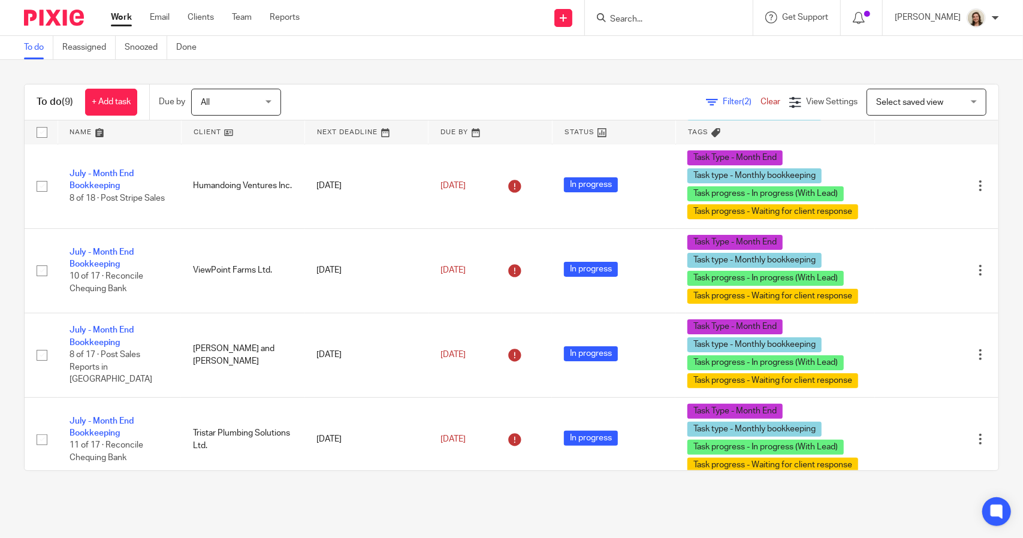
click at [723, 100] on span "Filter (2)" at bounding box center [742, 102] width 38 height 8
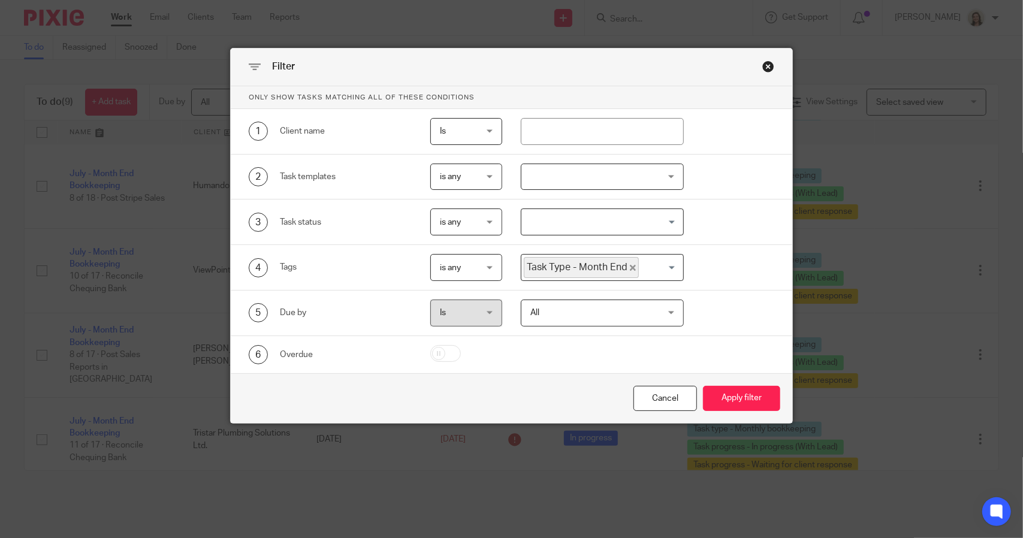
click at [630, 265] on icon "Deselect Task Type - Month End" at bounding box center [633, 268] width 6 height 6
click at [623, 267] on input "Search for option" at bounding box center [598, 267] width 153 height 21
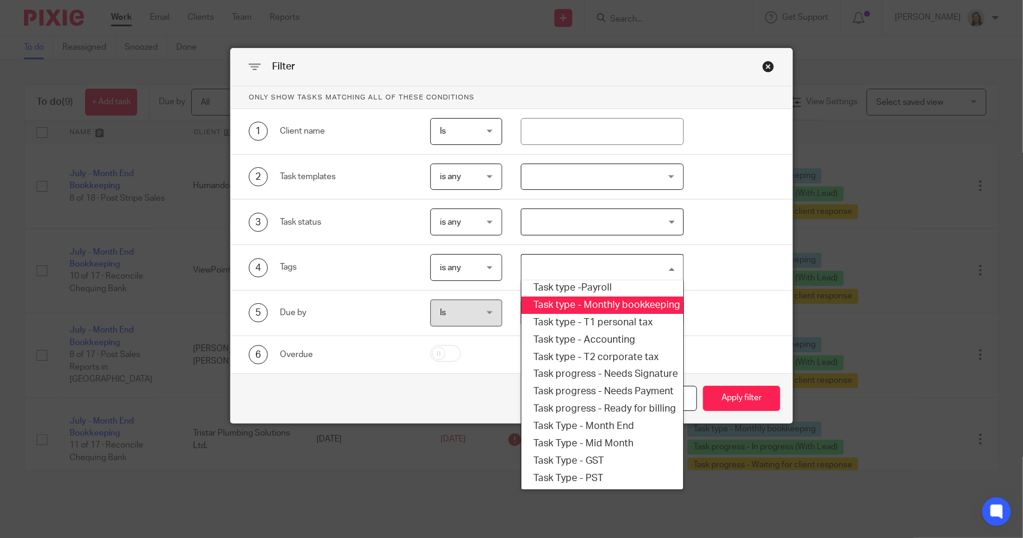
scroll to position [204, 0]
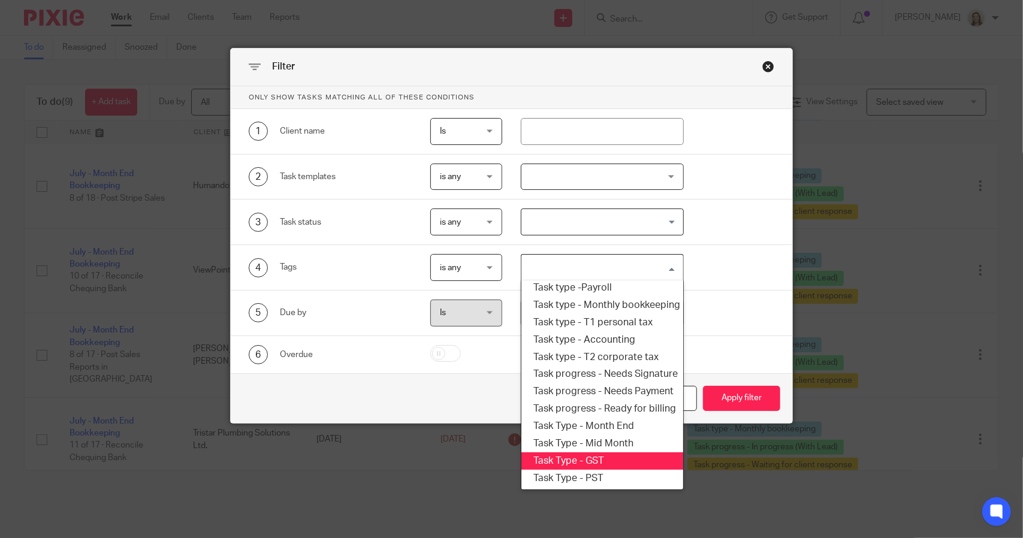
click at [605, 455] on li "Task Type - GST" at bounding box center [601, 460] width 161 height 17
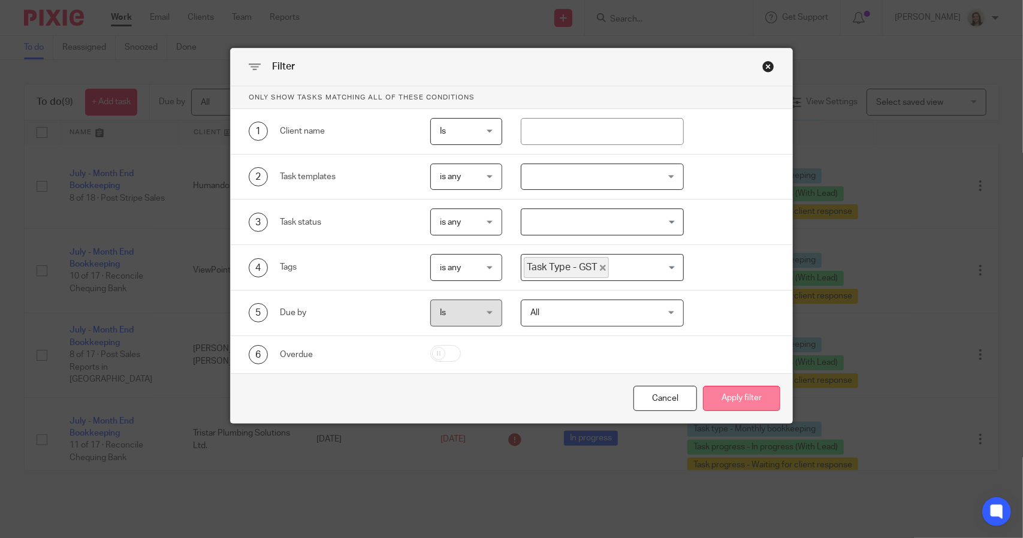
click at [724, 400] on button "Apply filter" at bounding box center [741, 399] width 77 height 26
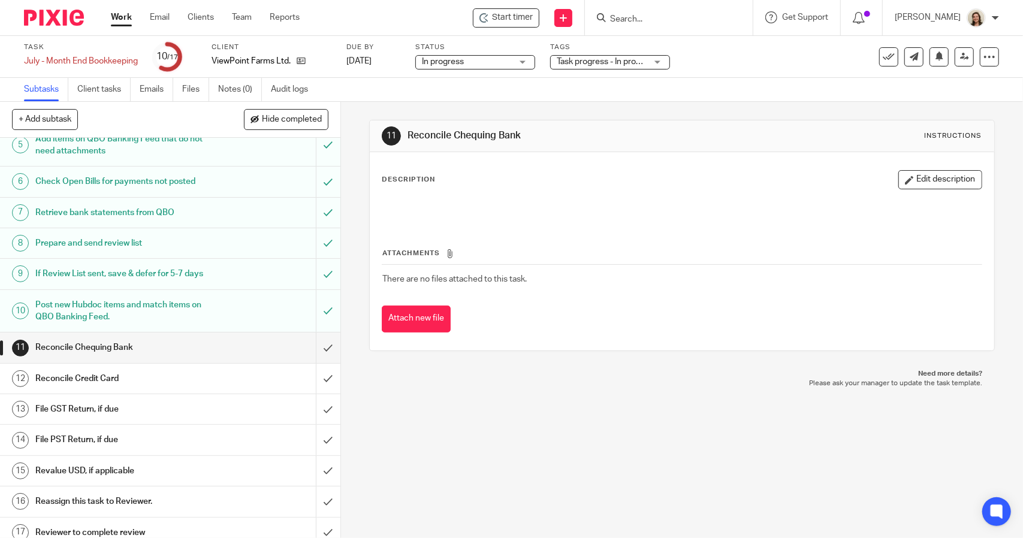
scroll to position [180, 0]
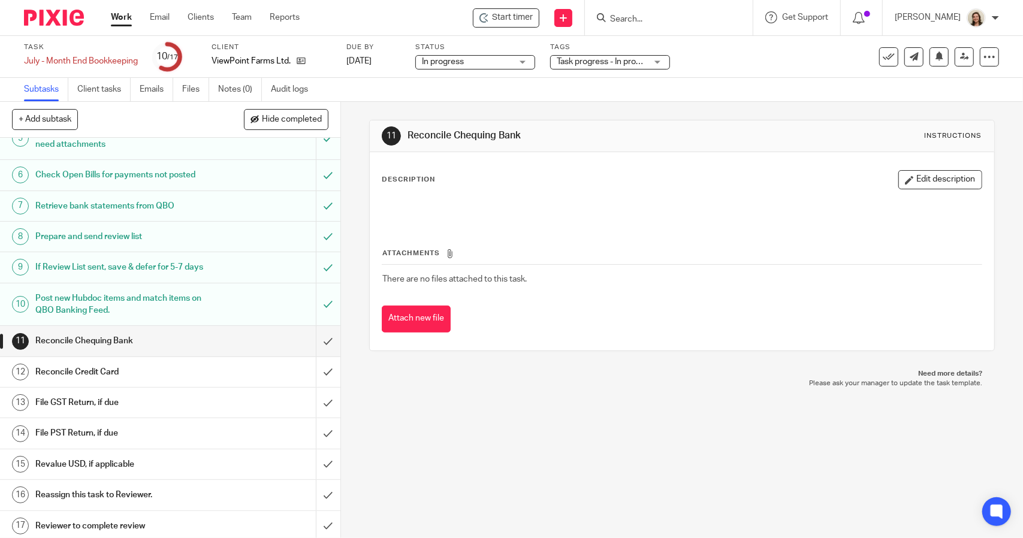
click at [161, 366] on h1 "Reconcile Credit Card" at bounding box center [124, 372] width 179 height 18
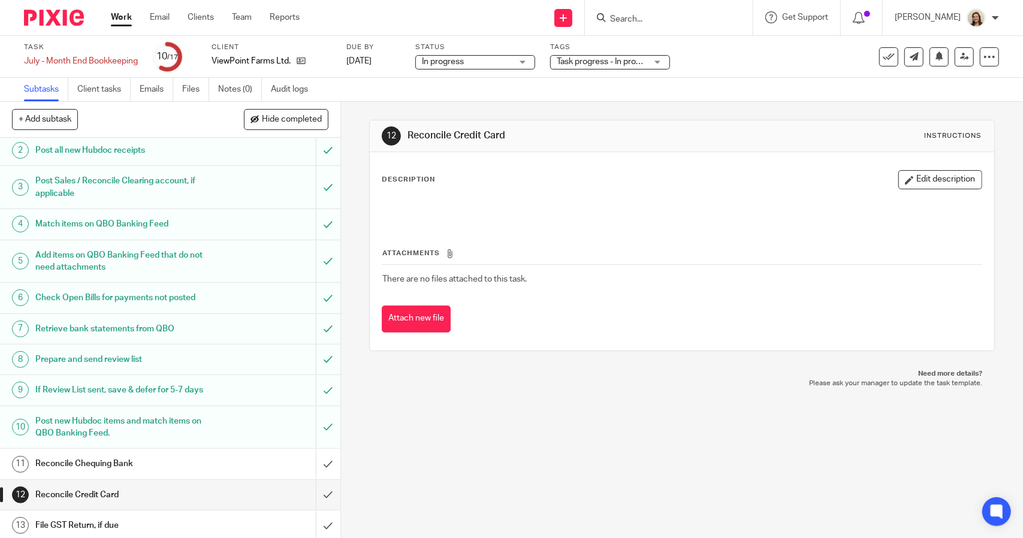
scroll to position [180, 0]
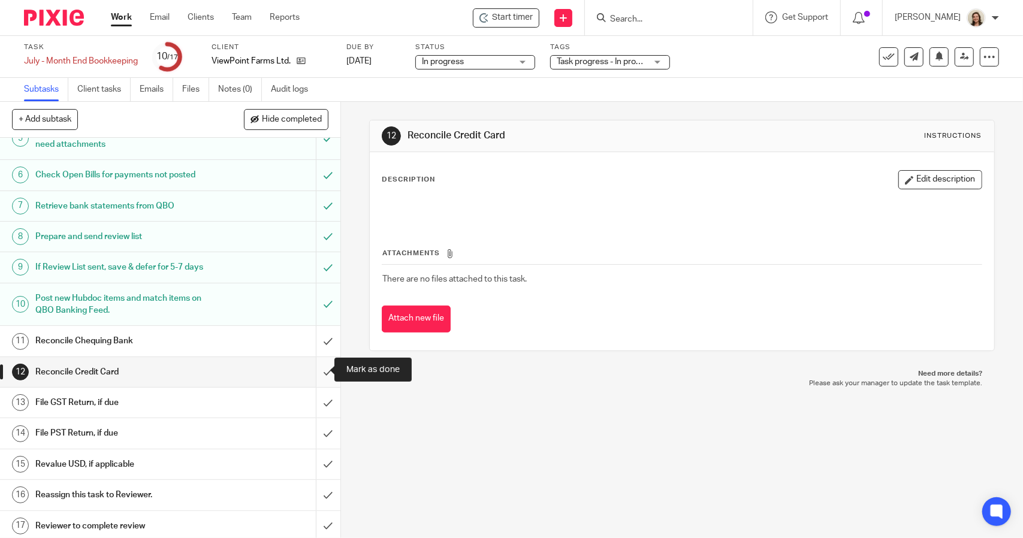
click at [310, 366] on input "submit" at bounding box center [170, 372] width 340 height 30
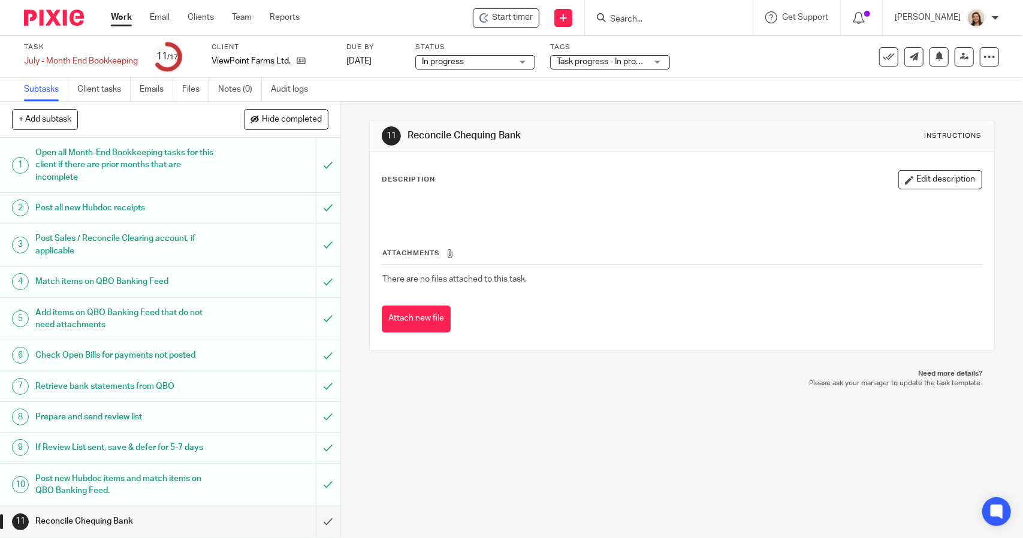
scroll to position [120, 0]
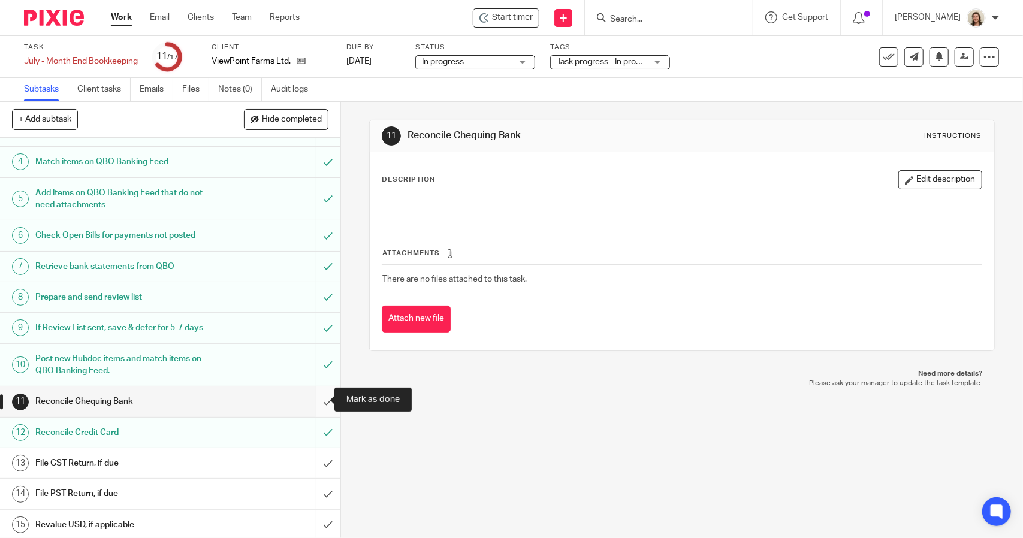
click at [320, 400] on input "submit" at bounding box center [170, 401] width 340 height 30
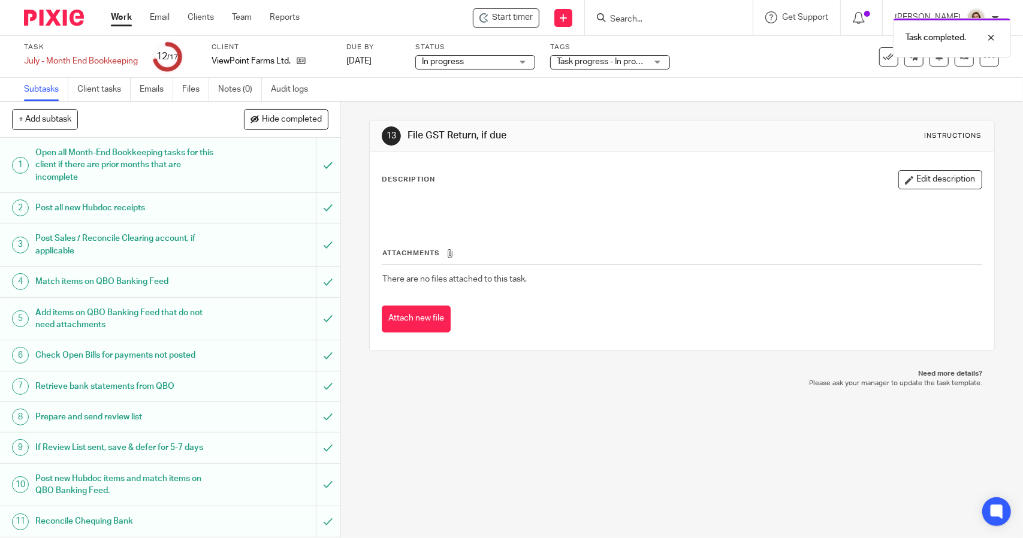
click at [112, 55] on div "Task July - Month End Bookkeeping Save July - Month End Bookkeeping" at bounding box center [81, 57] width 114 height 29
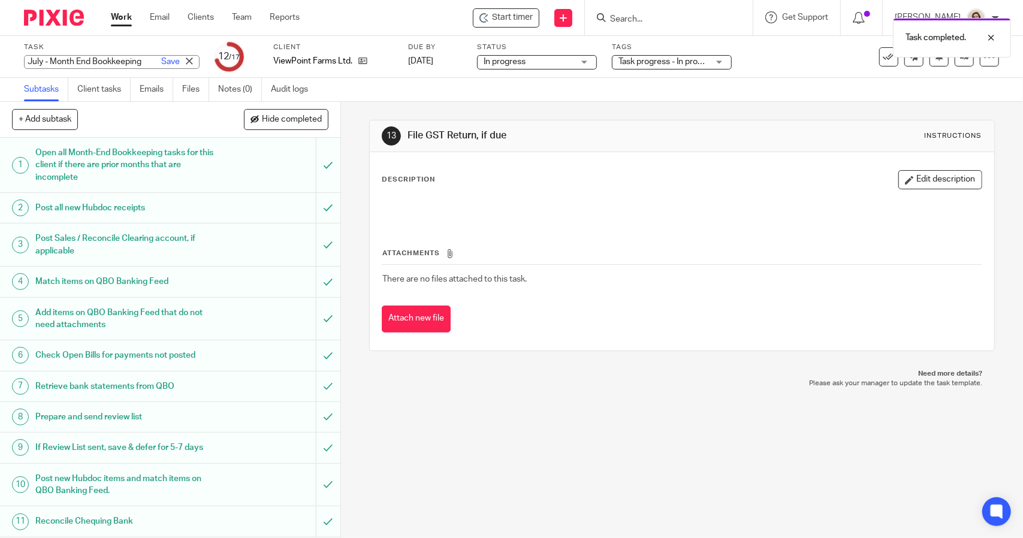
click at [115, 56] on div "July - Month End Bookkeeping Save July - Month End Bookkeeping" at bounding box center [112, 62] width 176 height 14
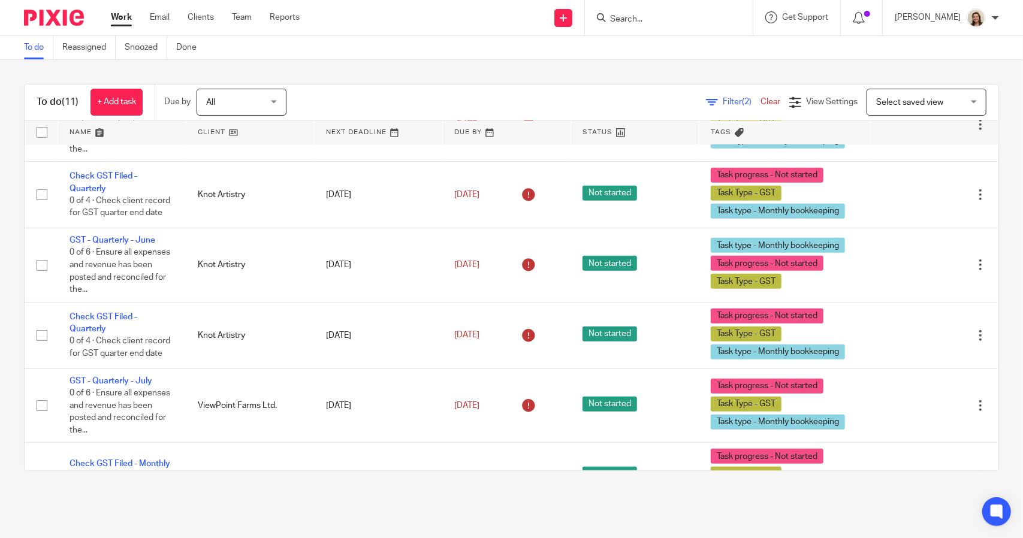
scroll to position [538, 0]
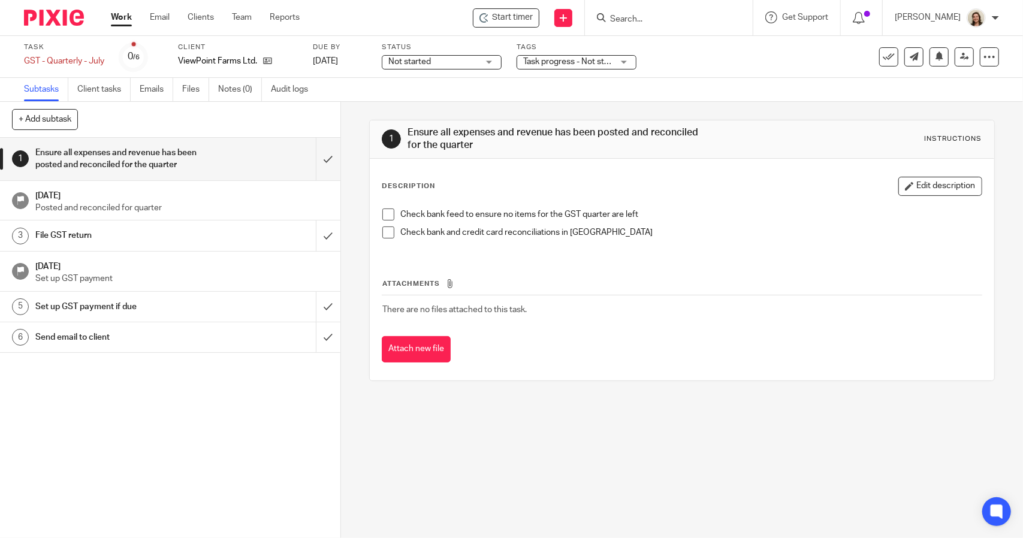
click at [382, 215] on span at bounding box center [388, 215] width 12 height 12
click at [383, 229] on span at bounding box center [388, 232] width 12 height 12
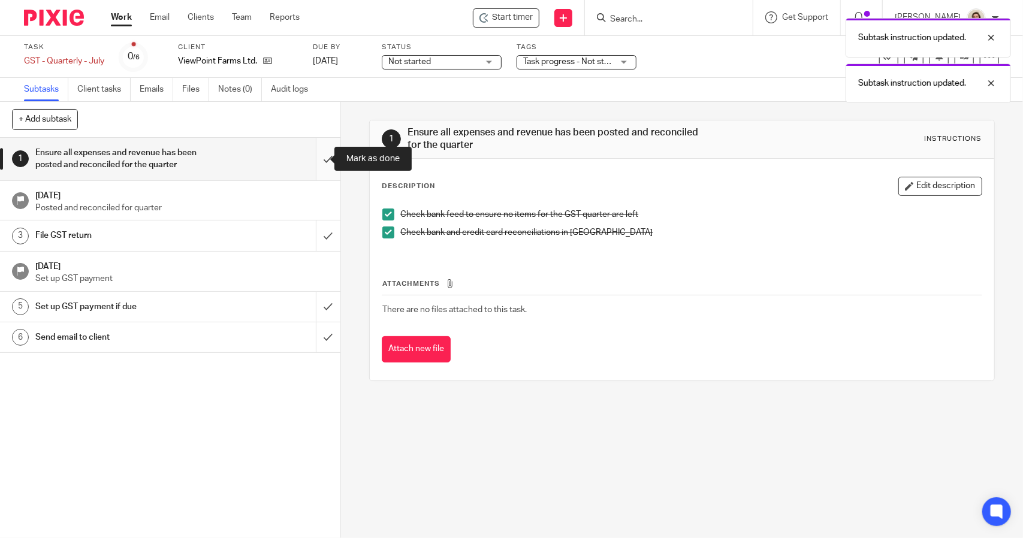
click at [315, 158] on input "submit" at bounding box center [170, 159] width 340 height 43
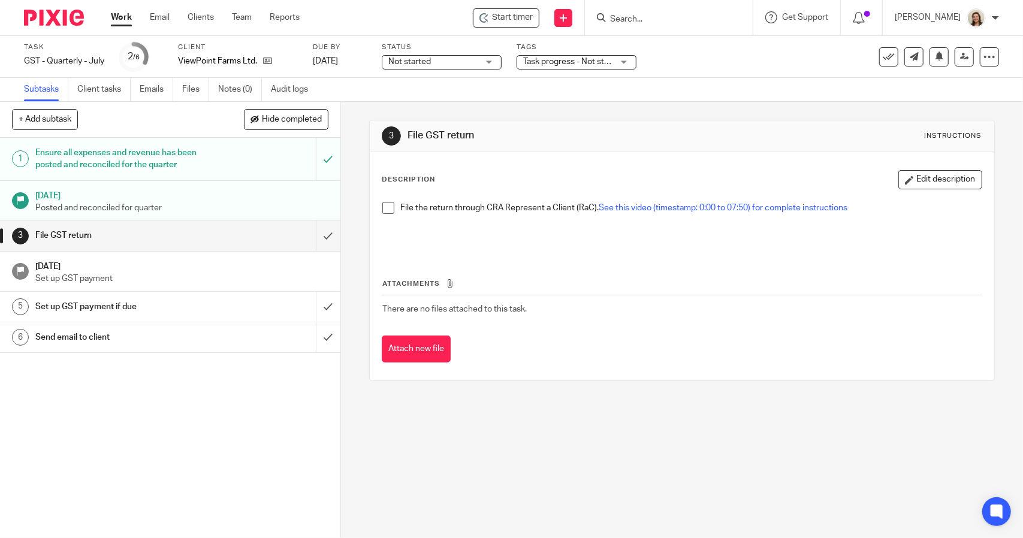
click at [383, 209] on span at bounding box center [388, 208] width 12 height 12
click at [320, 234] on input "submit" at bounding box center [170, 236] width 340 height 30
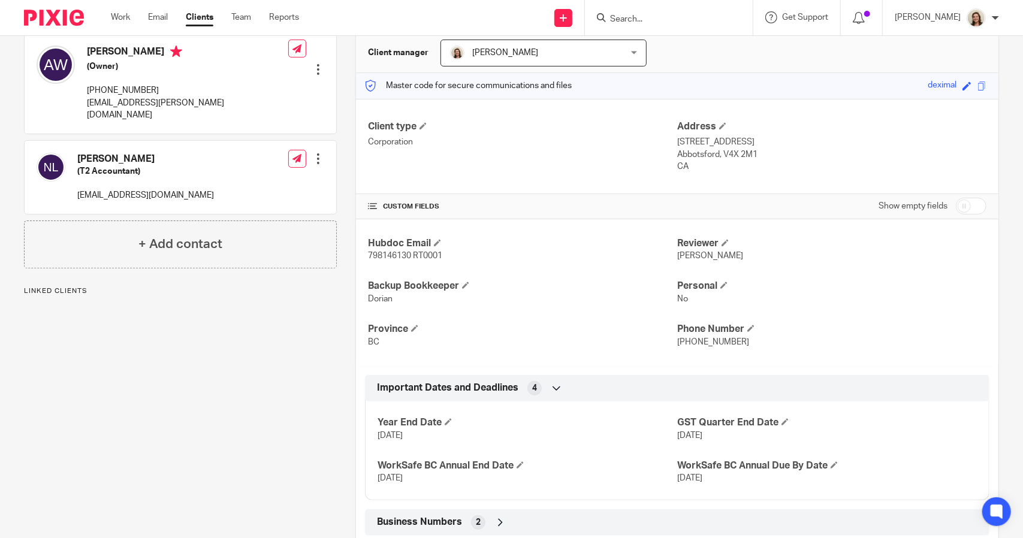
scroll to position [216, 0]
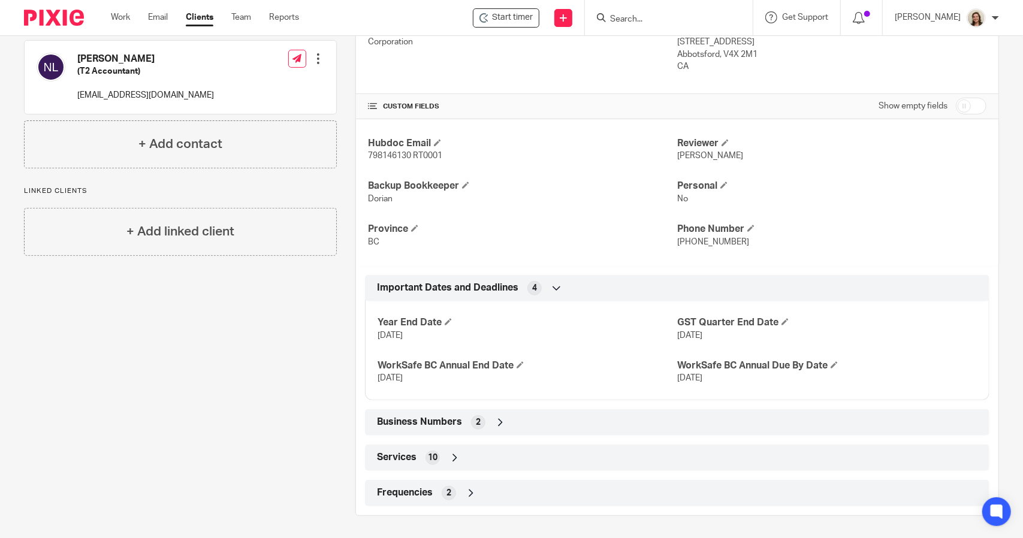
click at [419, 421] on span "Business Numbers" at bounding box center [419, 422] width 85 height 13
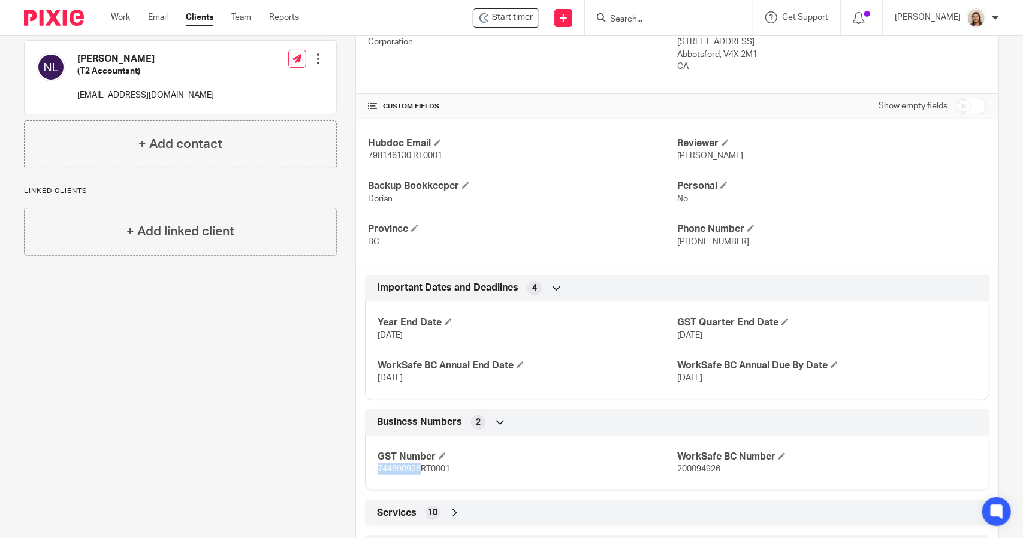
drag, startPoint x: 374, startPoint y: 468, endPoint x: 416, endPoint y: 468, distance: 42.5
click at [416, 468] on span "744690926RT0001" at bounding box center [413, 469] width 73 height 8
copy span "744690926"
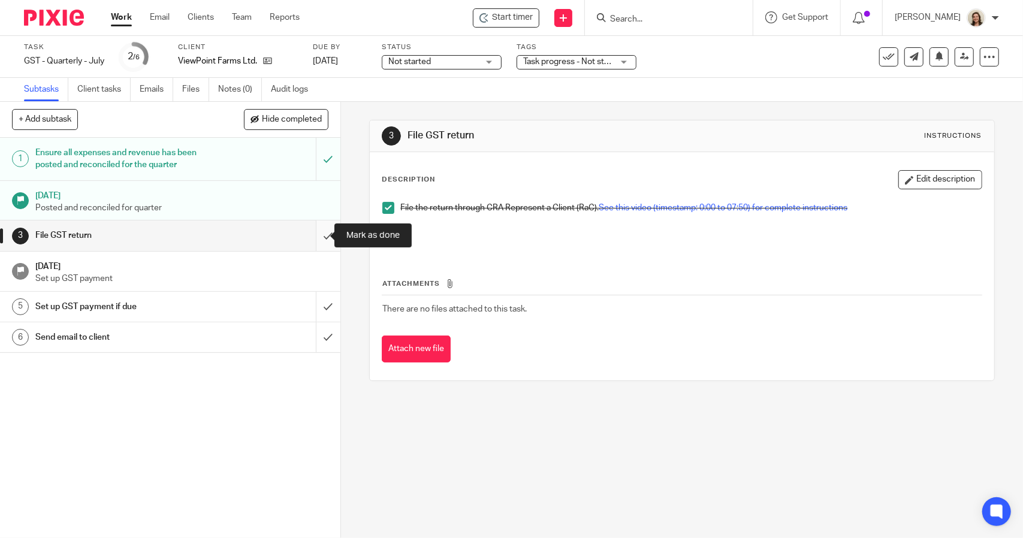
click at [313, 231] on input "submit" at bounding box center [170, 236] width 340 height 30
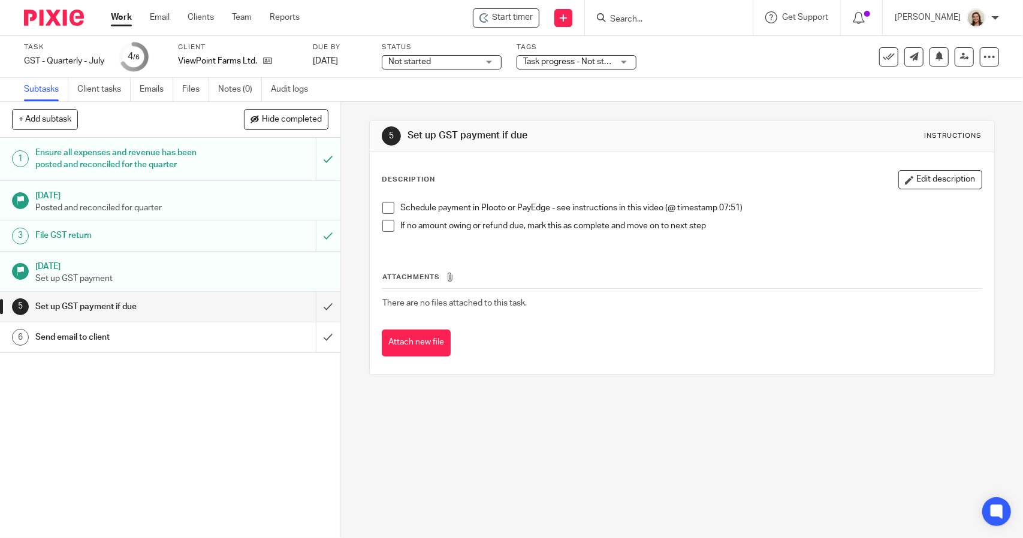
click at [383, 209] on span at bounding box center [388, 208] width 12 height 12
click at [385, 220] on span at bounding box center [388, 226] width 12 height 12
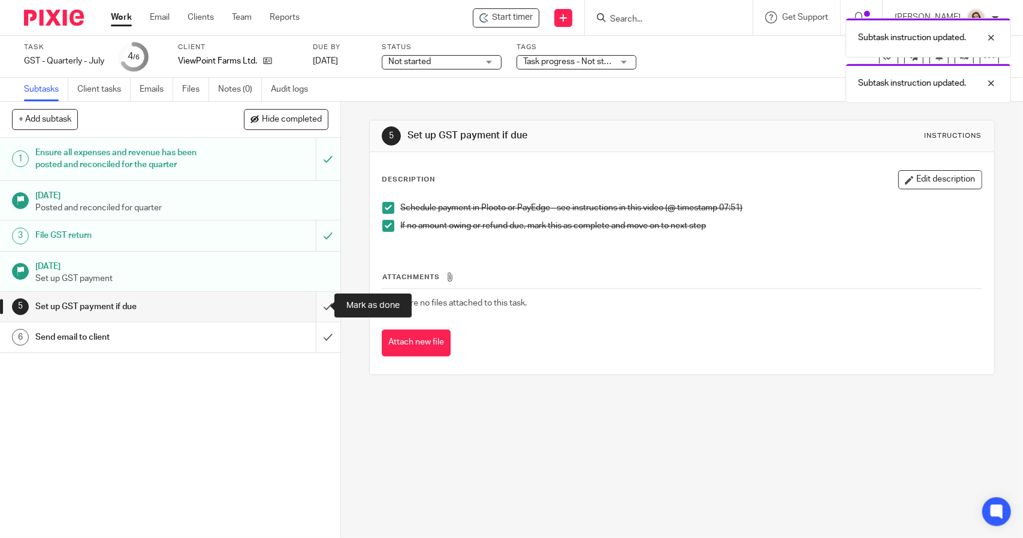
click at [318, 305] on input "submit" at bounding box center [170, 307] width 340 height 30
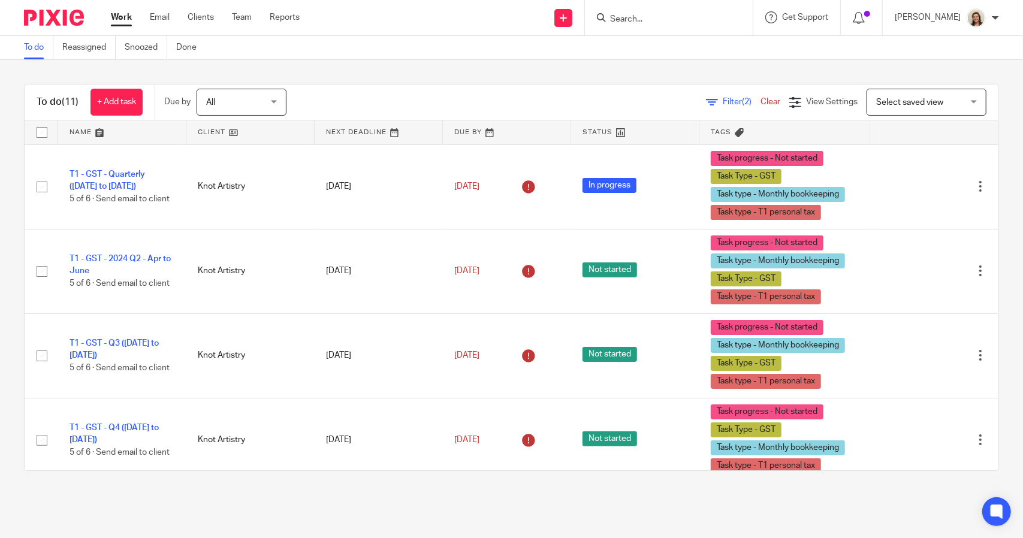
scroll to position [538, 0]
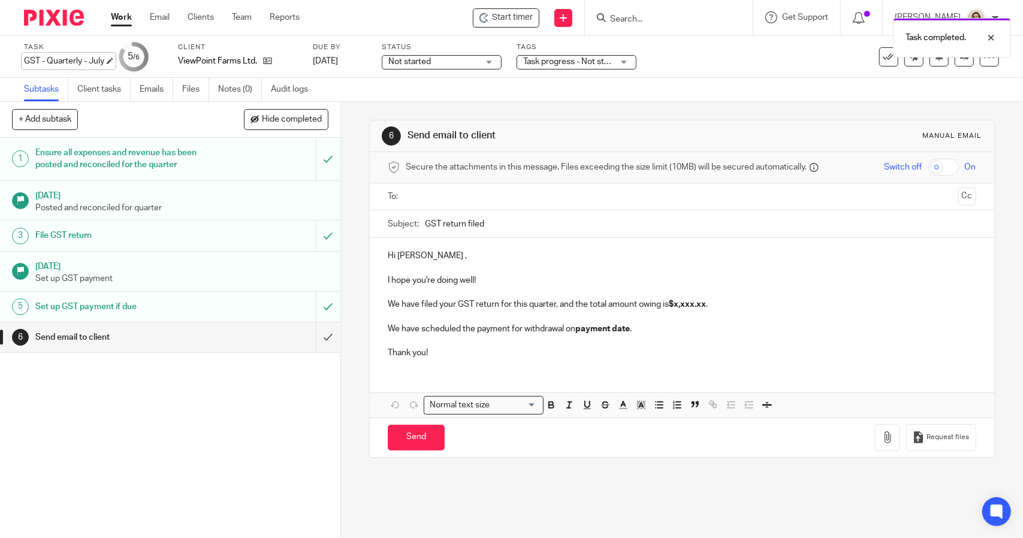
click at [59, 58] on div "GST - Quarterly - July Save GST - Quarterly - July" at bounding box center [64, 61] width 80 height 12
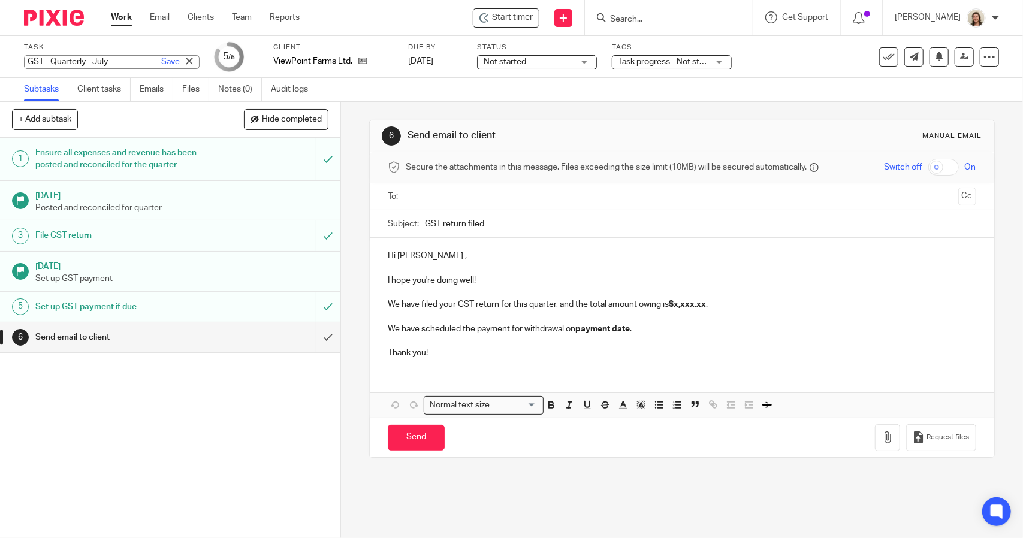
click at [425, 221] on input "GST return filed" at bounding box center [700, 223] width 551 height 27
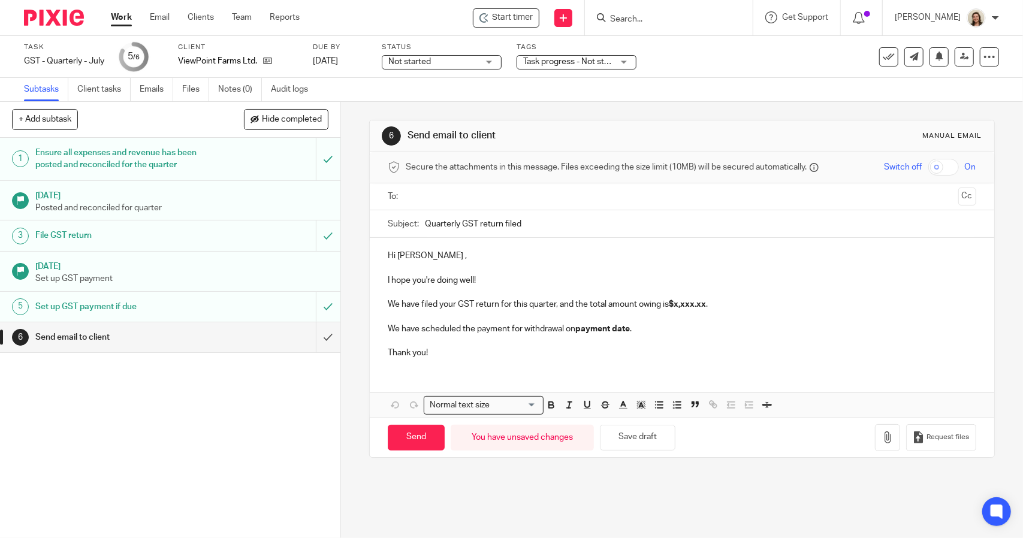
click at [479, 223] on input "Quarterly GST return filed" at bounding box center [700, 223] width 551 height 27
click at [536, 222] on input "Quarterly GST Return filed" at bounding box center [700, 223] width 551 height 27
type input "Quarterly GST Return Filed & Payment Scheduled"
click at [424, 257] on p "Hi Adeline ," at bounding box center [682, 256] width 588 height 12
click at [553, 306] on p "We have filed your GST return for this quarter, and the total amount owing is $…" at bounding box center [682, 304] width 588 height 12
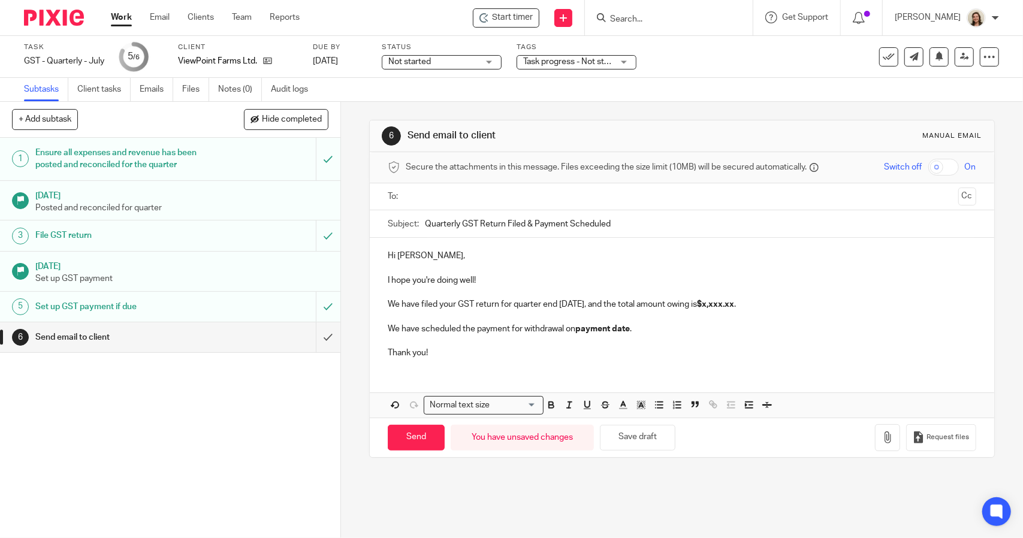
click at [781, 303] on p "We have filed your GST return for quarter end 2025.07.31, and the total amount …" at bounding box center [682, 304] width 588 height 12
drag, startPoint x: 624, startPoint y: 330, endPoint x: 577, endPoint y: 331, distance: 47.4
click at [577, 331] on p "We have scheduled the payment for withdrawal on payment date ." at bounding box center [682, 329] width 588 height 12
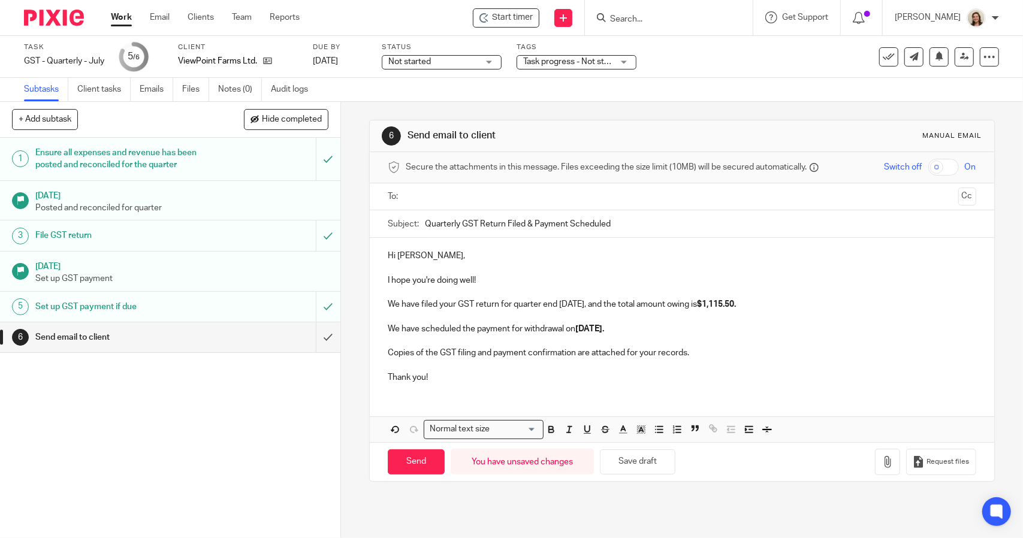
click at [431, 364] on p at bounding box center [682, 366] width 588 height 12
click at [460, 377] on p "Thank you!" at bounding box center [682, 377] width 588 height 12
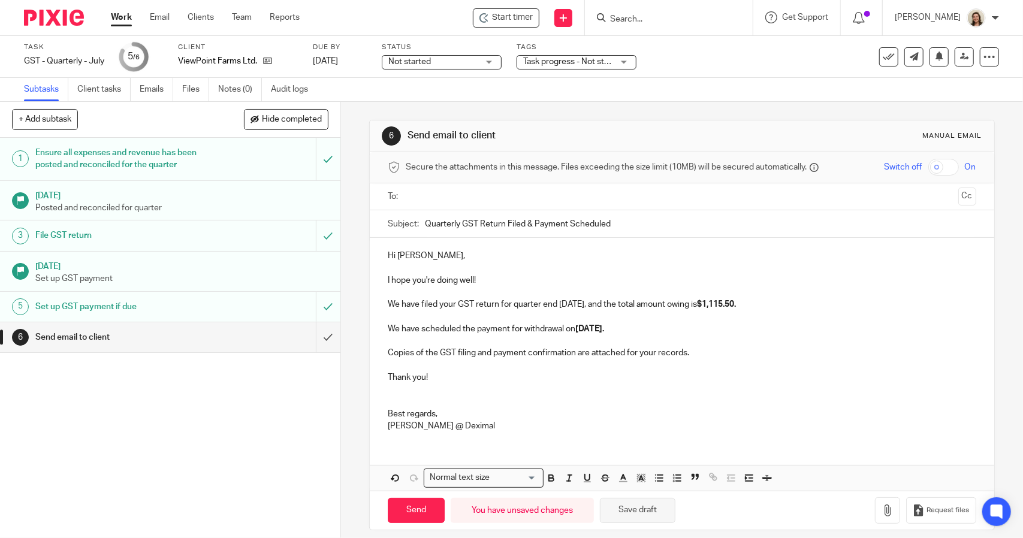
click at [628, 512] on button "Save draft" at bounding box center [637, 511] width 75 height 26
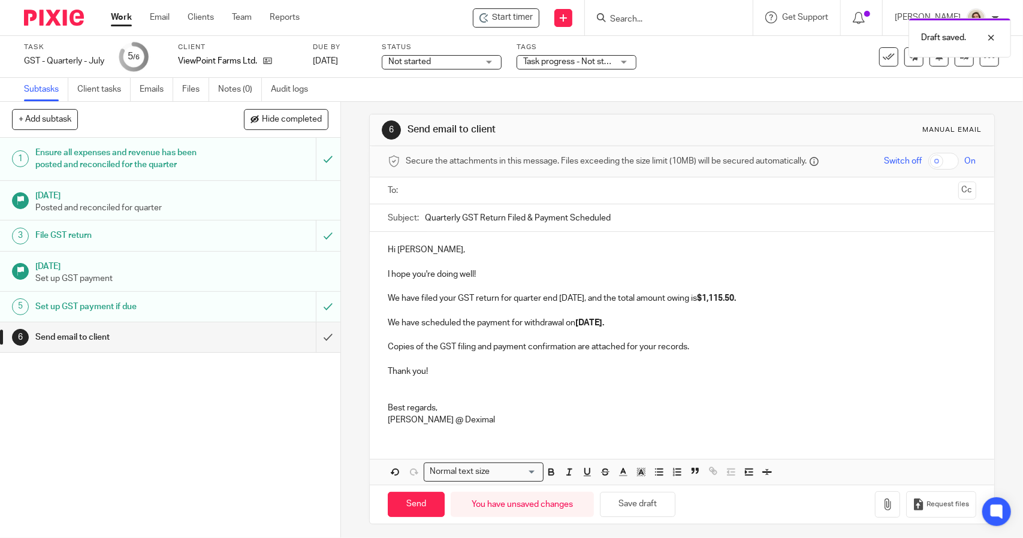
scroll to position [8, 0]
click at [881, 502] on icon "button" at bounding box center [887, 503] width 12 height 12
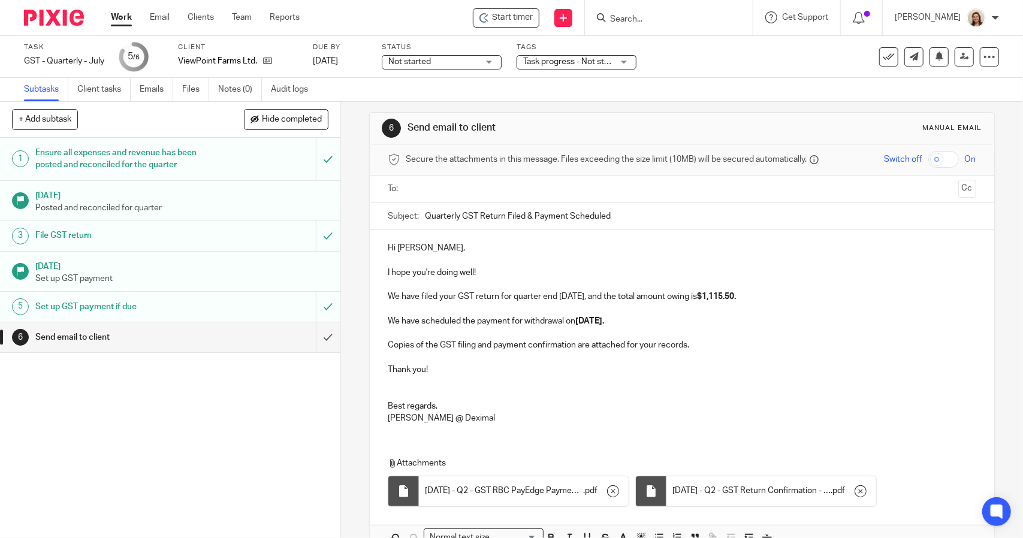
click at [448, 251] on p "Hi [PERSON_NAME]," at bounding box center [682, 248] width 588 height 12
click at [499, 267] on p "I hope you're doing well!" at bounding box center [682, 273] width 588 height 12
click at [782, 299] on p "We have filed your GST return for quarter end 2025.07.31, and the total amount …" at bounding box center [682, 297] width 588 height 12
click at [667, 318] on p "We have scheduled the payment for withdrawal on August 25th." at bounding box center [682, 321] width 588 height 12
click at [696, 345] on p "Copies of the GST filing and payment confirmation are attached for your records." at bounding box center [682, 345] width 588 height 12
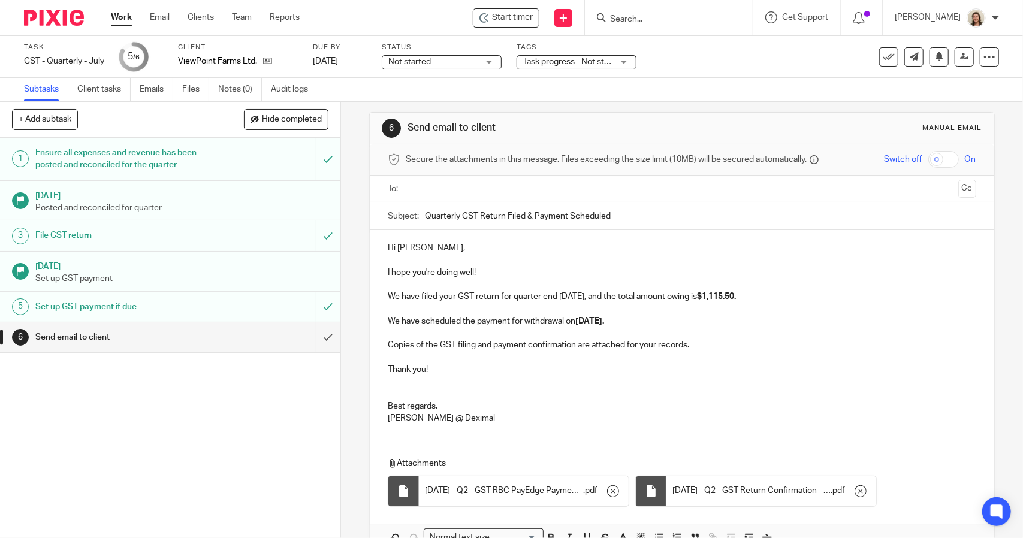
click at [427, 183] on input "text" at bounding box center [681, 189] width 543 height 14
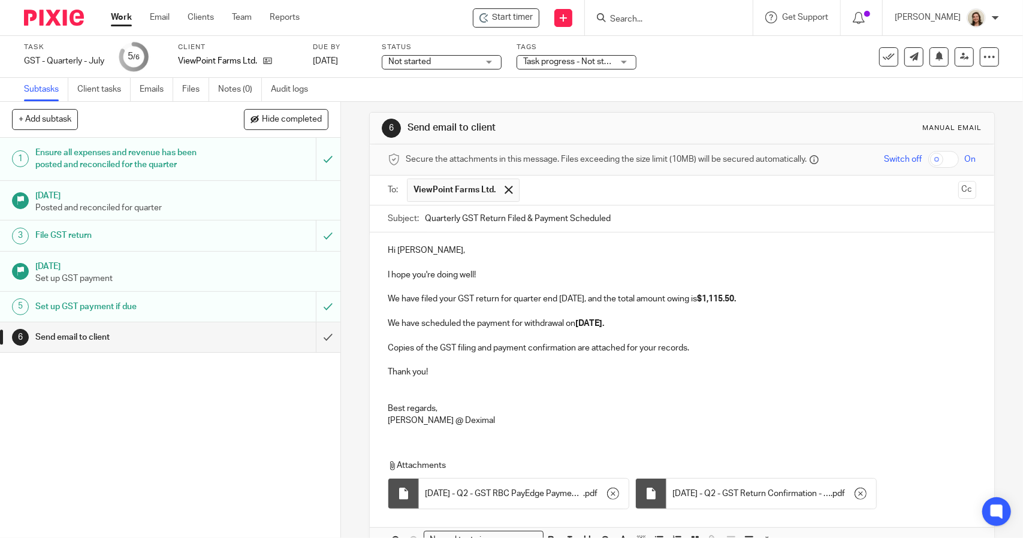
scroll to position [68, 0]
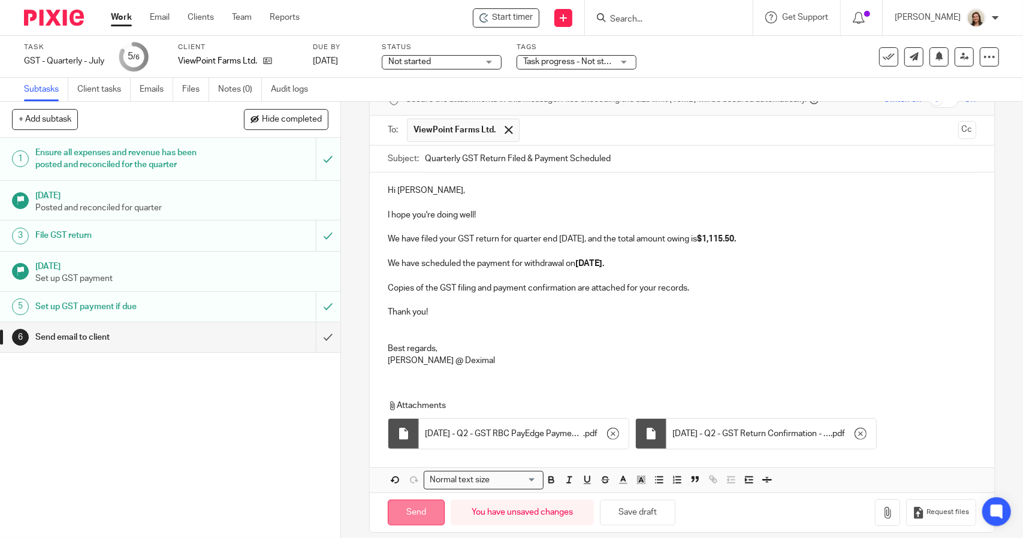
click at [427, 507] on input "Send" at bounding box center [416, 513] width 57 height 26
click at [58, 56] on div "GST - Quarterly - July Save GST - Quarterly - July" at bounding box center [64, 61] width 80 height 12
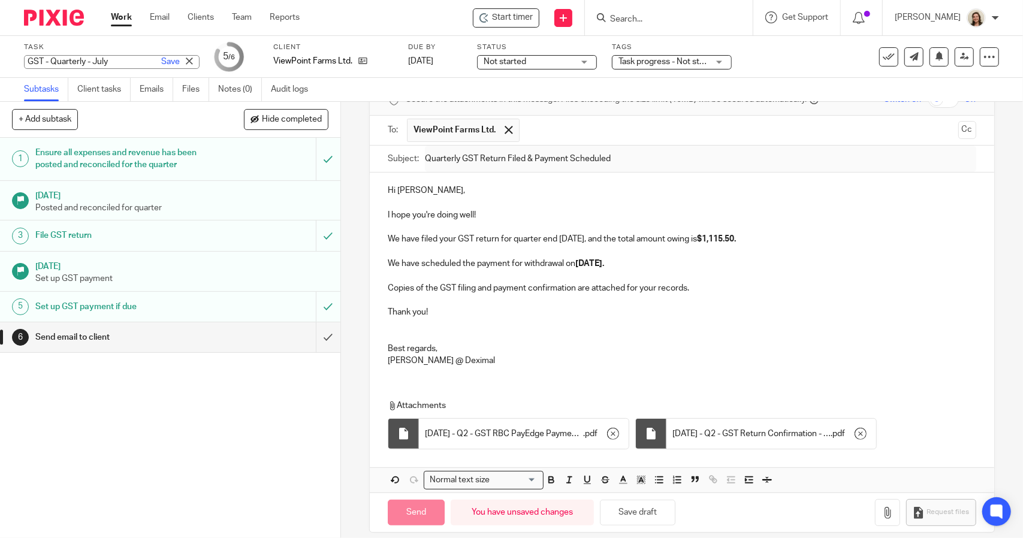
type input "Sent"
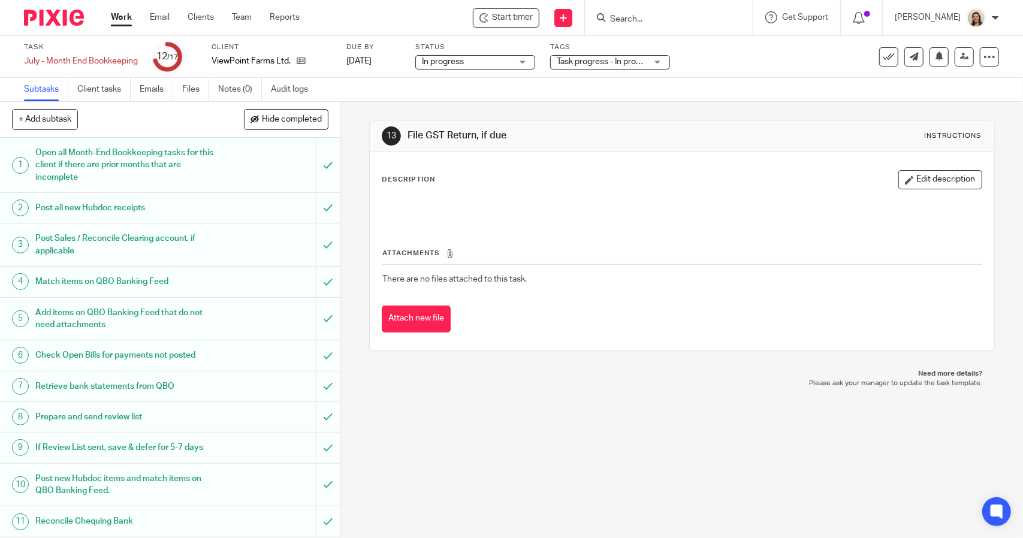
click at [16, 65] on div "Task July - Month End Bookkeeping Save July - Month End Bookkeeping 12 /17 Clie…" at bounding box center [511, 57] width 1023 height 42
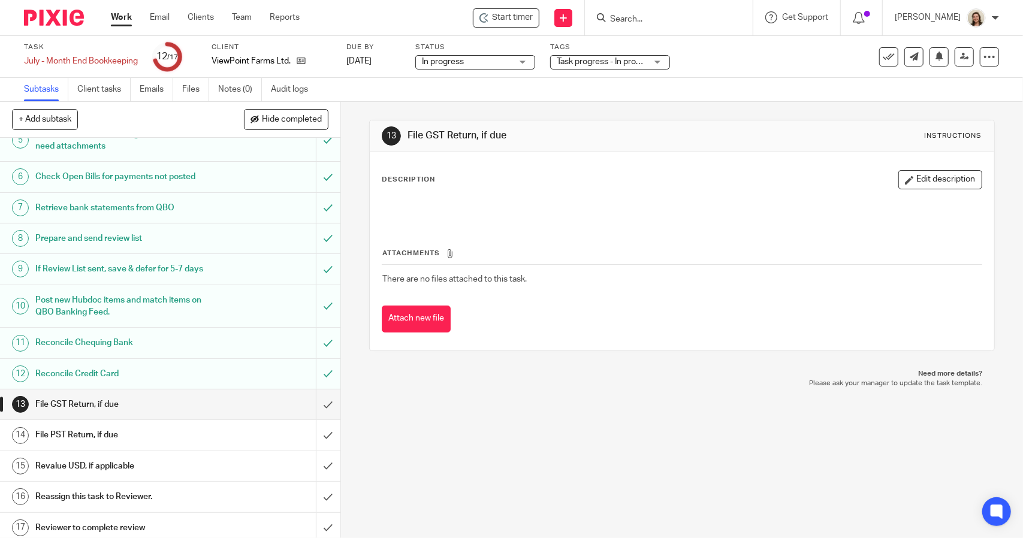
scroll to position [180, 0]
click at [318, 401] on input "submit" at bounding box center [170, 403] width 340 height 30
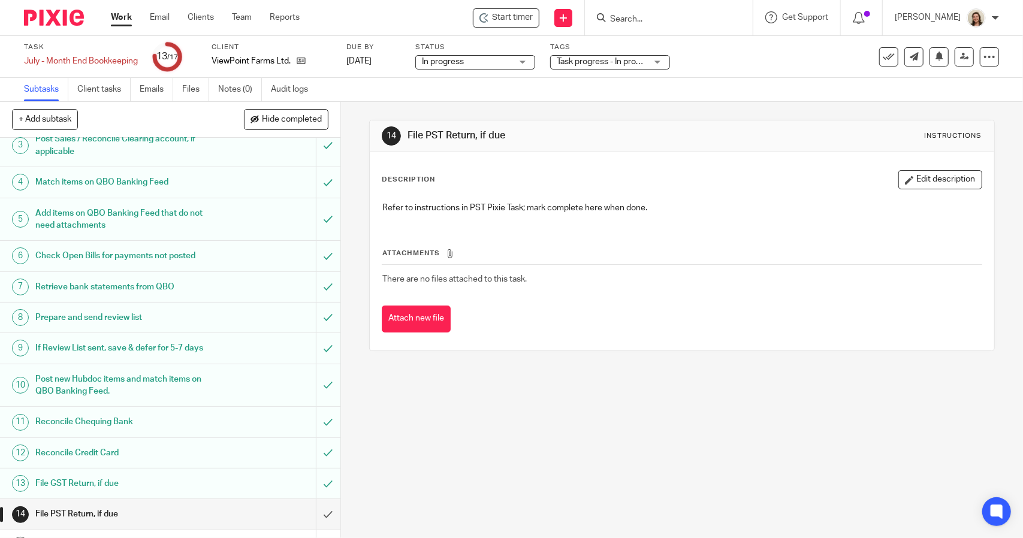
scroll to position [180, 0]
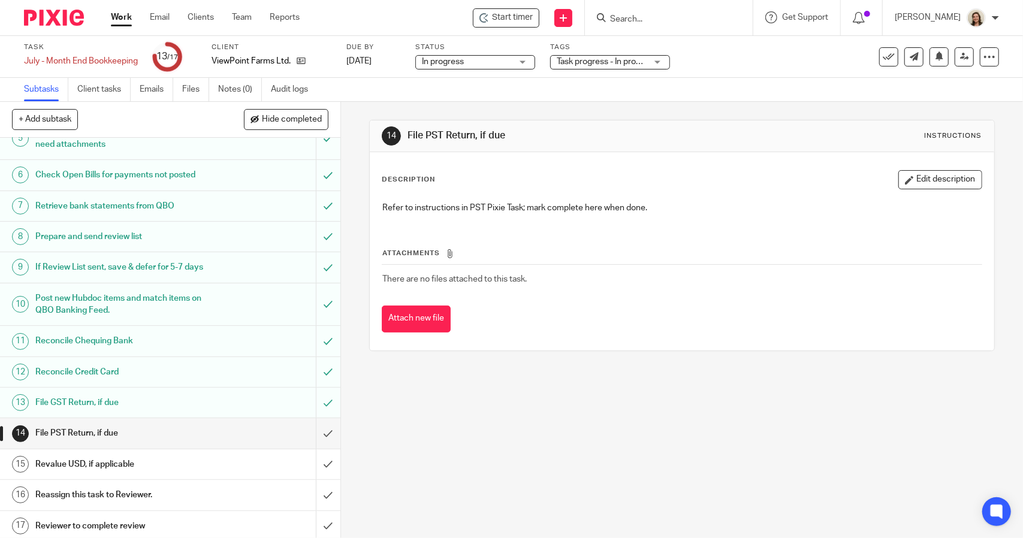
click at [908, 175] on button "Edit description" at bounding box center [940, 179] width 84 height 19
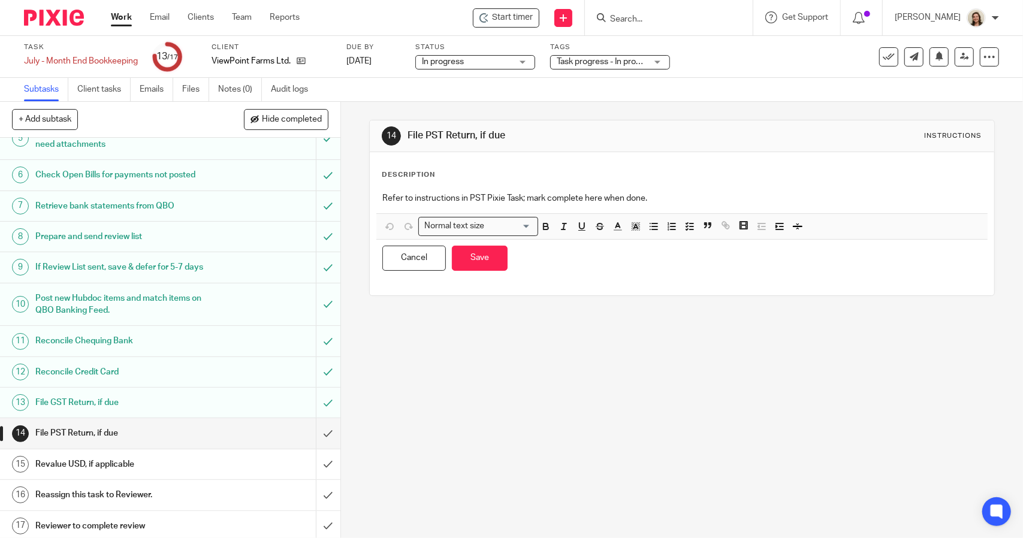
click at [711, 200] on p "Refer to instructions in PST Pixie Task; mark complete here when done." at bounding box center [681, 198] width 599 height 12
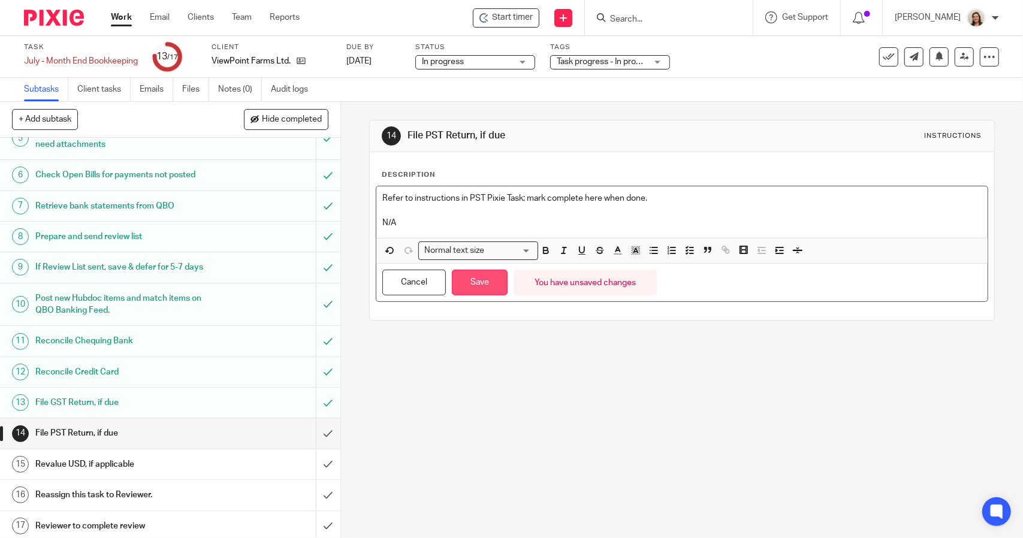
click at [482, 279] on button "Save" at bounding box center [480, 283] width 56 height 26
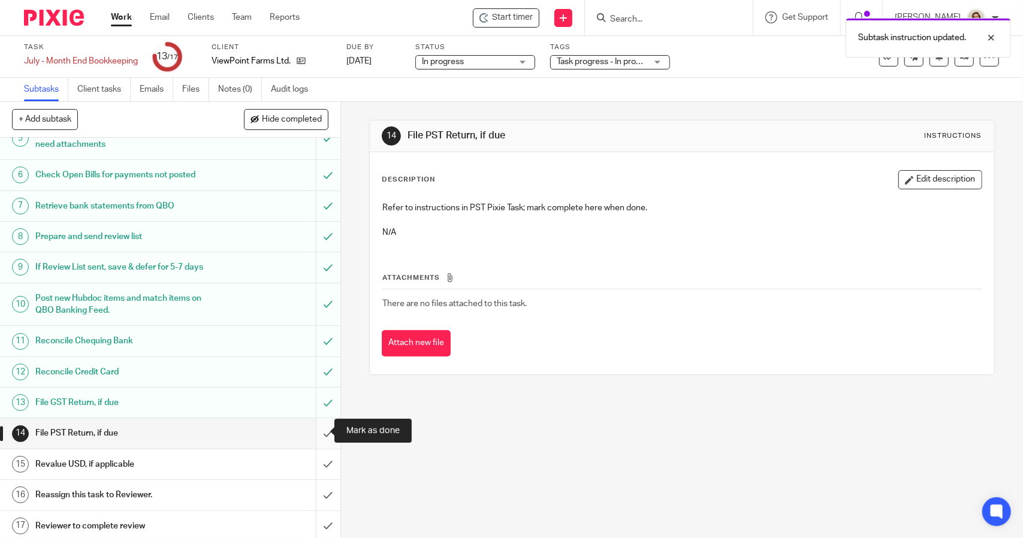
click at [313, 428] on input "submit" at bounding box center [170, 433] width 340 height 30
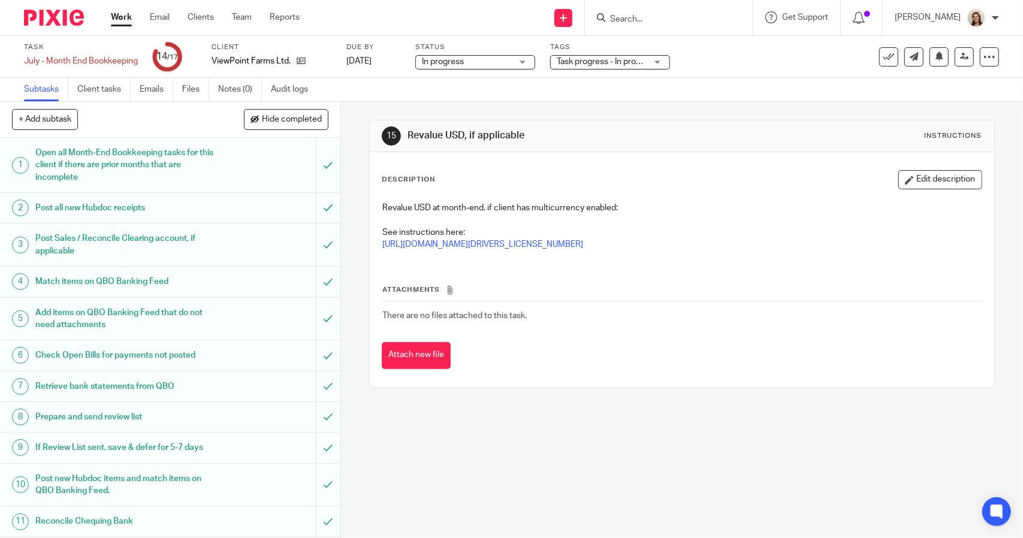
click at [922, 190] on div "Description Edit description Revalue USD at month-end, if client has multicurre…" at bounding box center [682, 215] width 600 height 90
click at [900, 180] on button "Edit description" at bounding box center [940, 179] width 84 height 19
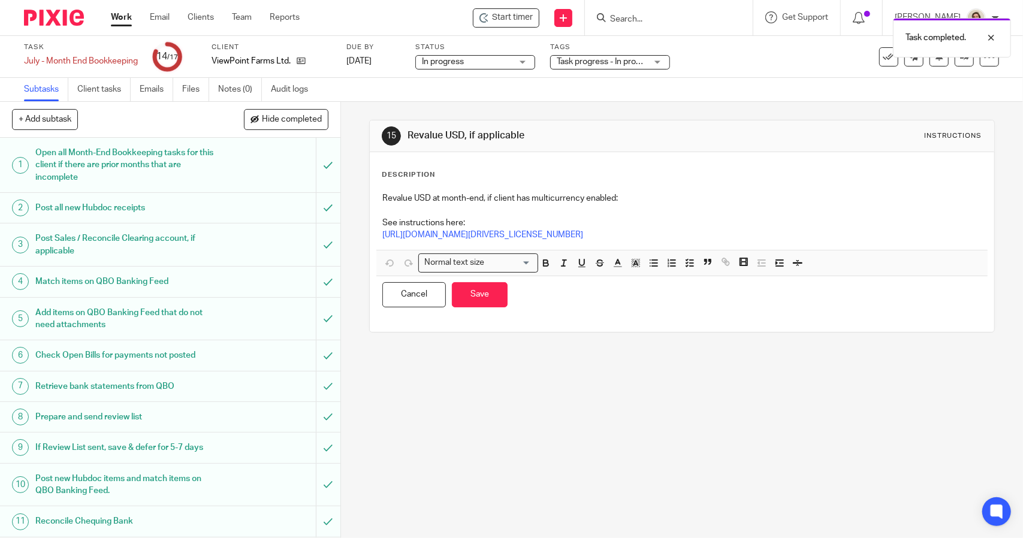
click at [762, 239] on p "[URL][DOMAIN_NAME][DRIVERS_LICENSE_NUMBER]" at bounding box center [681, 235] width 599 height 12
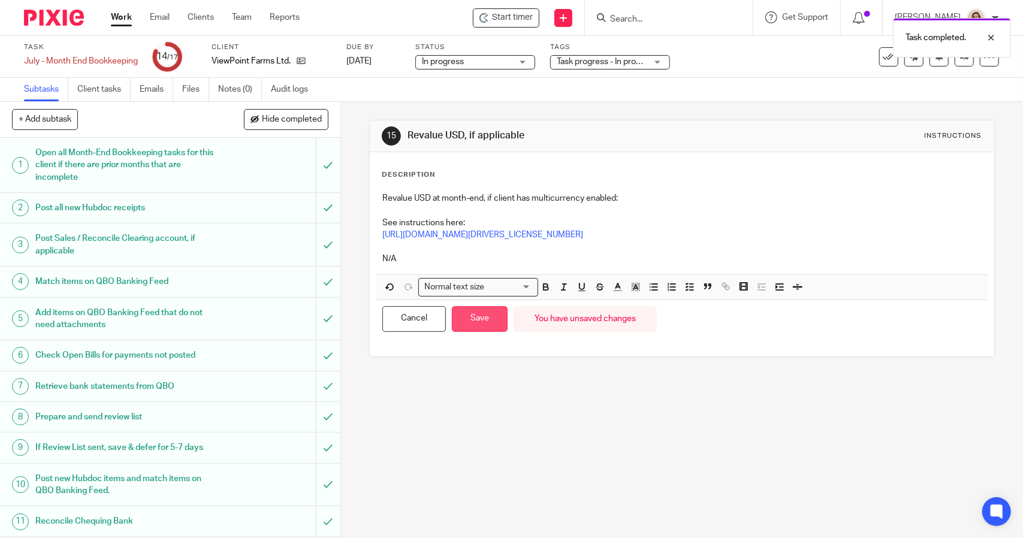
click at [491, 318] on button "Save" at bounding box center [480, 319] width 56 height 26
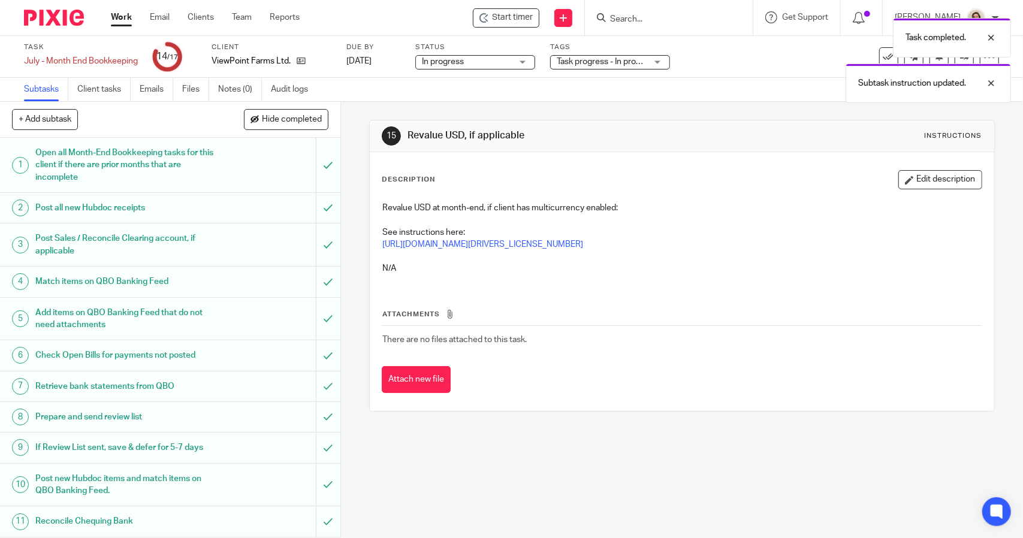
scroll to position [180, 0]
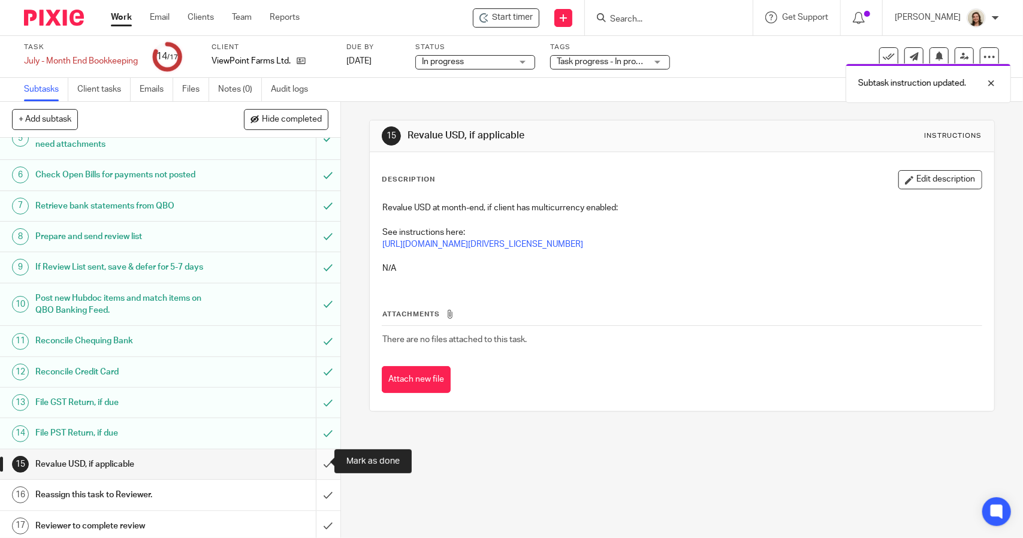
click at [309, 461] on input "submit" at bounding box center [170, 464] width 340 height 30
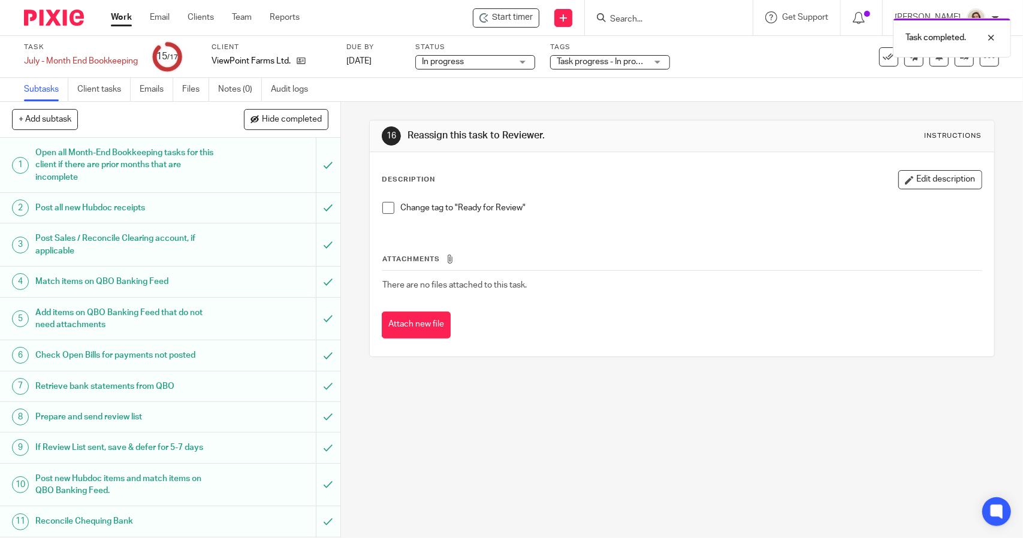
click at [391, 210] on li "Change tag to "Ready for Review"" at bounding box center [681, 211] width 599 height 18
click at [384, 207] on span at bounding box center [388, 208] width 12 height 12
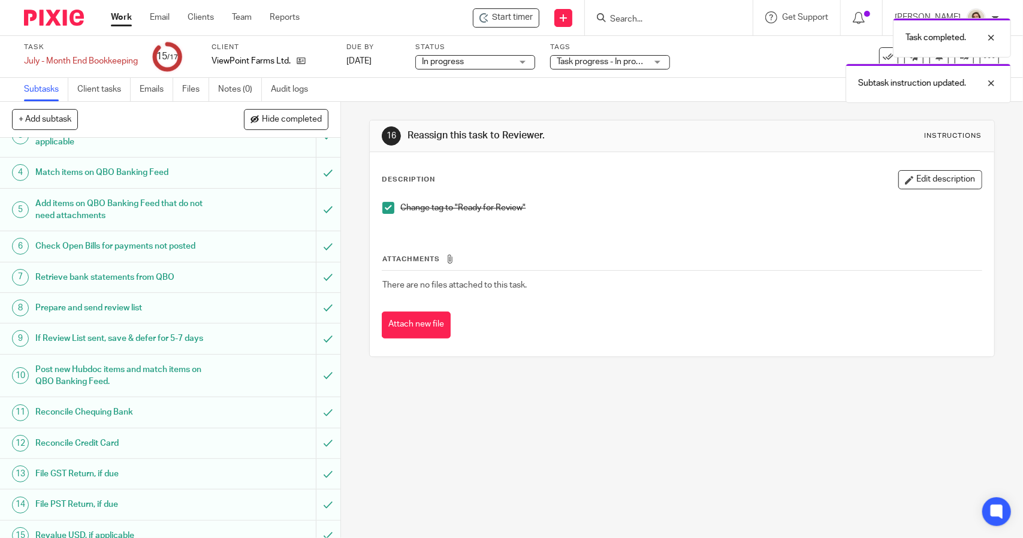
scroll to position [180, 0]
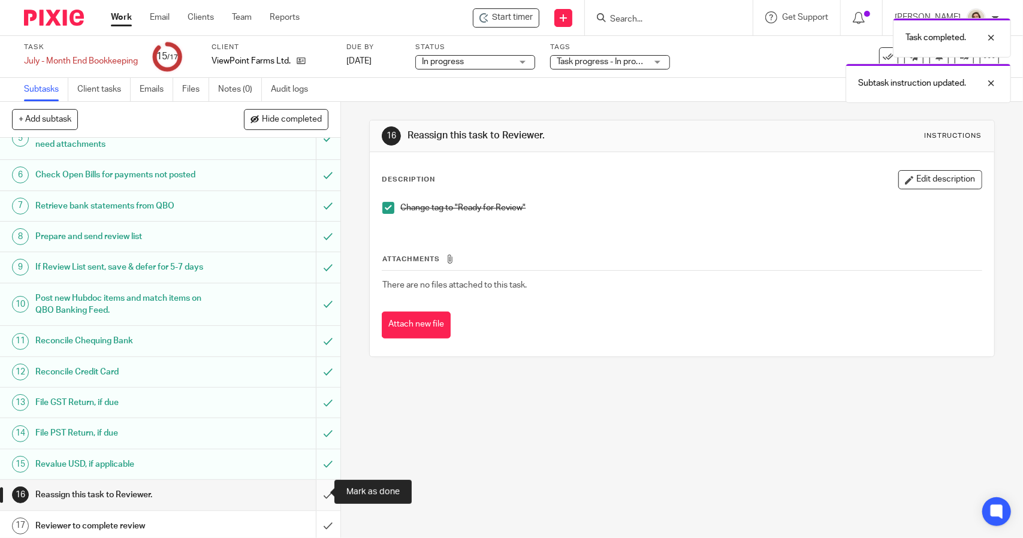
click at [318, 490] on input "submit" at bounding box center [170, 495] width 340 height 30
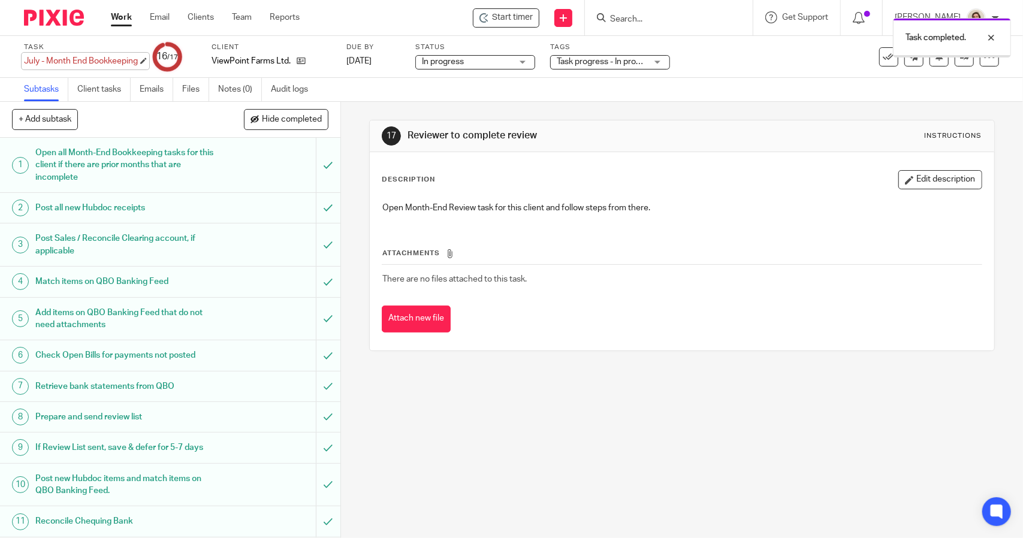
click at [87, 55] on div "July - Month End Bookkeeping Save July - Month End Bookkeeping" at bounding box center [81, 61] width 114 height 12
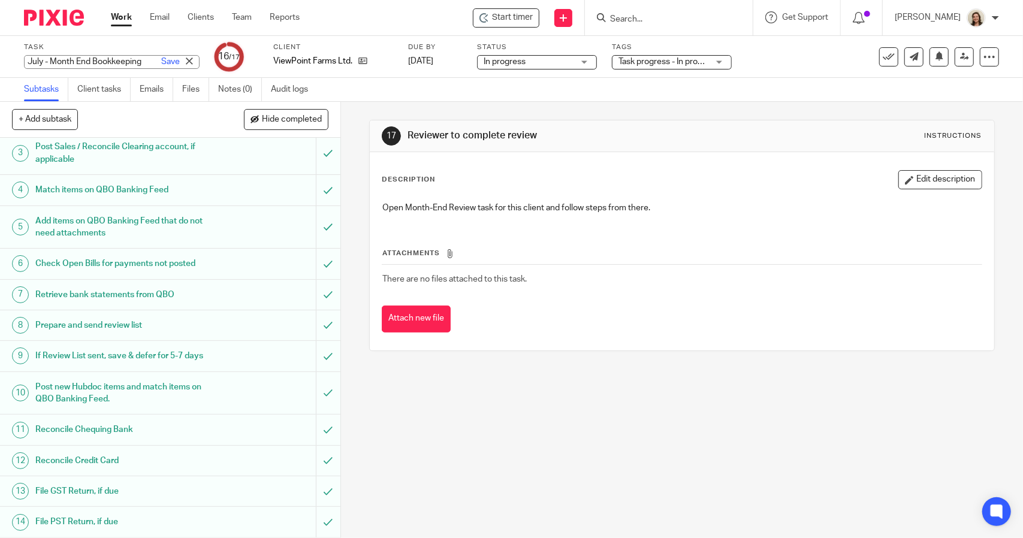
scroll to position [180, 0]
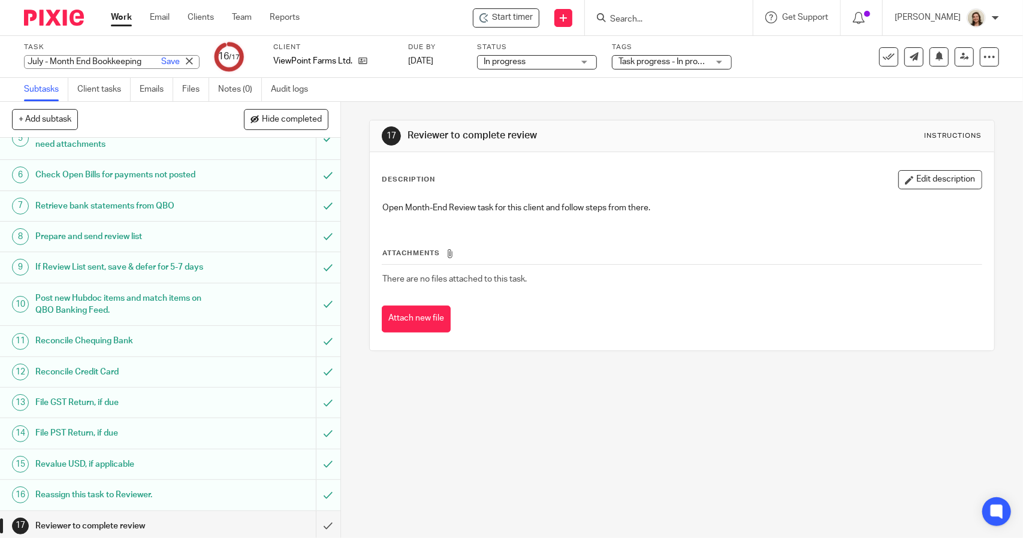
click at [28, 58] on input "July - Month End Bookkeeping" at bounding box center [112, 62] width 176 height 14
type input "RFR - July - Month End Bookkeeping"
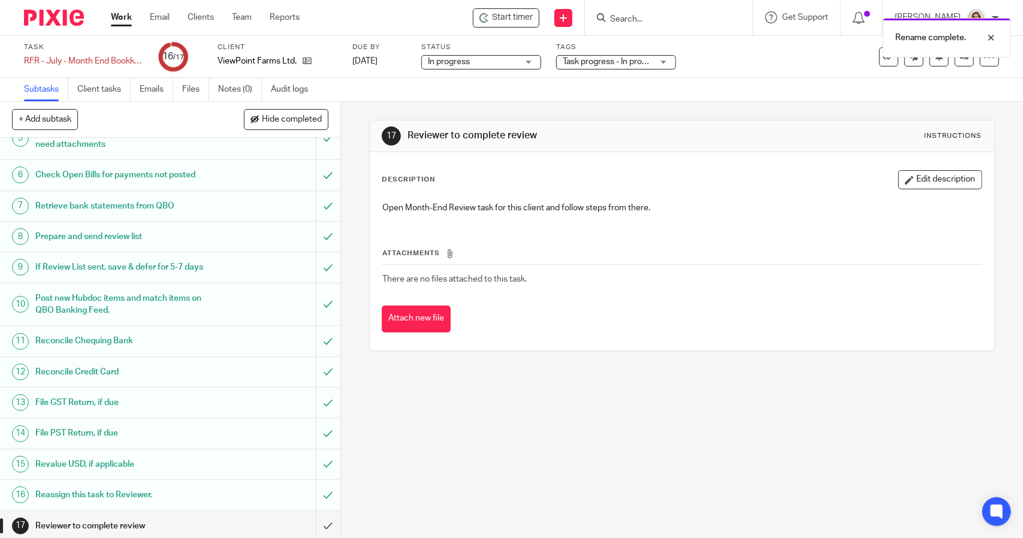
click at [597, 60] on span "Task progress - In progress (With Lead) + 3" at bounding box center [642, 62] width 158 height 8
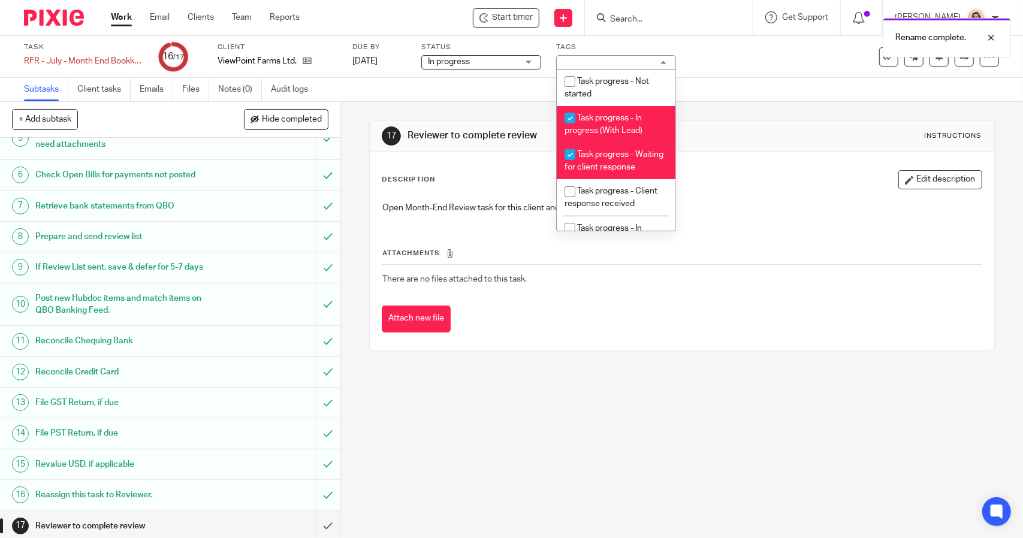
click at [621, 118] on span "Task progress - In progress (With Lead)" at bounding box center [603, 124] width 78 height 21
checkbox input "false"
click at [623, 159] on li "Task progress - Waiting for client response" at bounding box center [616, 161] width 119 height 37
checkbox input "false"
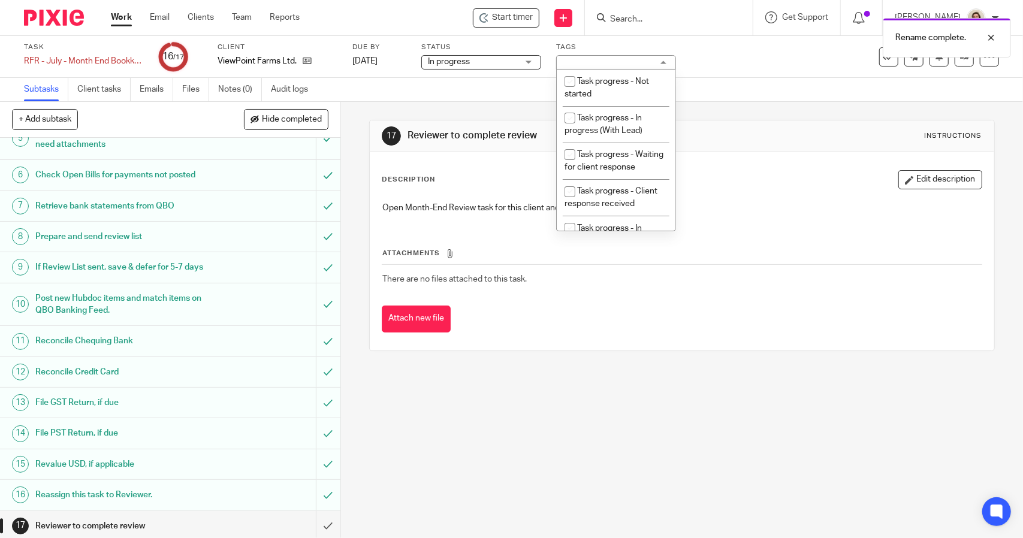
scroll to position [60, 0]
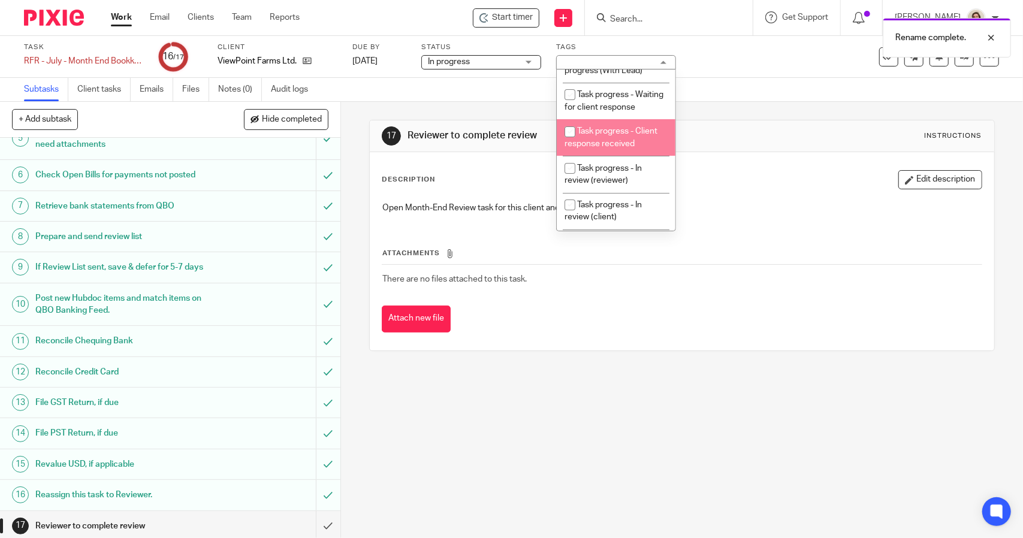
click at [627, 148] on span "Task progress - Client response received" at bounding box center [610, 137] width 93 height 21
checkbox input "true"
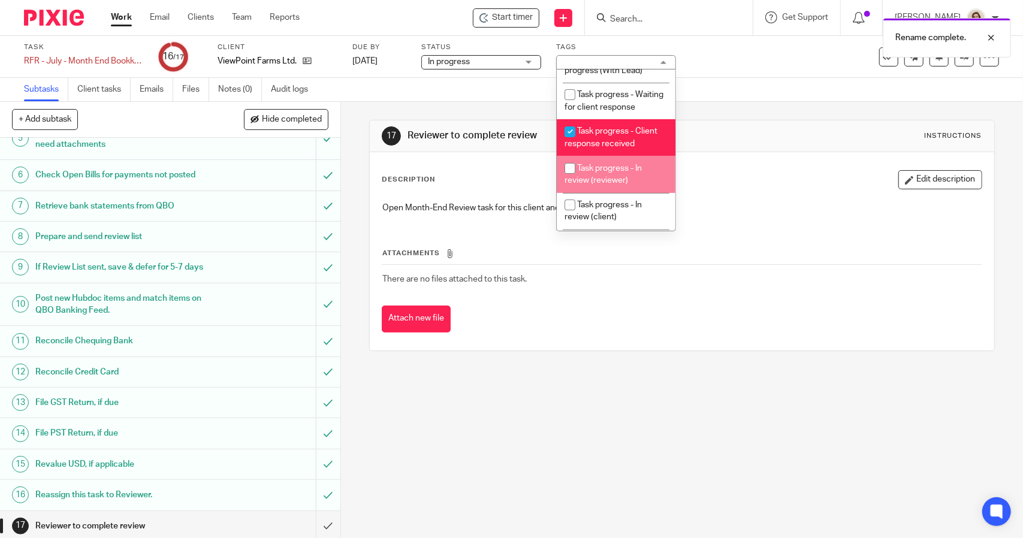
click at [632, 177] on span "Task progress - In review (reviewer)" at bounding box center [602, 174] width 77 height 21
checkbox input "true"
click at [707, 122] on div "17 Reviewer to complete review Instructions" at bounding box center [682, 136] width 624 height 32
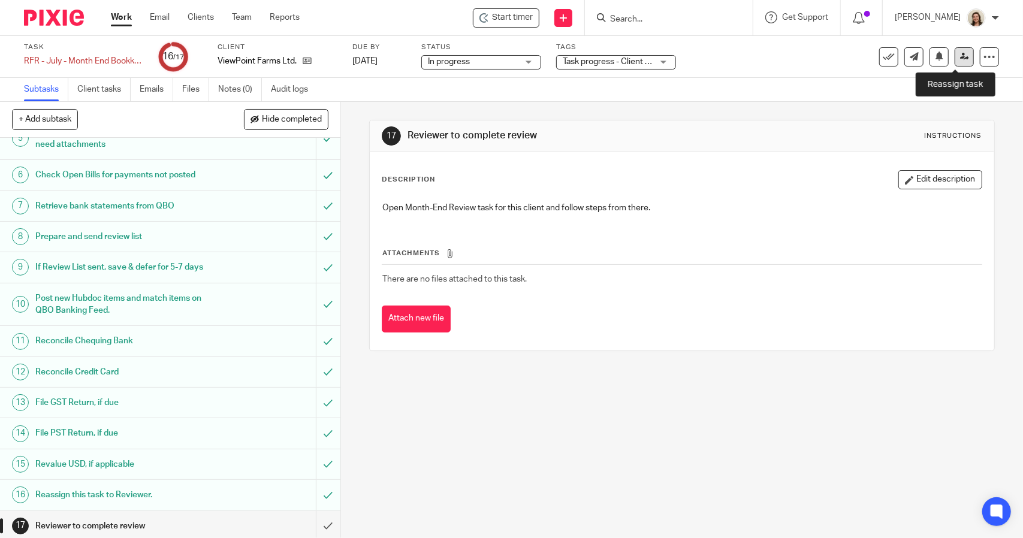
click at [955, 62] on link at bounding box center [964, 56] width 19 height 19
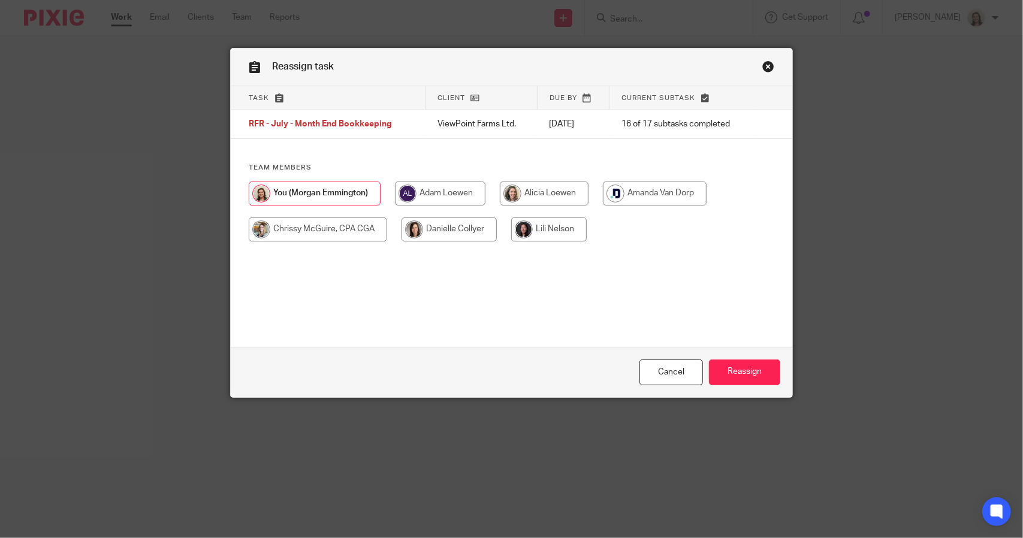
click at [272, 225] on input "radio" at bounding box center [318, 230] width 138 height 24
radio input "true"
click at [730, 376] on input "Reassign" at bounding box center [744, 373] width 71 height 26
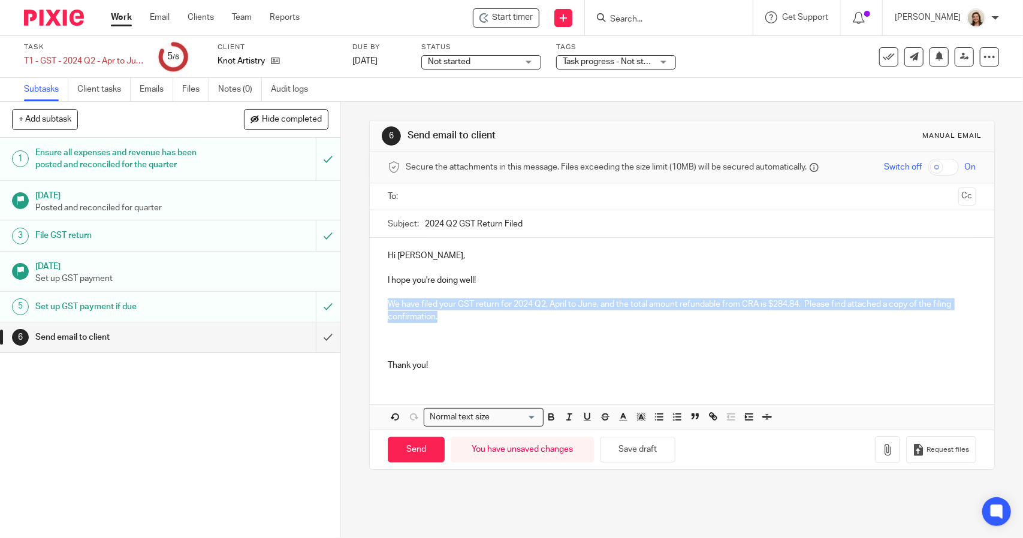
click at [525, 59] on div "Not started Not started" at bounding box center [481, 62] width 120 height 14
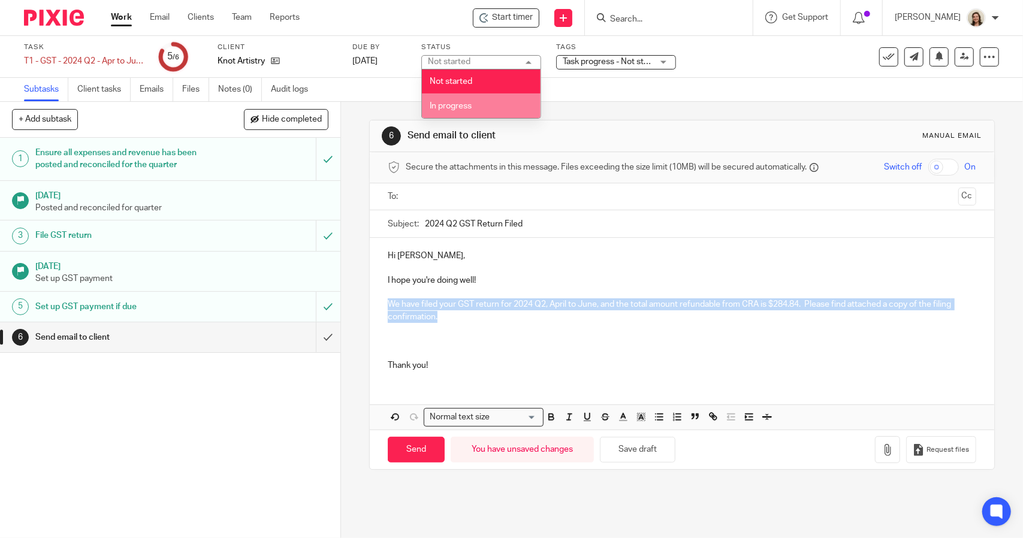
click at [479, 101] on li "In progress" at bounding box center [481, 105] width 119 height 25
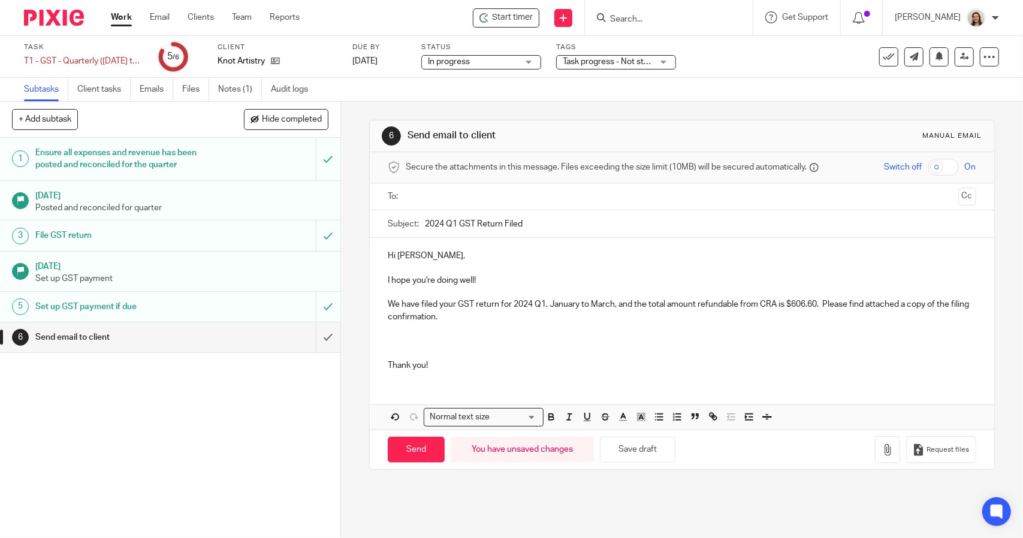
click at [443, 70] on div "Status In progress In progress Not started In progress 2" at bounding box center [481, 57] width 120 height 29
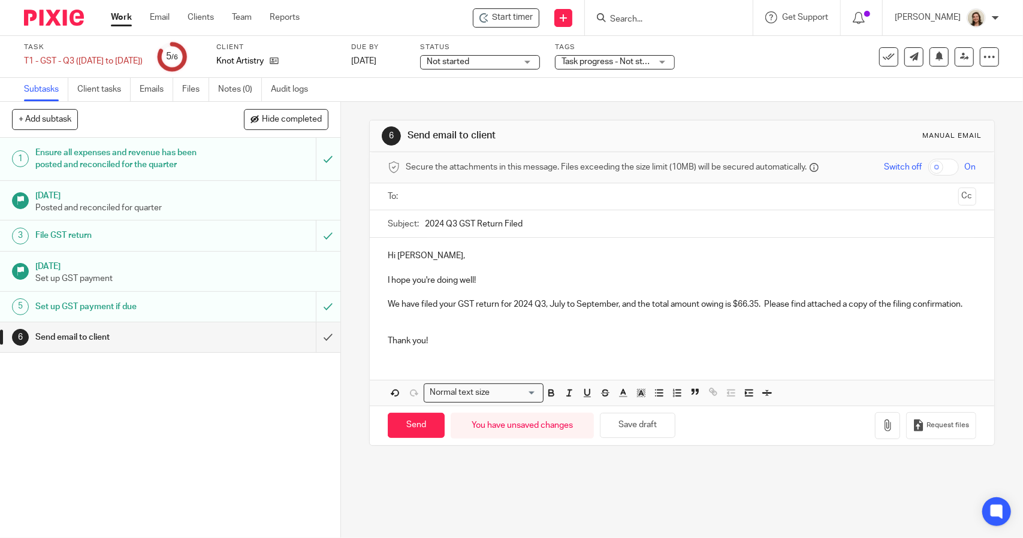
click at [481, 64] on span "Not started" at bounding box center [472, 62] width 90 height 13
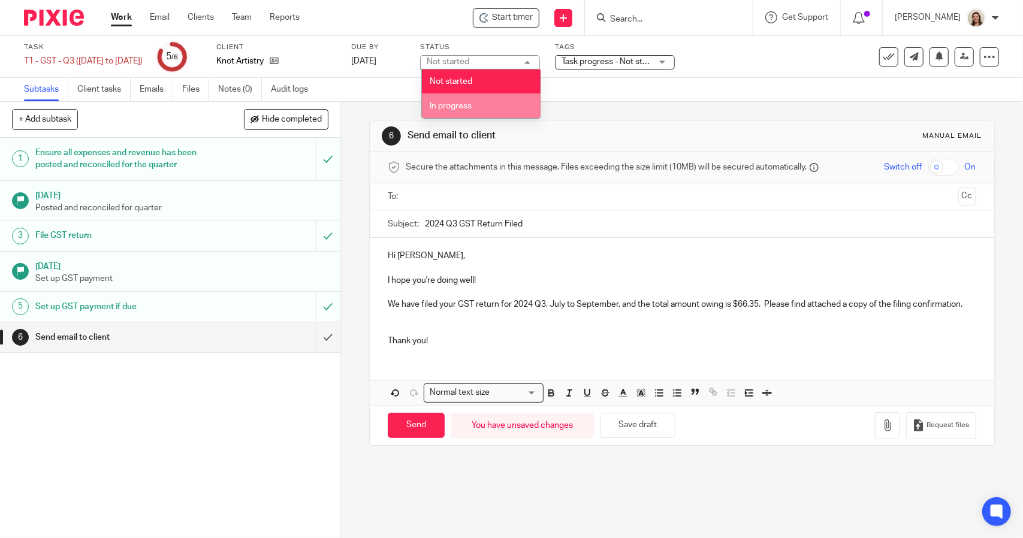
drag, startPoint x: 476, startPoint y: 101, endPoint x: 570, endPoint y: 3, distance: 136.0
click at [476, 100] on li "In progress" at bounding box center [481, 105] width 119 height 25
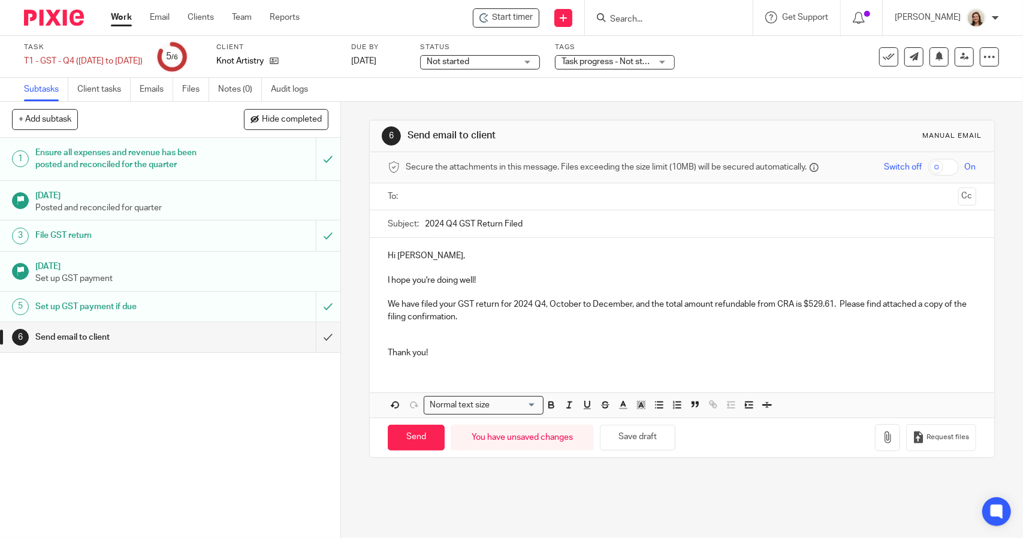
click at [501, 61] on span "Not started" at bounding box center [472, 62] width 90 height 13
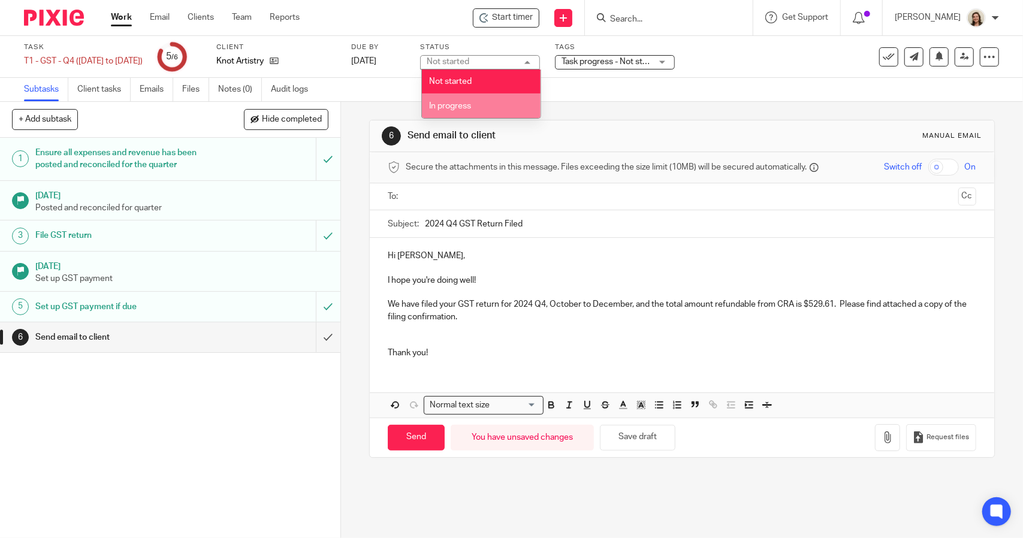
click at [458, 96] on li "In progress" at bounding box center [481, 105] width 119 height 25
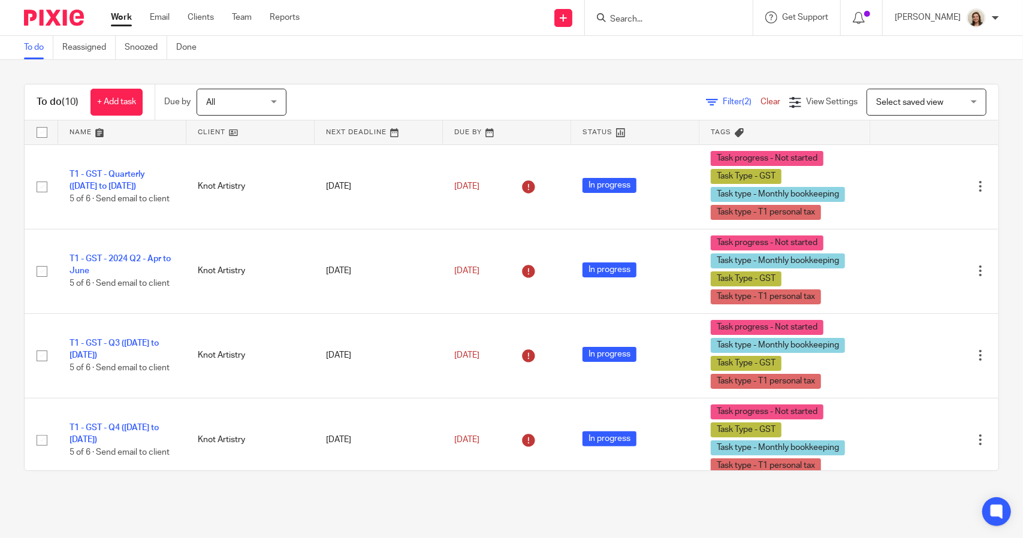
click at [723, 104] on span "Filter (2)" at bounding box center [742, 102] width 38 height 8
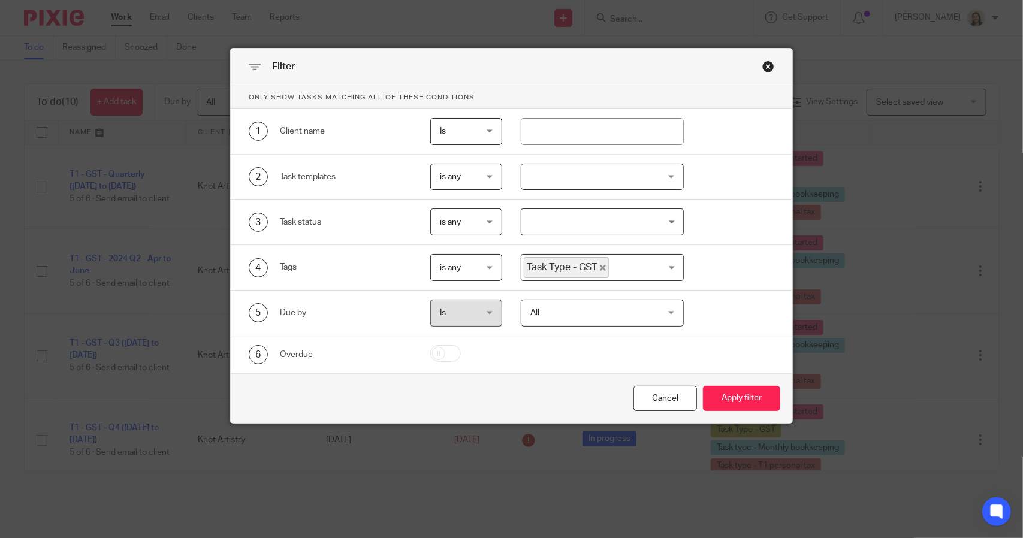
click at [600, 265] on icon "Deselect Task Type - GST" at bounding box center [603, 268] width 6 height 6
click at [600, 267] on input "Search for option" at bounding box center [598, 267] width 153 height 21
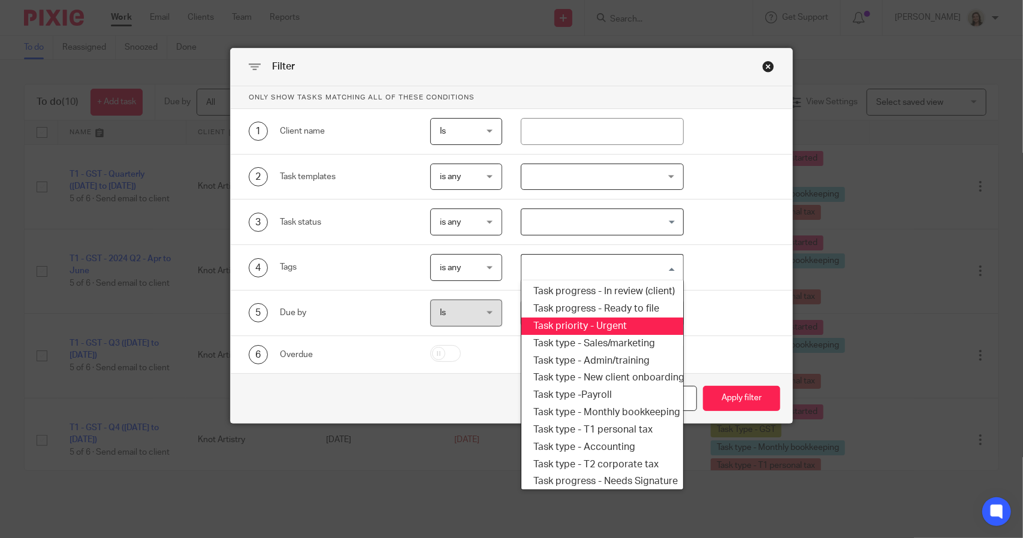
scroll to position [204, 0]
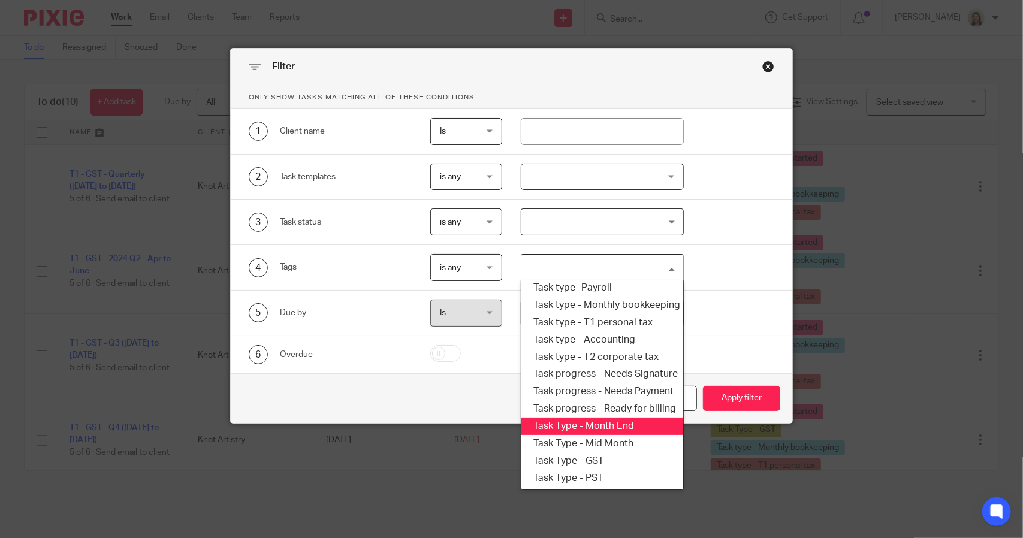
click at [606, 418] on li "Task Type - Month End" at bounding box center [601, 426] width 161 height 17
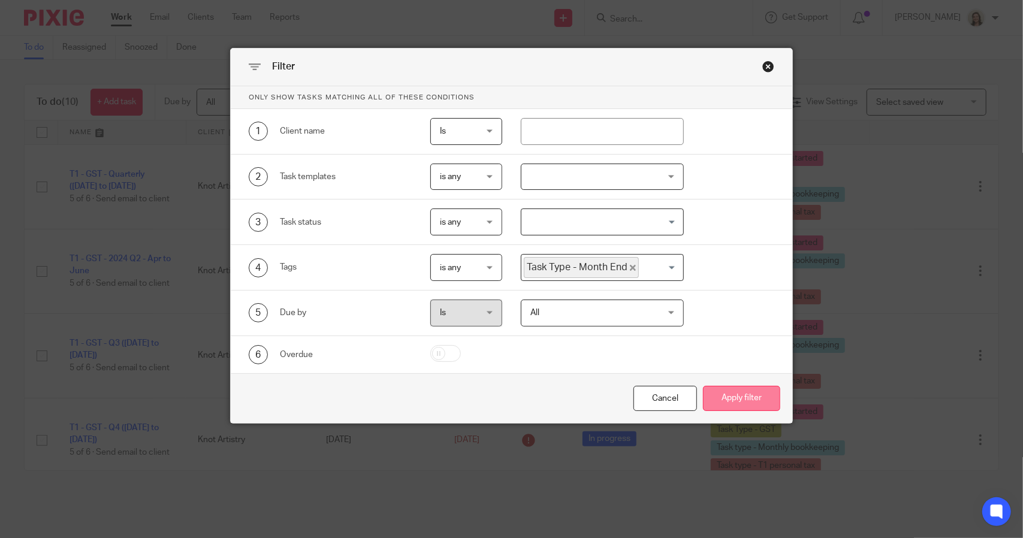
click at [713, 398] on button "Apply filter" at bounding box center [741, 399] width 77 height 26
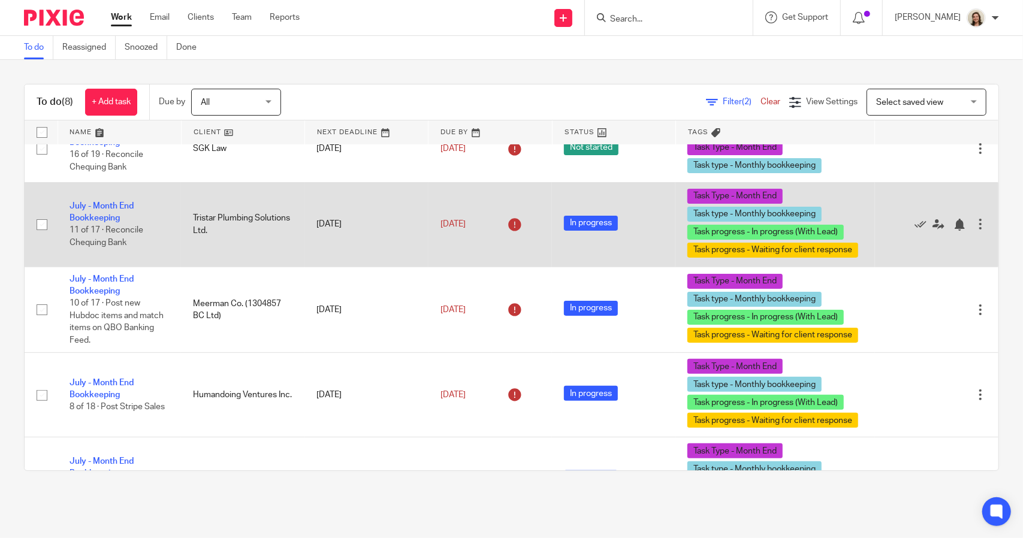
scroll to position [240, 0]
